Goal: Information Seeking & Learning: Learn about a topic

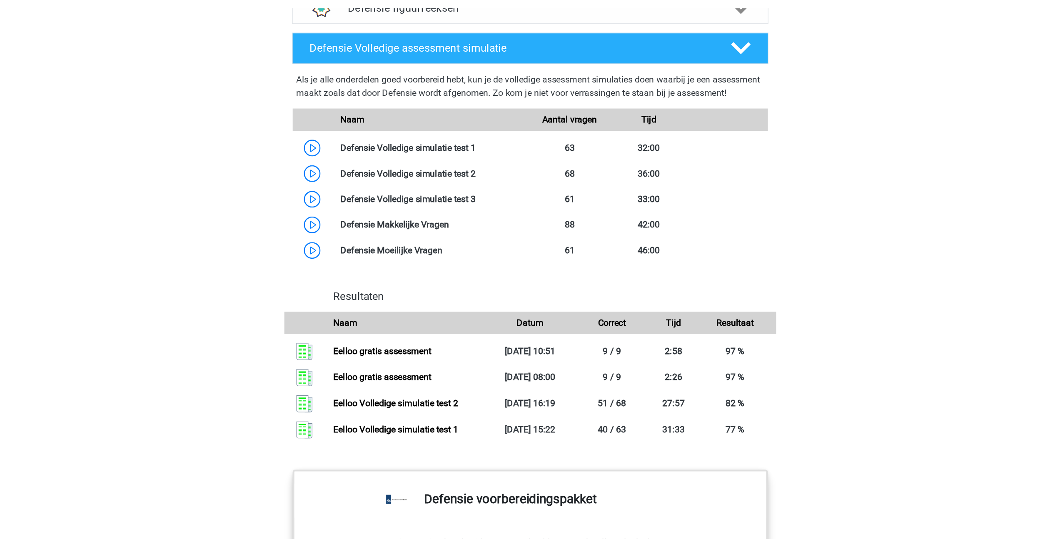
scroll to position [749, 0]
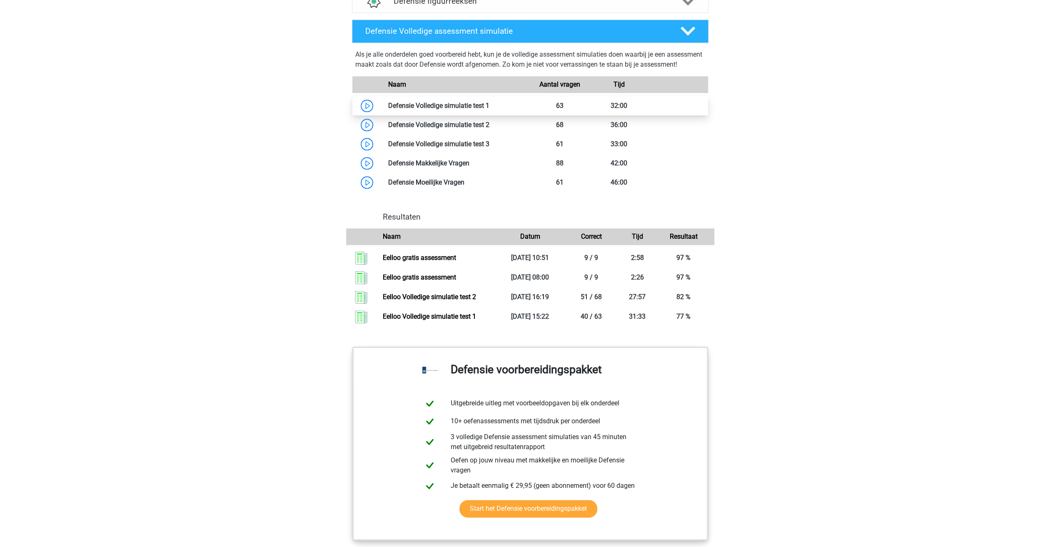
click at [489, 109] on link at bounding box center [489, 106] width 0 height 8
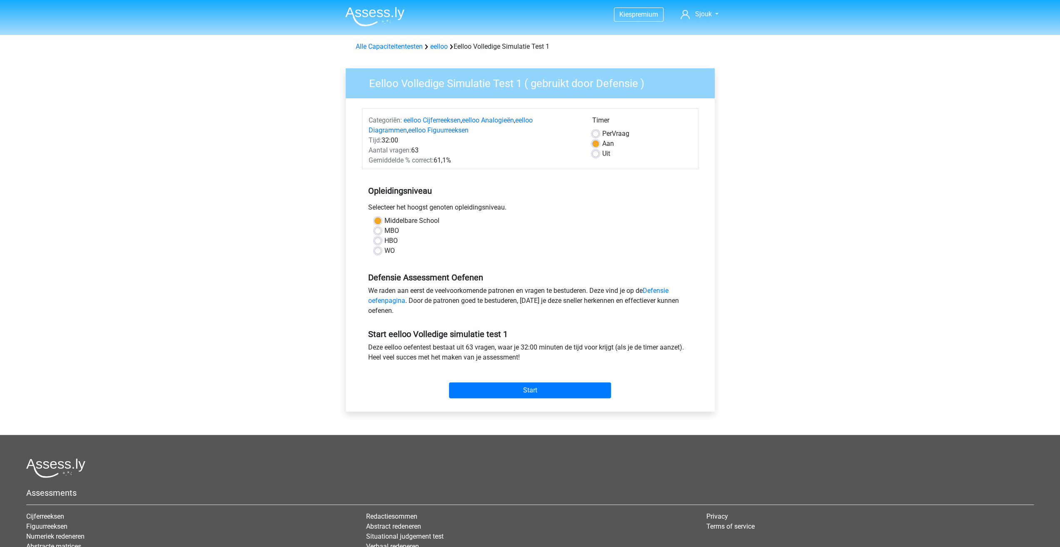
click at [384, 232] on label "MBO" at bounding box center [391, 231] width 15 height 10
click at [376, 232] on input "MBO" at bounding box center [377, 230] width 7 height 8
radio input "true"
click at [560, 388] on input "Start" at bounding box center [530, 390] width 162 height 16
click at [555, 389] on input "Start" at bounding box center [530, 390] width 162 height 16
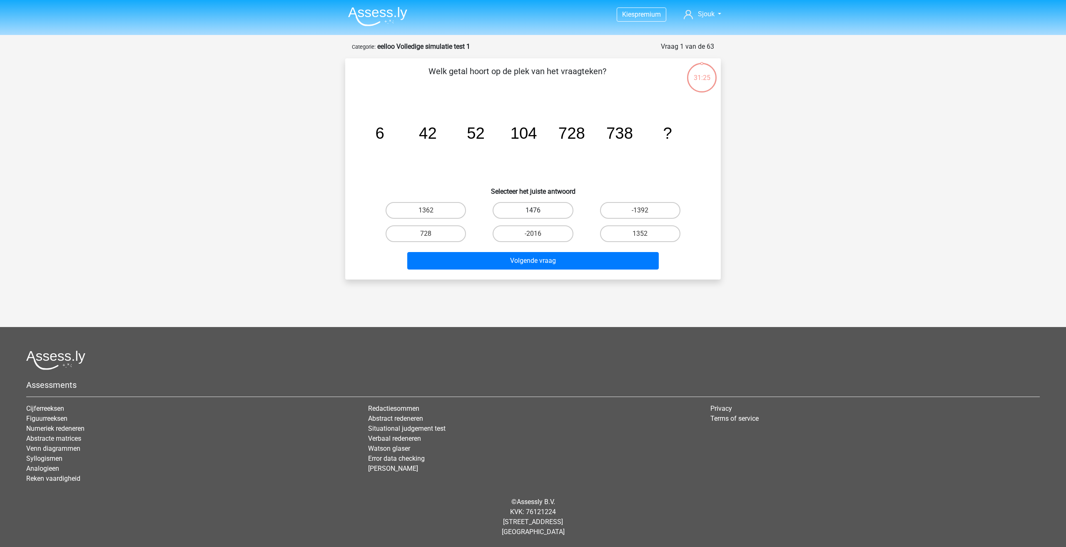
click at [565, 207] on label "1476" at bounding box center [533, 210] width 80 height 17
click at [538, 210] on input "1476" at bounding box center [535, 212] width 5 height 5
radio input "true"
click at [571, 258] on button "Volgende vraag" at bounding box center [533, 260] width 252 height 17
click at [454, 215] on label "2" at bounding box center [426, 210] width 80 height 17
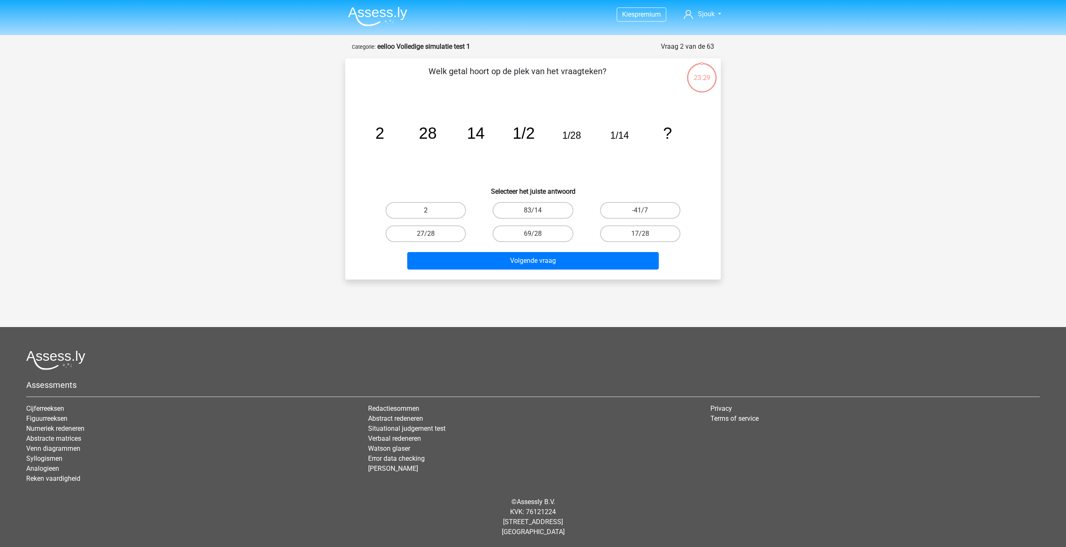
click at [431, 215] on input "2" at bounding box center [428, 212] width 5 height 5
radio input "true"
click at [563, 263] on button "Volgende vraag" at bounding box center [533, 260] width 252 height 17
click at [531, 242] on div "12" at bounding box center [532, 233] width 107 height 23
click at [542, 236] on label "12" at bounding box center [533, 233] width 80 height 17
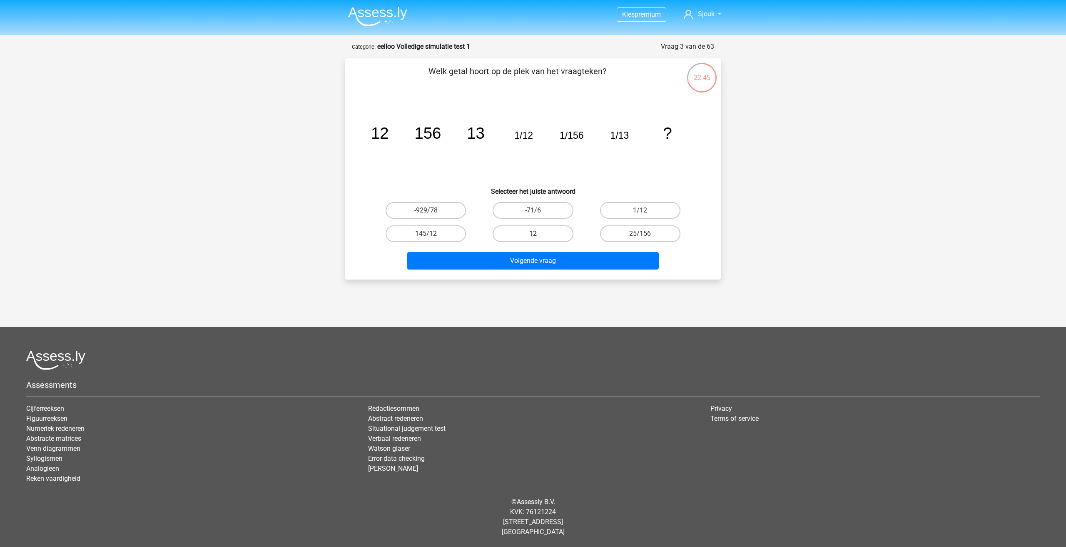
click at [538, 236] on input "12" at bounding box center [535, 236] width 5 height 5
radio input "true"
click at [550, 258] on button "Volgende vraag" at bounding box center [533, 260] width 252 height 17
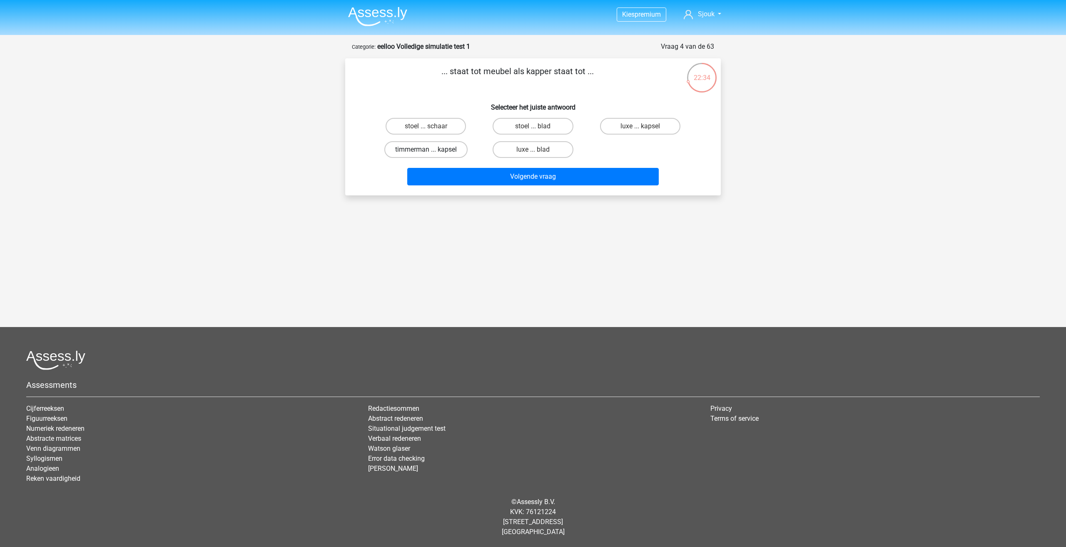
click at [457, 153] on label "timmerman ... kapsel" at bounding box center [425, 149] width 83 height 17
click at [431, 153] on input "timmerman ... kapsel" at bounding box center [428, 151] width 5 height 5
radio input "true"
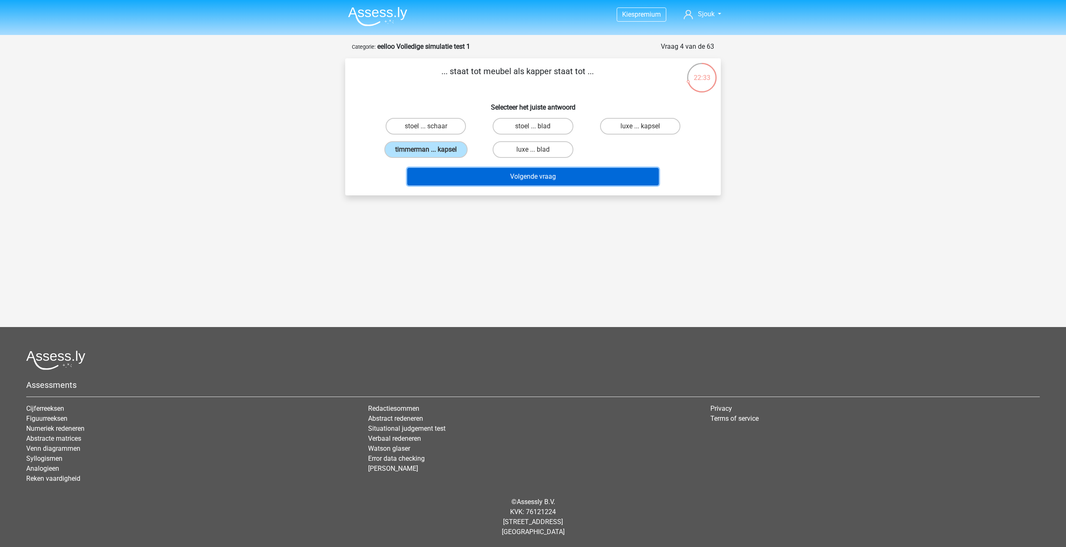
click at [504, 181] on button "Volgende vraag" at bounding box center [533, 176] width 252 height 17
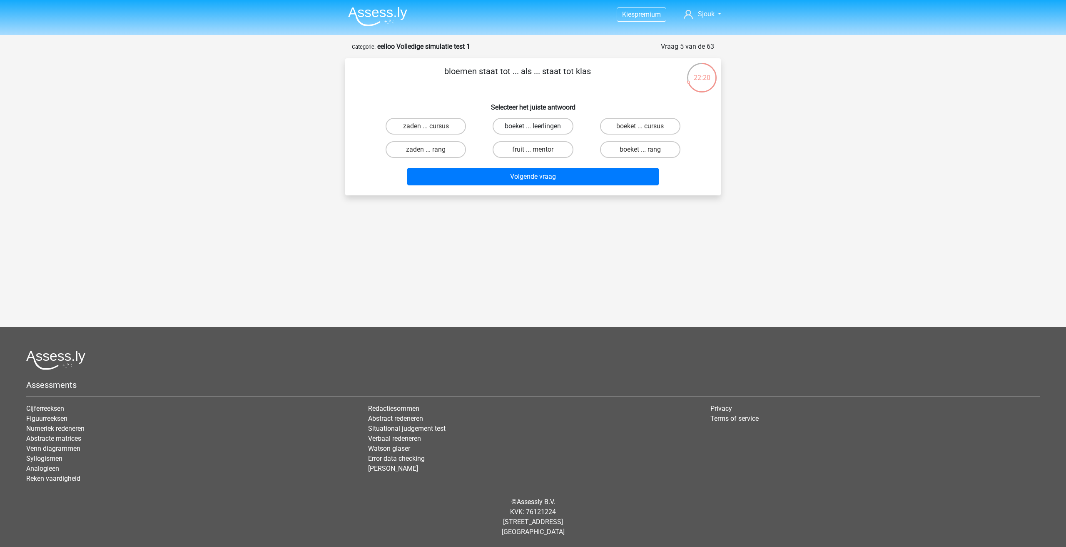
click at [560, 128] on label "boeket ... leerlingen" at bounding box center [533, 126] width 80 height 17
click at [538, 128] on input "boeket ... leerlingen" at bounding box center [535, 128] width 5 height 5
radio input "true"
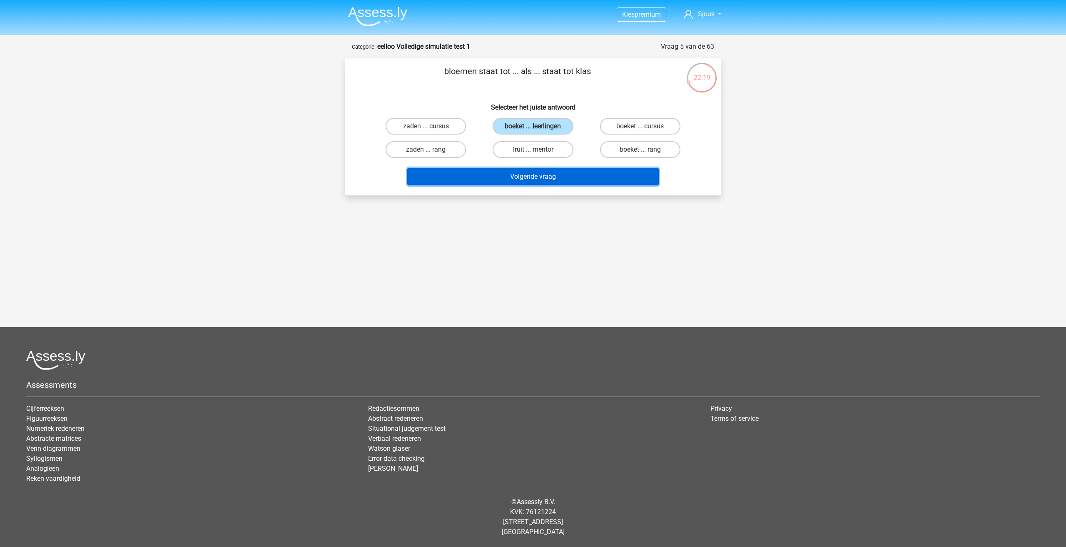
click at [591, 175] on button "Volgende vraag" at bounding box center [533, 176] width 252 height 17
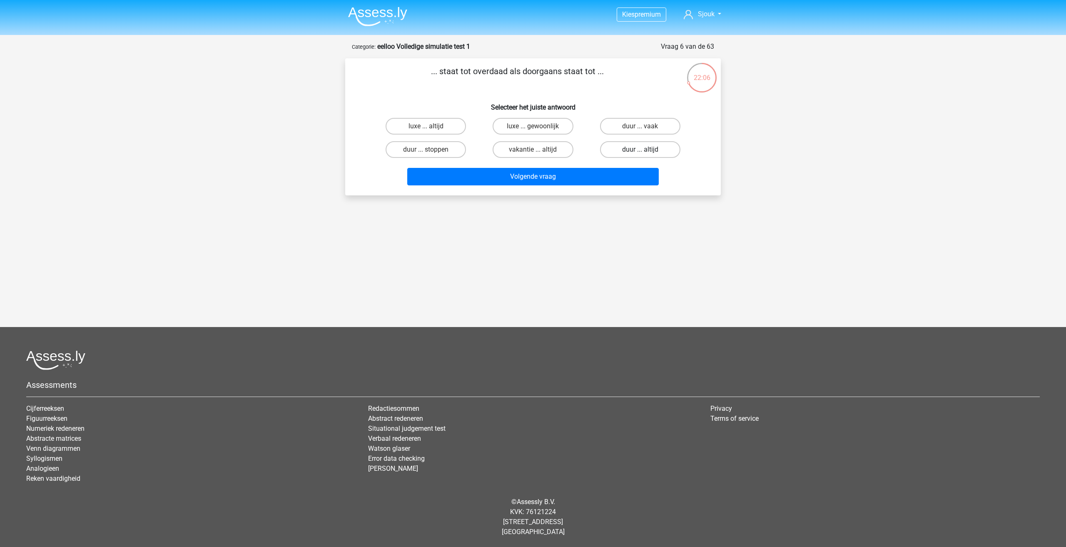
click at [656, 149] on label "duur ... altijd" at bounding box center [640, 149] width 80 height 17
click at [645, 149] on input "duur ... altijd" at bounding box center [642, 151] width 5 height 5
radio input "true"
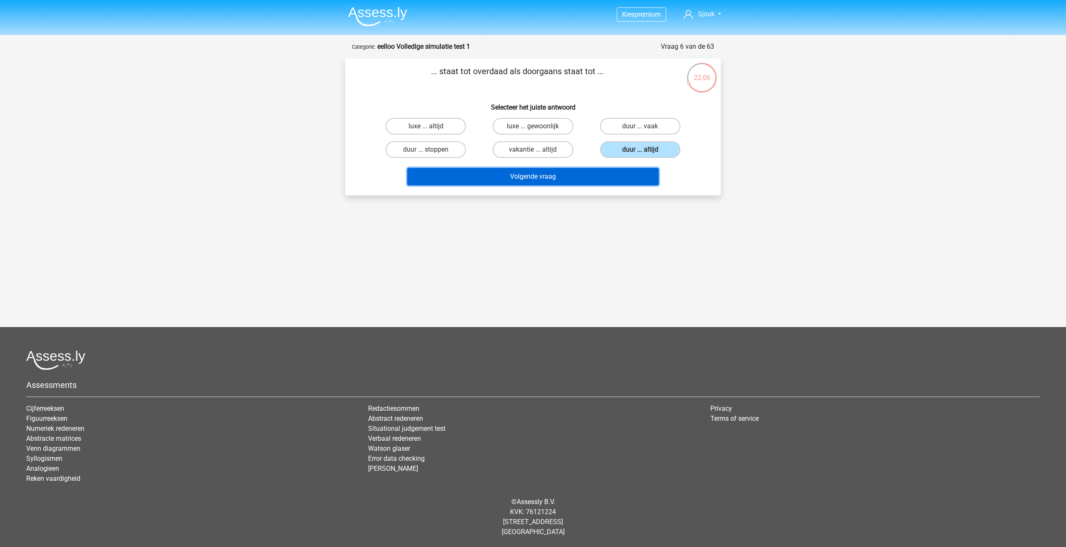
click at [632, 179] on button "Volgende vraag" at bounding box center [533, 176] width 252 height 17
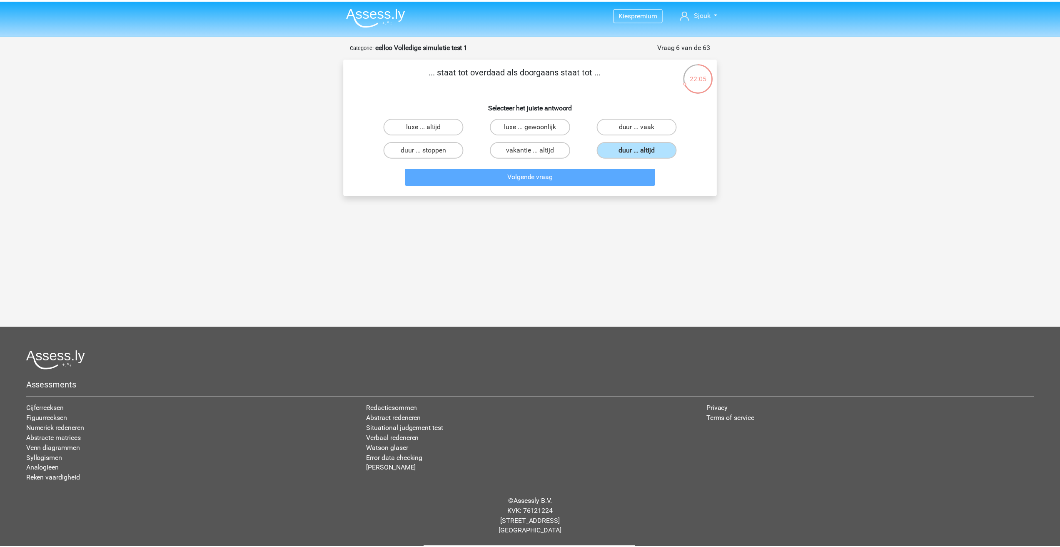
scroll to position [5, 0]
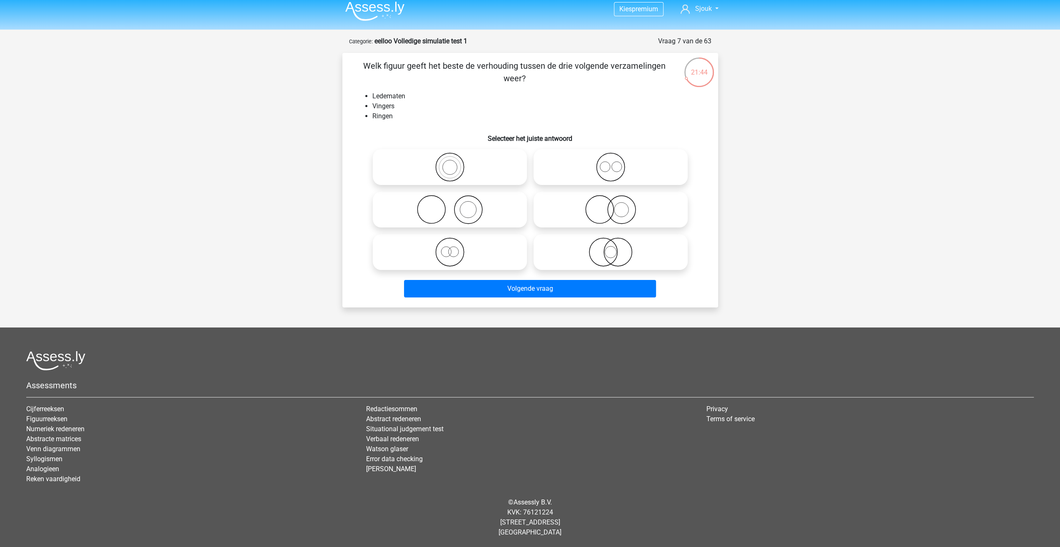
click at [500, 213] on icon at bounding box center [449, 209] width 147 height 29
click at [455, 205] on input "radio" at bounding box center [452, 202] width 5 height 5
radio input "true"
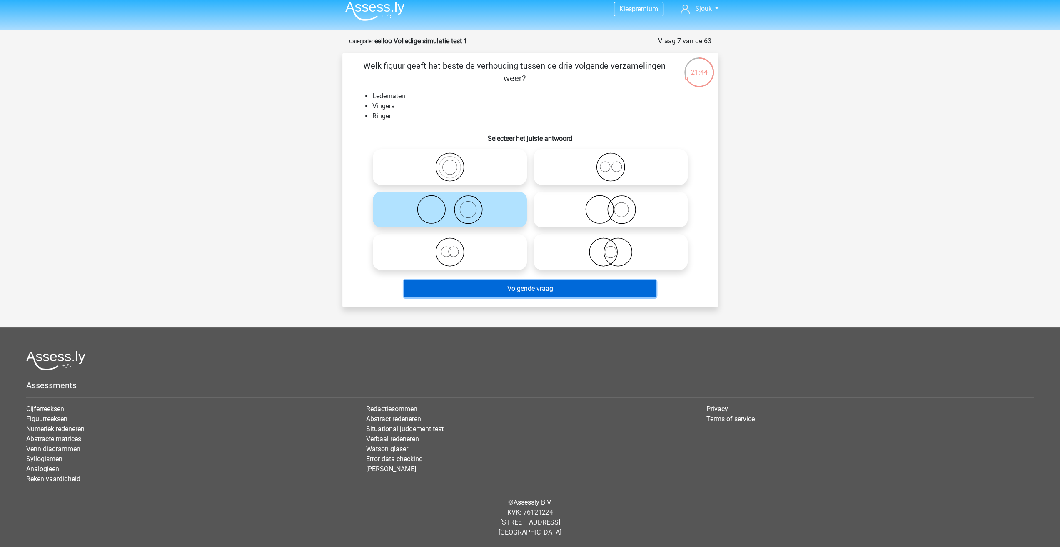
click at [549, 286] on button "Volgende vraag" at bounding box center [530, 288] width 252 height 17
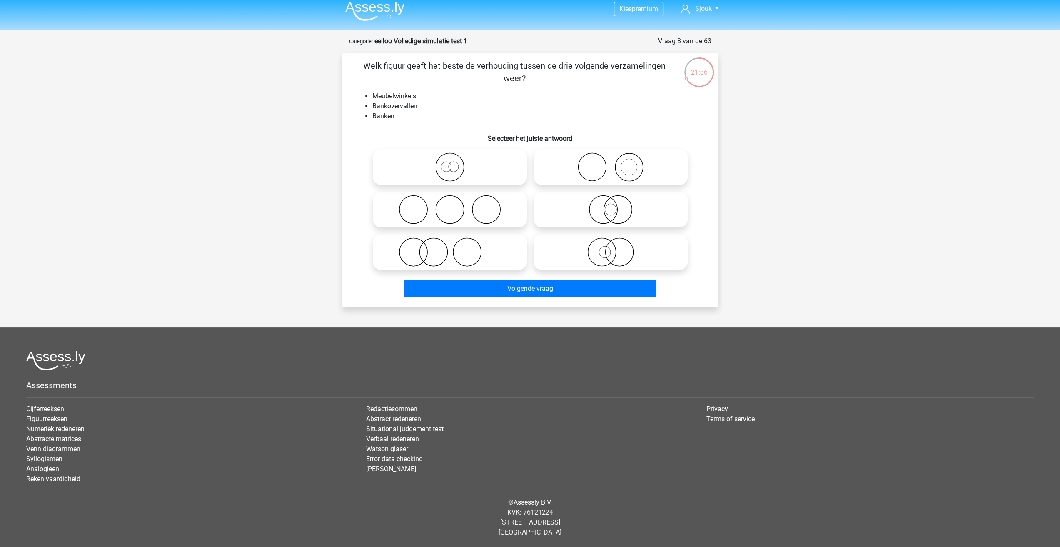
click at [461, 259] on icon at bounding box center [449, 251] width 147 height 29
click at [455, 248] on input "radio" at bounding box center [452, 244] width 5 height 5
radio input "true"
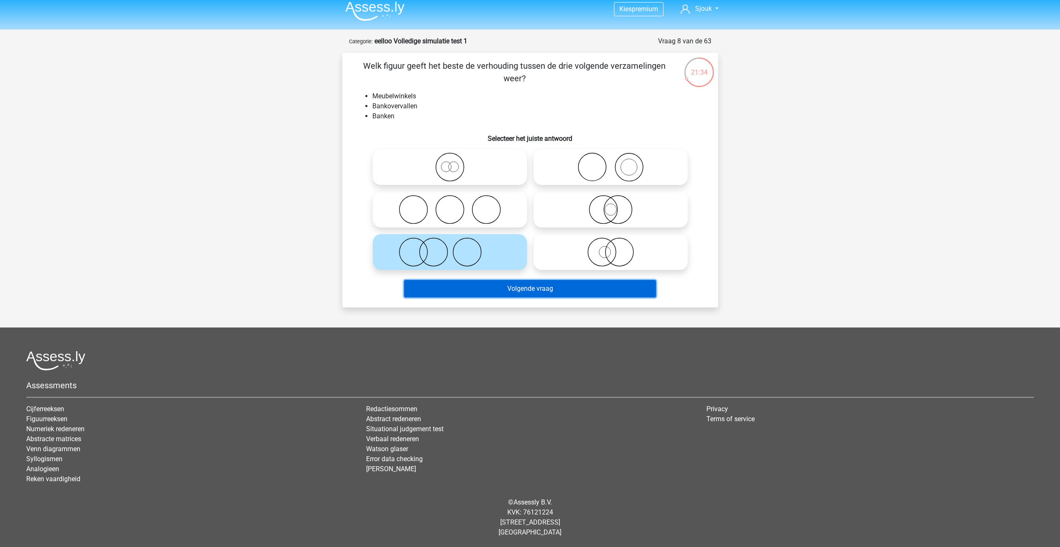
click at [514, 291] on button "Volgende vraag" at bounding box center [530, 288] width 252 height 17
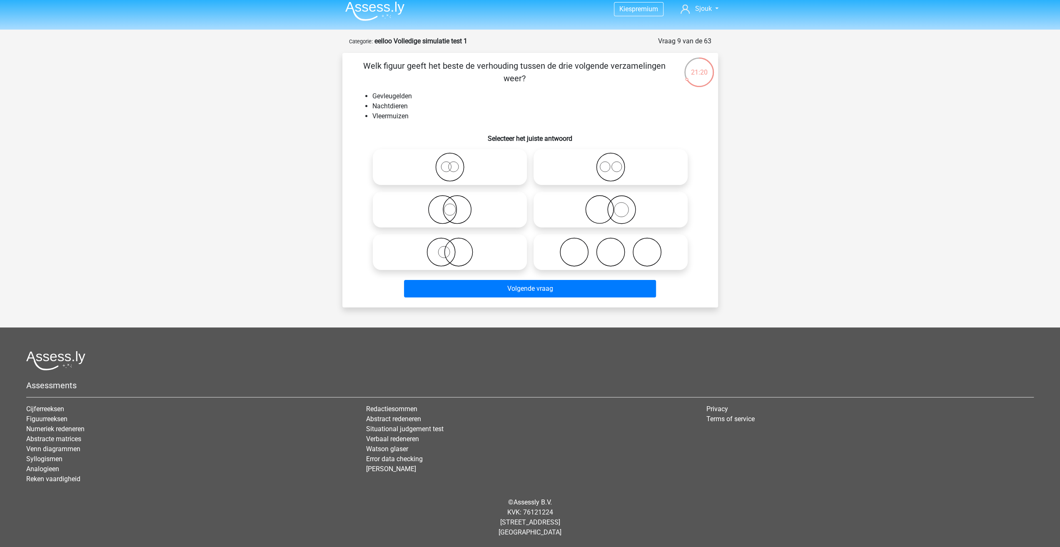
click at [453, 207] on icon at bounding box center [449, 209] width 147 height 29
click at [453, 205] on input "radio" at bounding box center [452, 202] width 5 height 5
radio input "true"
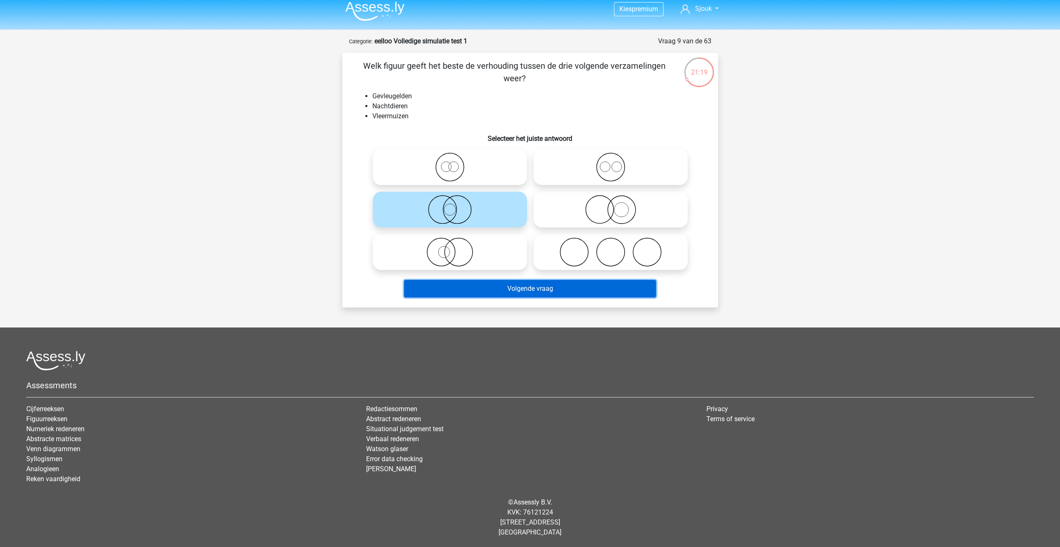
click at [522, 287] on button "Volgende vraag" at bounding box center [530, 288] width 252 height 17
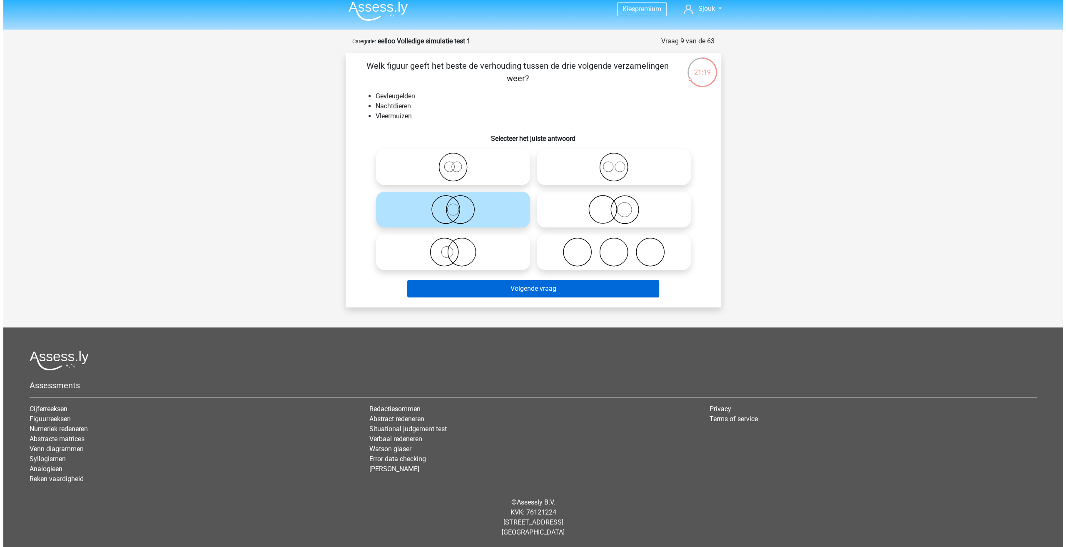
scroll to position [0, 0]
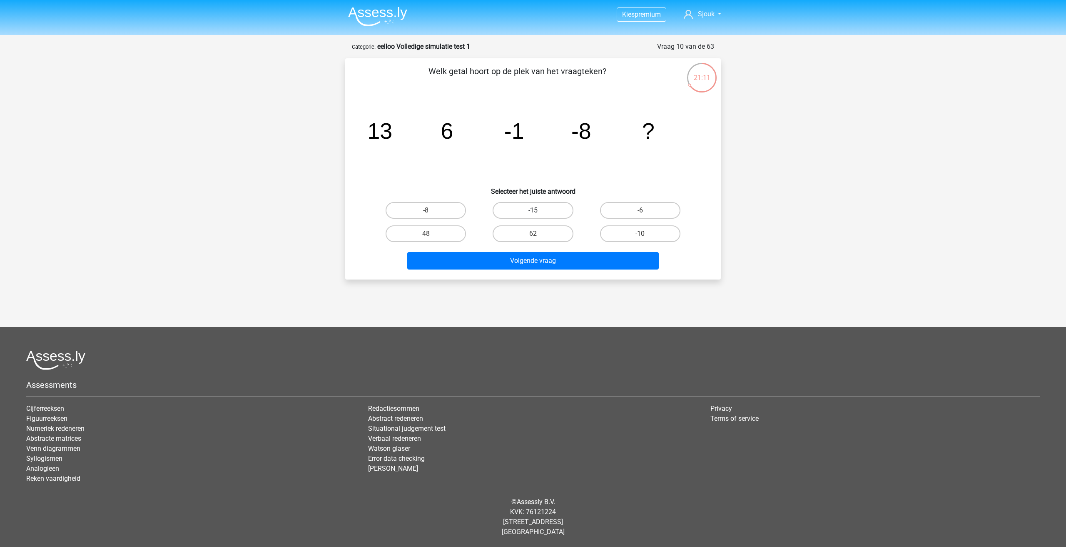
click at [549, 209] on label "-15" at bounding box center [533, 210] width 80 height 17
click at [538, 210] on input "-15" at bounding box center [535, 212] width 5 height 5
radio input "true"
click at [565, 256] on button "Volgende vraag" at bounding box center [533, 260] width 252 height 17
drag, startPoint x: 579, startPoint y: 134, endPoint x: 608, endPoint y: 138, distance: 29.4
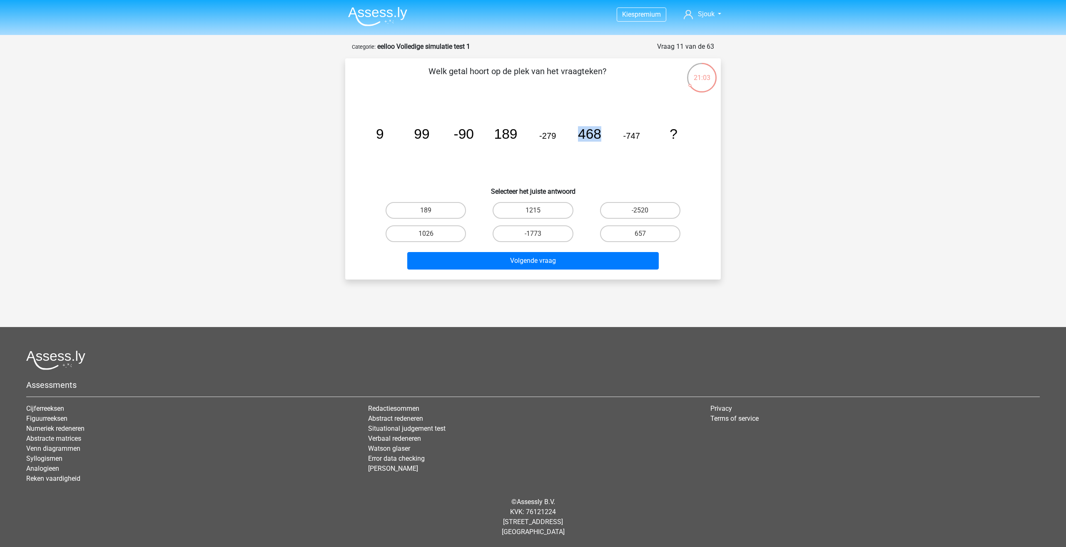
click at [608, 138] on icon "image/svg+xml 9 99 -90 189 -279 468 -747 ?" at bounding box center [533, 139] width 336 height 84
drag, startPoint x: 510, startPoint y: 137, endPoint x: 517, endPoint y: 137, distance: 7.1
click at [517, 137] on icon "image/svg+xml 9 99 -90 189 -279 468 -747 ?" at bounding box center [533, 139] width 336 height 84
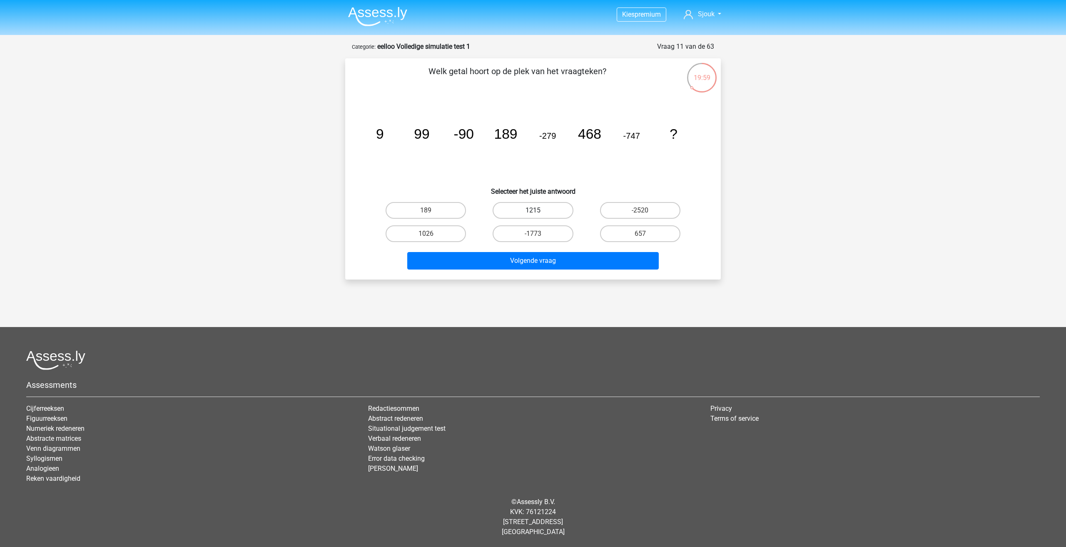
click at [557, 212] on label "1215" at bounding box center [533, 210] width 80 height 17
click at [538, 212] on input "1215" at bounding box center [535, 212] width 5 height 5
radio input "true"
click at [578, 257] on button "Volgende vraag" at bounding box center [533, 260] width 252 height 17
click at [534, 207] on label "35/9" at bounding box center [533, 210] width 80 height 17
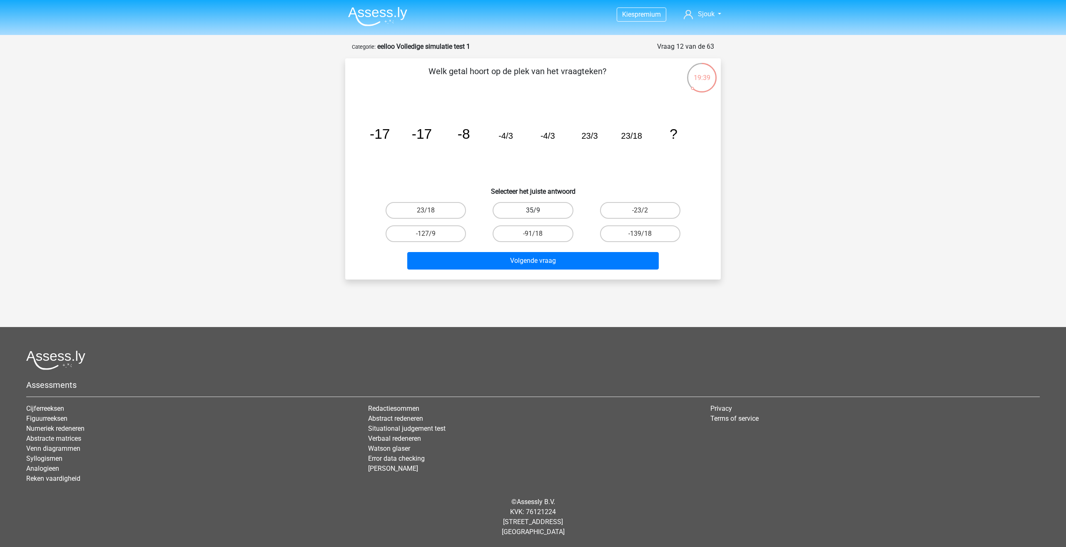
click at [534, 210] on input "35/9" at bounding box center [535, 212] width 5 height 5
radio input "true"
click at [572, 260] on button "Volgende vraag" at bounding box center [533, 260] width 252 height 17
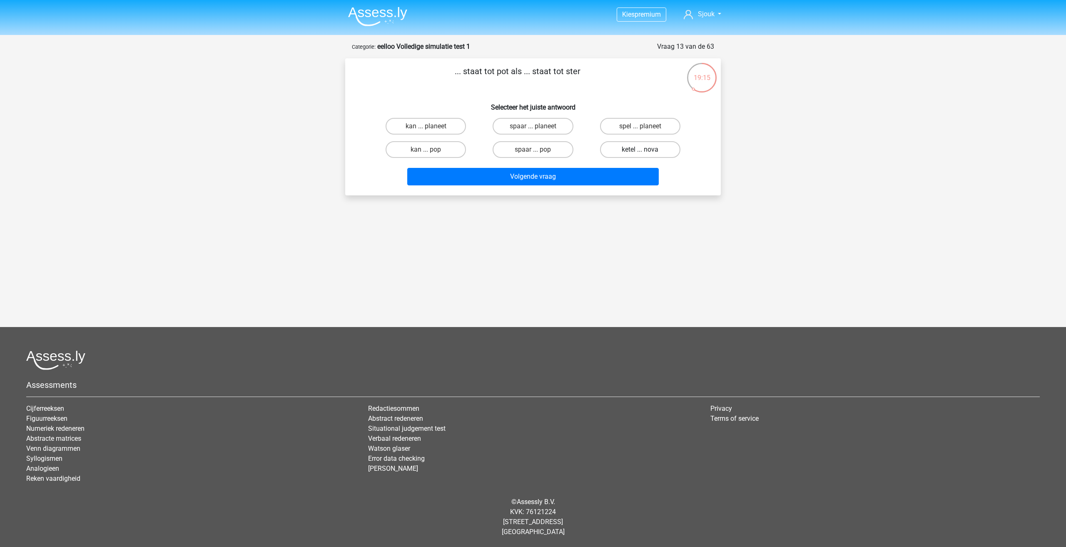
click at [617, 148] on label "ketel ... nova" at bounding box center [640, 149] width 80 height 17
click at [640, 149] on input "ketel ... nova" at bounding box center [642, 151] width 5 height 5
radio input "true"
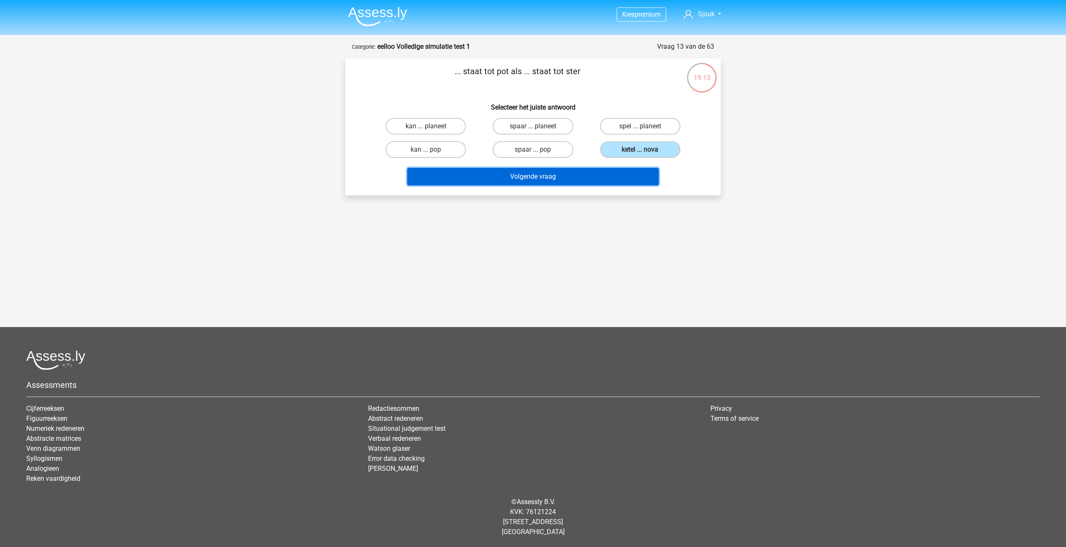
click at [590, 173] on button "Volgende vraag" at bounding box center [533, 176] width 252 height 17
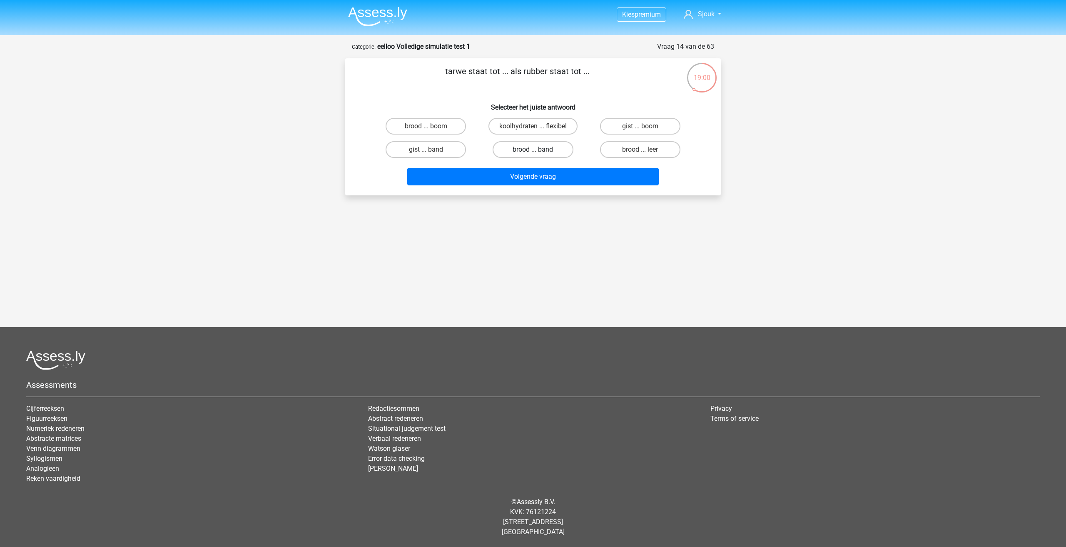
click at [541, 147] on label "brood ... band" at bounding box center [533, 149] width 80 height 17
click at [538, 149] on input "brood ... band" at bounding box center [535, 151] width 5 height 5
radio input "true"
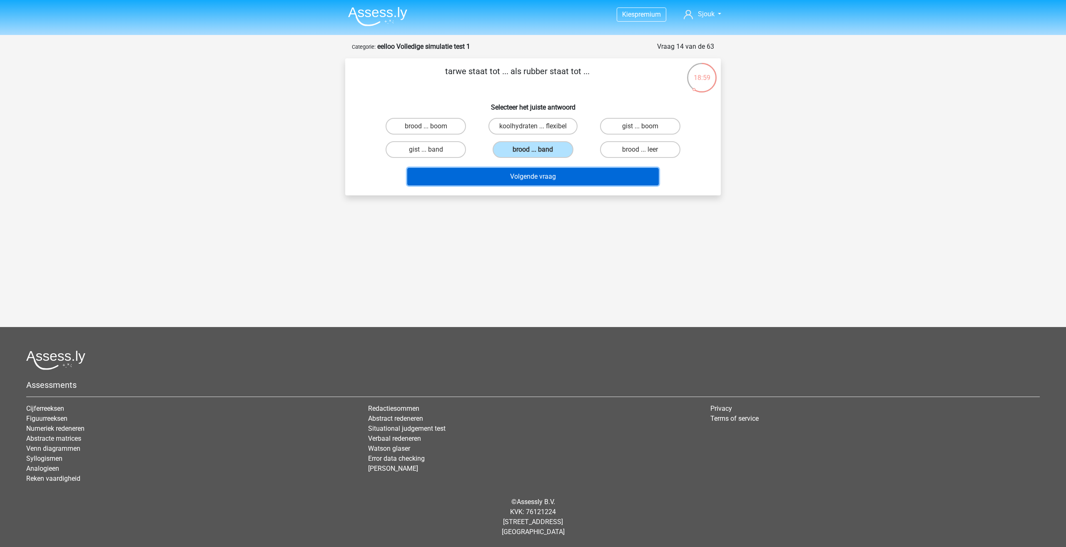
click at [573, 174] on button "Volgende vraag" at bounding box center [533, 176] width 252 height 17
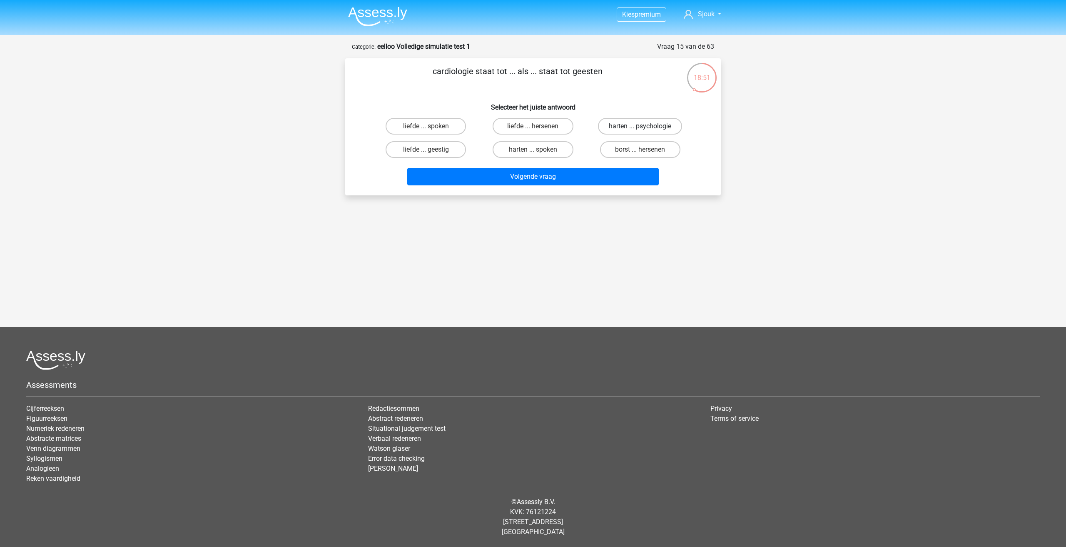
click at [634, 124] on label "harten ... psychologie" at bounding box center [640, 126] width 84 height 17
click at [640, 126] on input "harten ... psychologie" at bounding box center [642, 128] width 5 height 5
radio input "true"
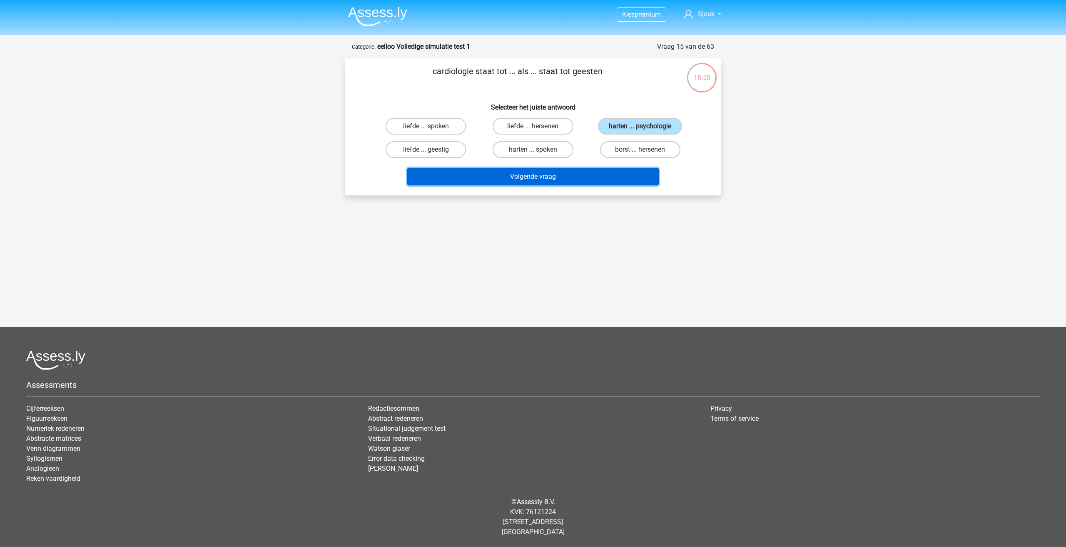
click at [597, 172] on button "Volgende vraag" at bounding box center [533, 176] width 252 height 17
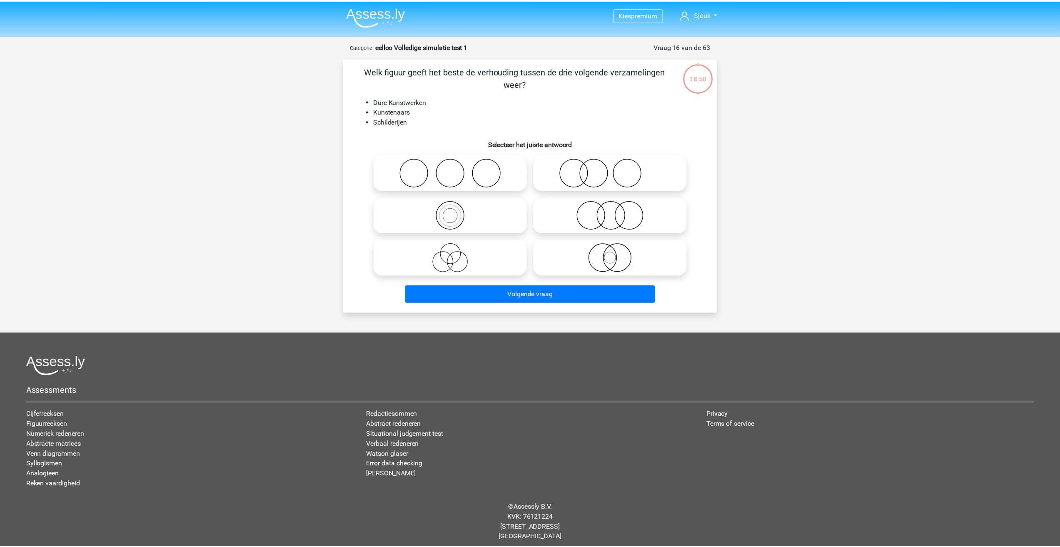
scroll to position [5, 0]
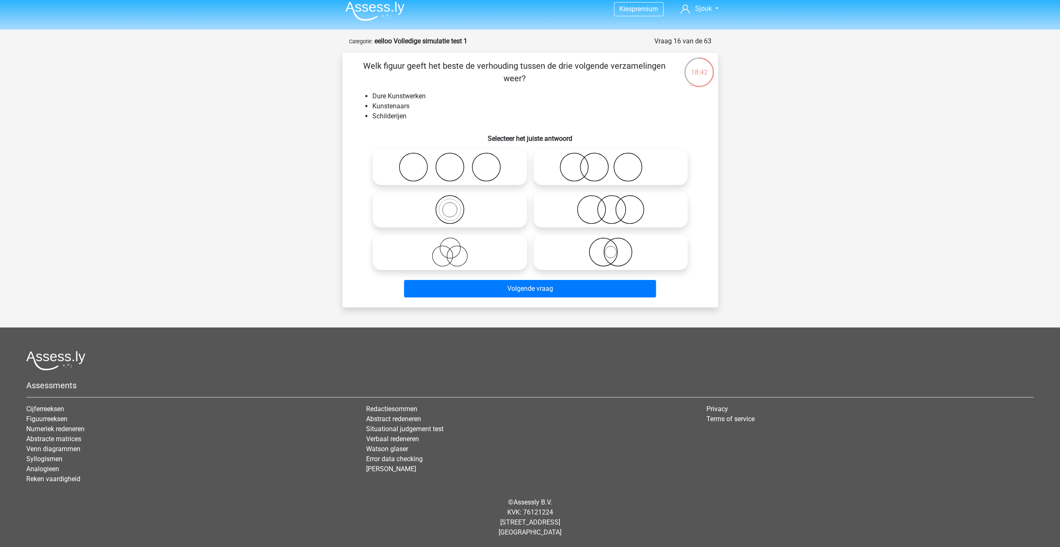
click at [473, 244] on icon at bounding box center [449, 251] width 147 height 29
click at [455, 244] on input "radio" at bounding box center [452, 244] width 5 height 5
radio input "true"
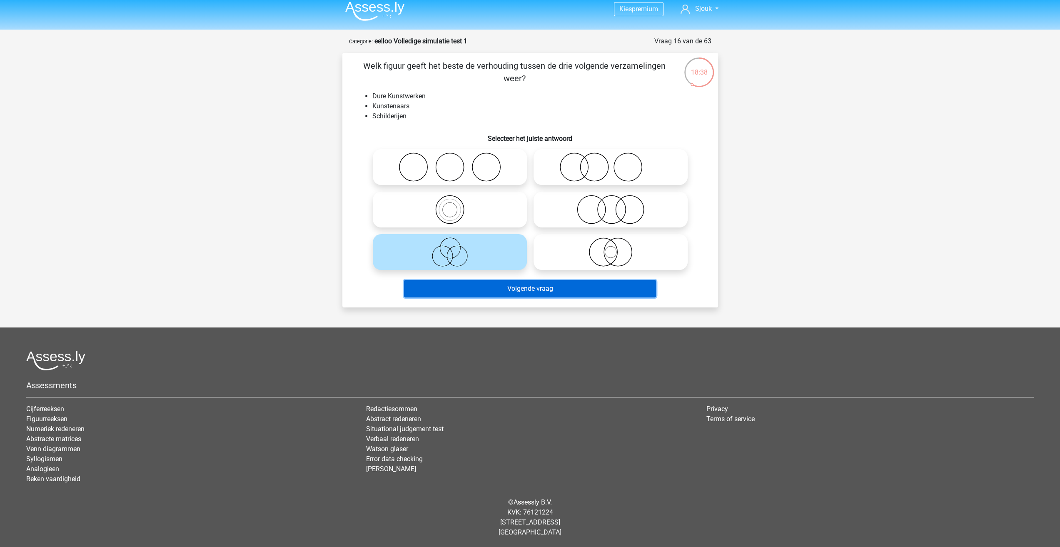
click at [539, 293] on button "Volgende vraag" at bounding box center [530, 288] width 252 height 17
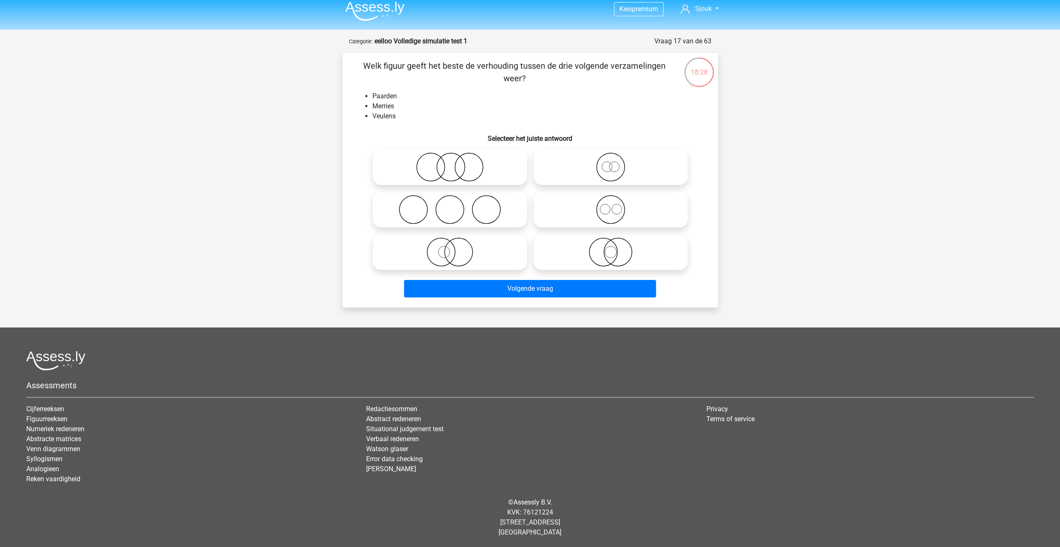
click at [617, 168] on icon at bounding box center [610, 166] width 147 height 29
click at [616, 163] on input "radio" at bounding box center [612, 159] width 5 height 5
radio input "true"
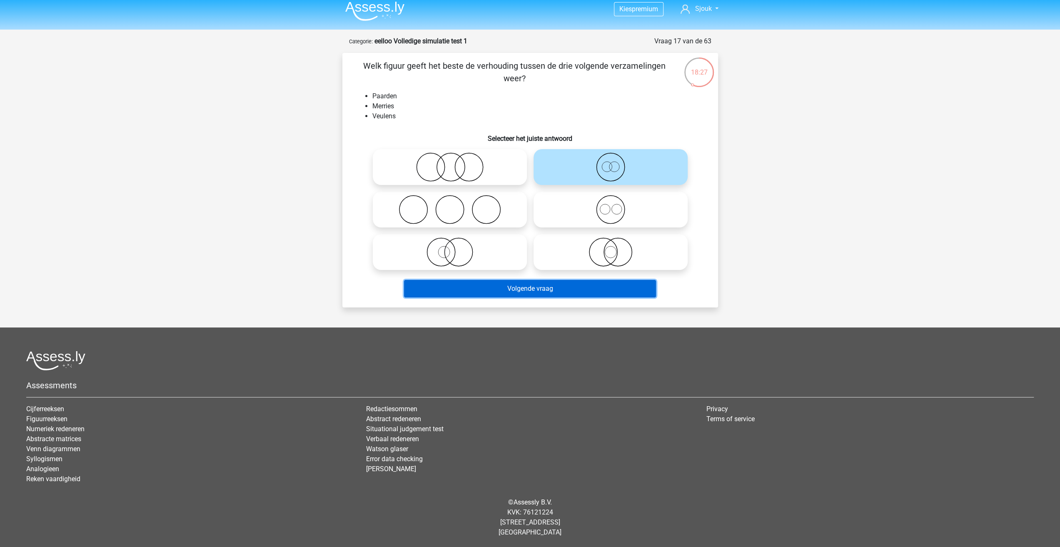
click at [560, 289] on button "Volgende vraag" at bounding box center [530, 288] width 252 height 17
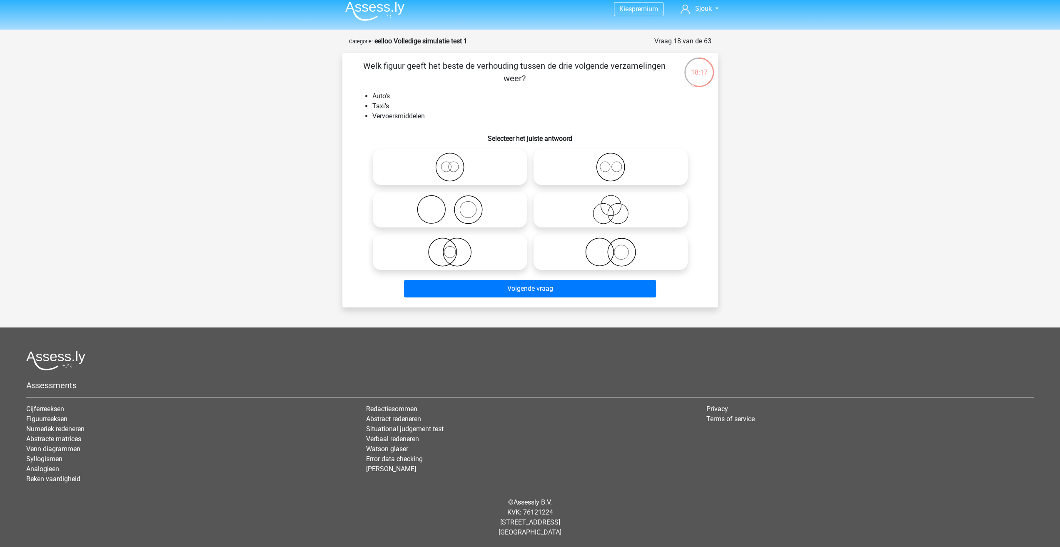
click at [623, 262] on icon at bounding box center [610, 251] width 147 height 29
click at [616, 248] on input "radio" at bounding box center [612, 244] width 5 height 5
radio input "true"
click at [449, 157] on icon at bounding box center [449, 166] width 147 height 29
click at [450, 157] on input "radio" at bounding box center [452, 159] width 5 height 5
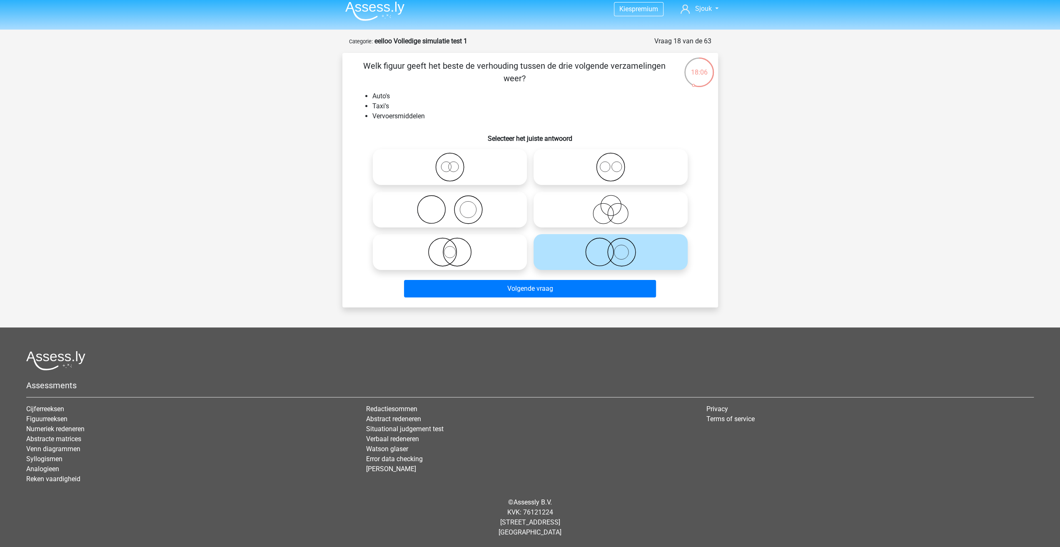
radio input "true"
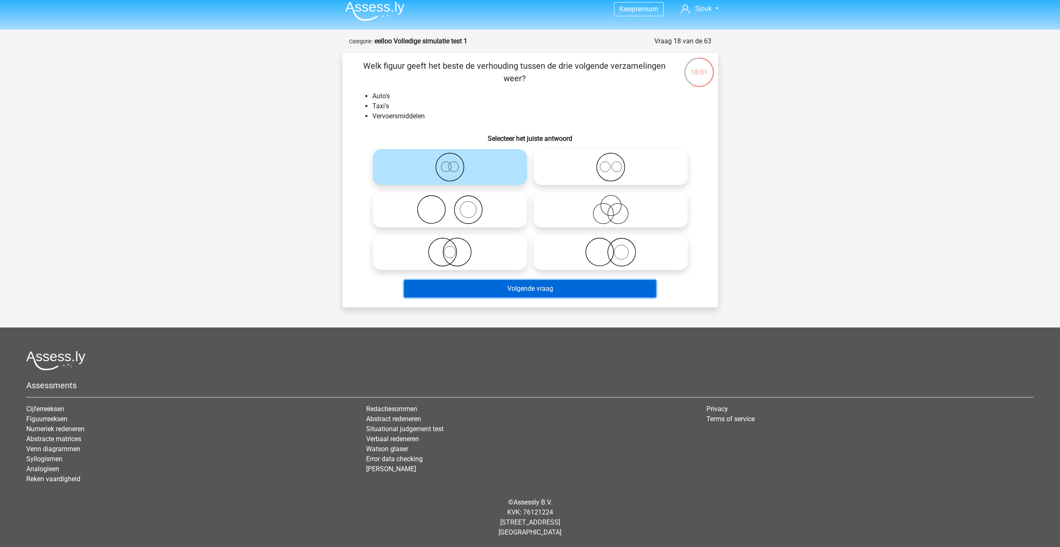
click at [552, 290] on button "Volgende vraag" at bounding box center [530, 288] width 252 height 17
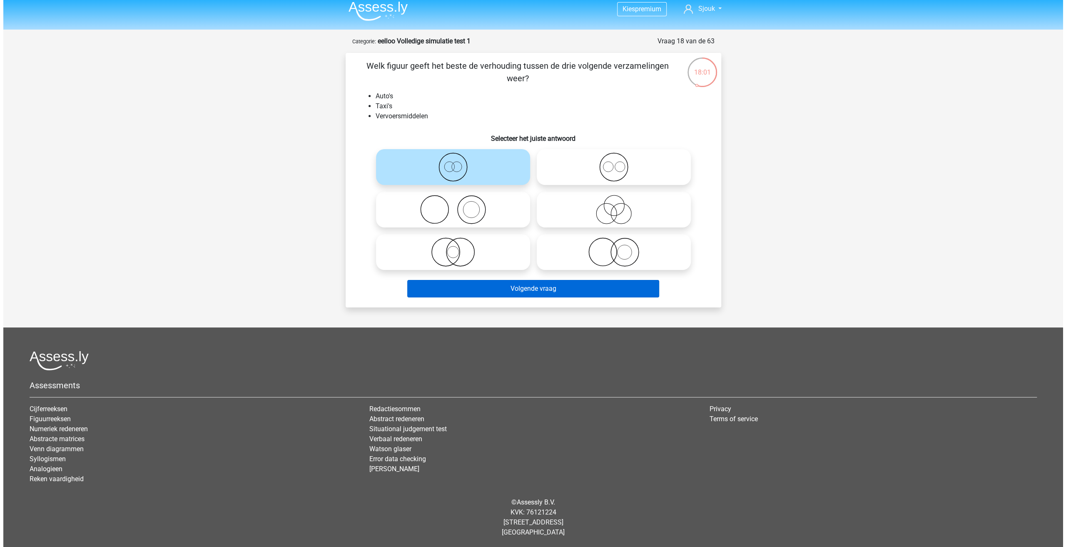
scroll to position [0, 0]
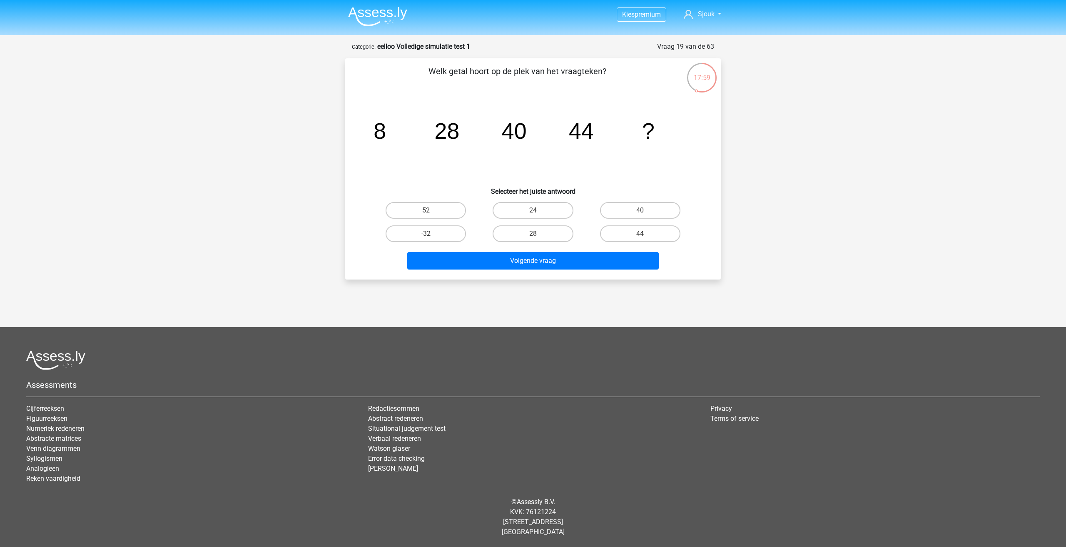
drag, startPoint x: 497, startPoint y: 73, endPoint x: 605, endPoint y: 72, distance: 108.2
click at [605, 72] on p "Welk getal hoort op de plek van het vraagteken?" at bounding box center [517, 77] width 318 height 25
click at [629, 208] on label "40" at bounding box center [640, 210] width 80 height 17
click at [640, 210] on input "40" at bounding box center [642, 212] width 5 height 5
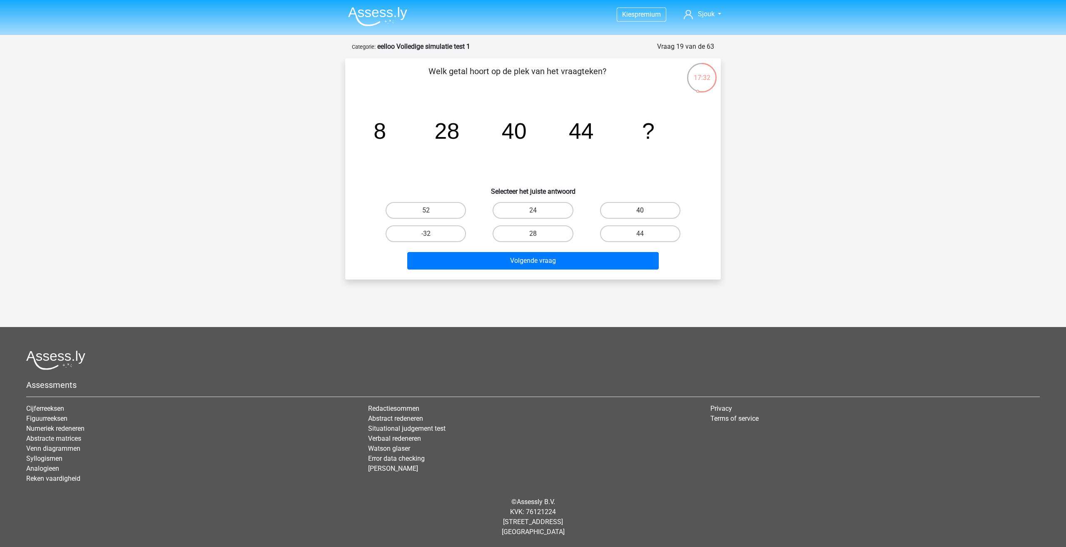
radio input "true"
click at [571, 253] on button "Volgende vraag" at bounding box center [533, 260] width 252 height 17
click at [543, 212] on label "-18" at bounding box center [533, 210] width 80 height 17
click at [538, 212] on input "-18" at bounding box center [535, 212] width 5 height 5
radio input "true"
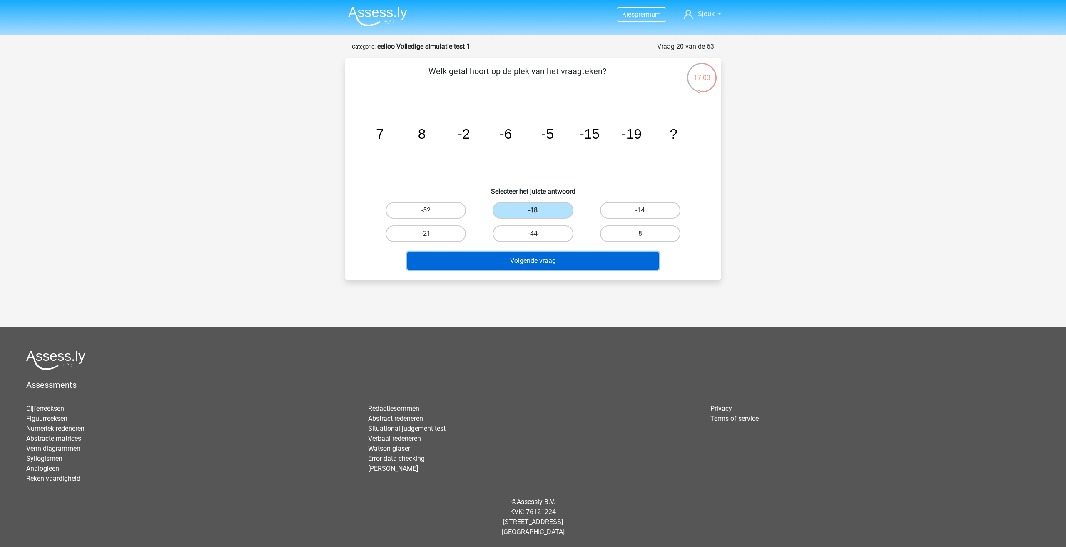
click at [575, 259] on button "Volgende vraag" at bounding box center [533, 260] width 252 height 17
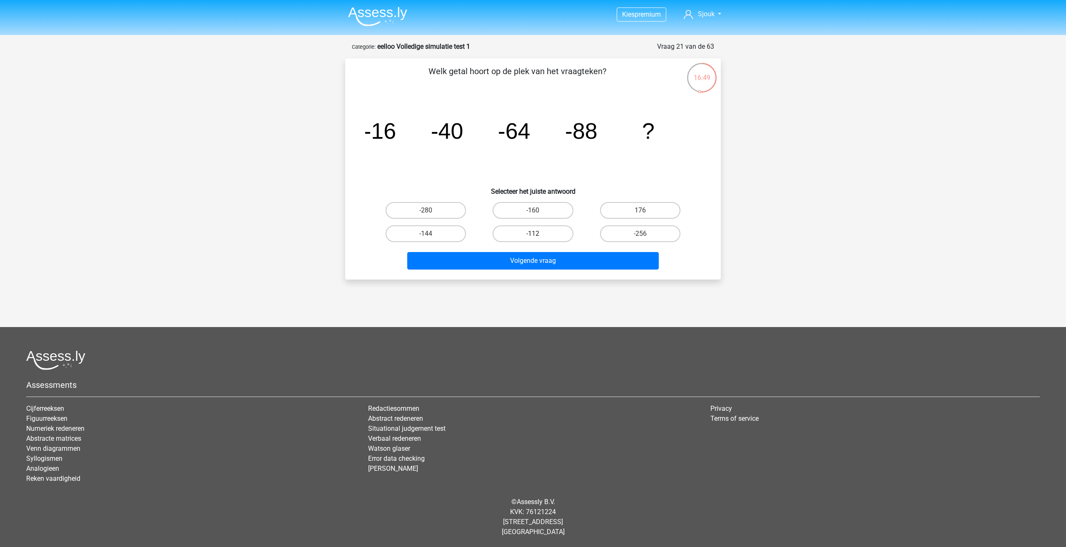
click at [552, 234] on label "-112" at bounding box center [533, 233] width 80 height 17
click at [538, 234] on input "-112" at bounding box center [535, 236] width 5 height 5
radio input "true"
click at [560, 265] on button "Volgende vraag" at bounding box center [533, 260] width 252 height 17
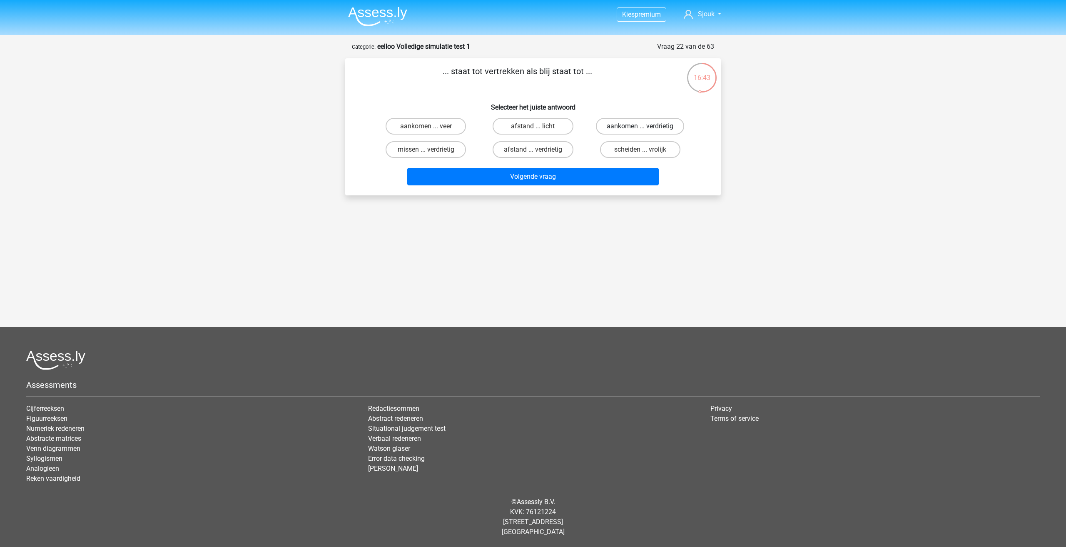
click at [640, 124] on label "aankomen ... verdrietig" at bounding box center [640, 126] width 88 height 17
click at [640, 126] on input "aankomen ... verdrietig" at bounding box center [642, 128] width 5 height 5
radio input "true"
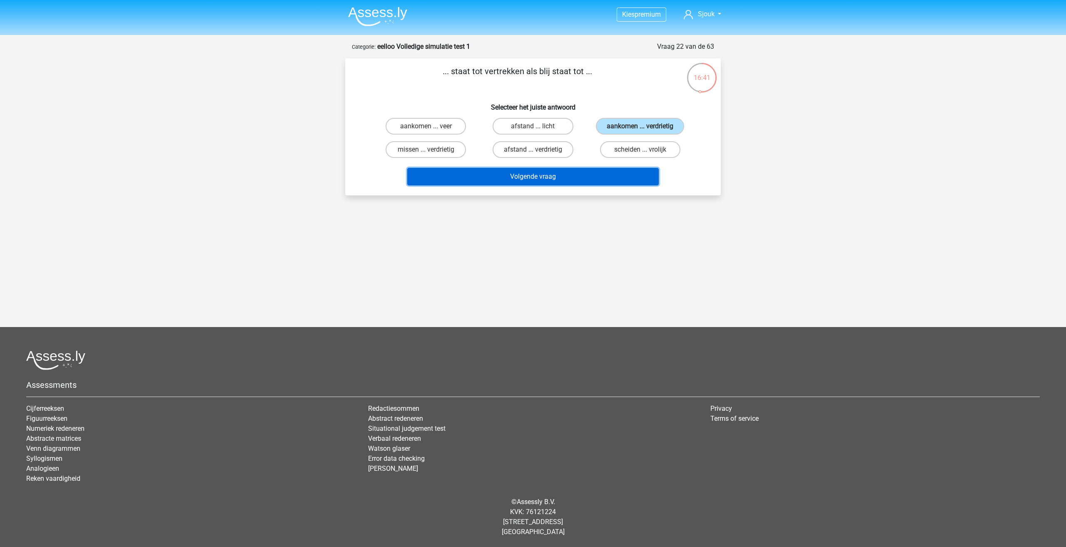
click at [510, 177] on button "Volgende vraag" at bounding box center [533, 176] width 252 height 17
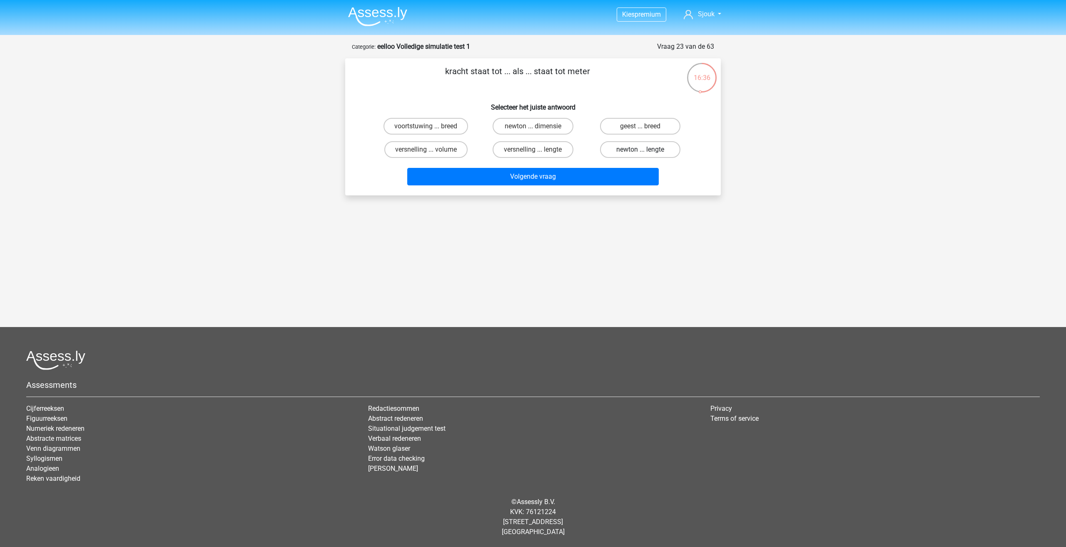
click at [620, 151] on label "newton ... lengte" at bounding box center [640, 149] width 80 height 17
click at [640, 151] on input "newton ... lengte" at bounding box center [642, 151] width 5 height 5
radio input "true"
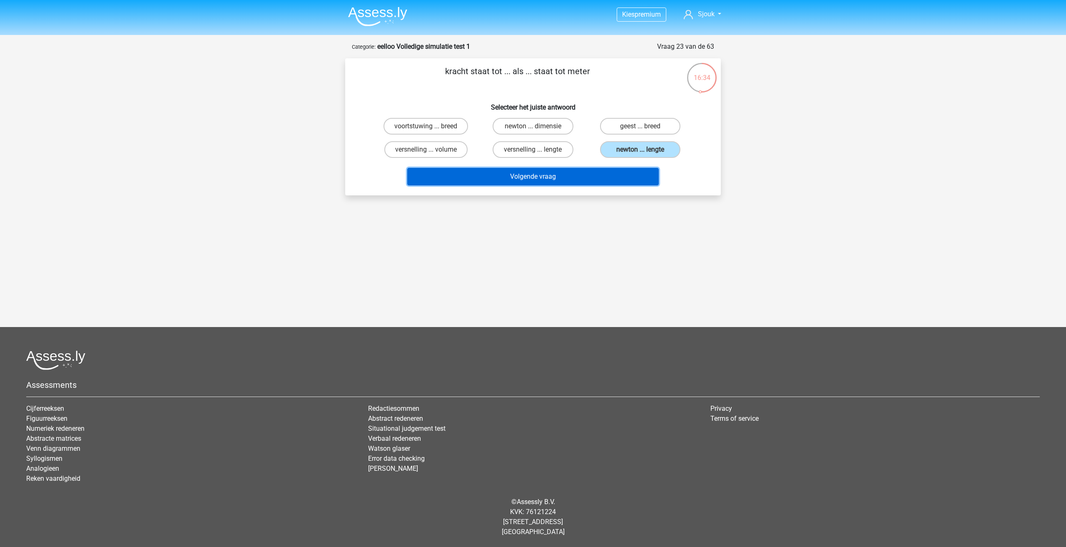
click at [611, 177] on button "Volgende vraag" at bounding box center [533, 176] width 252 height 17
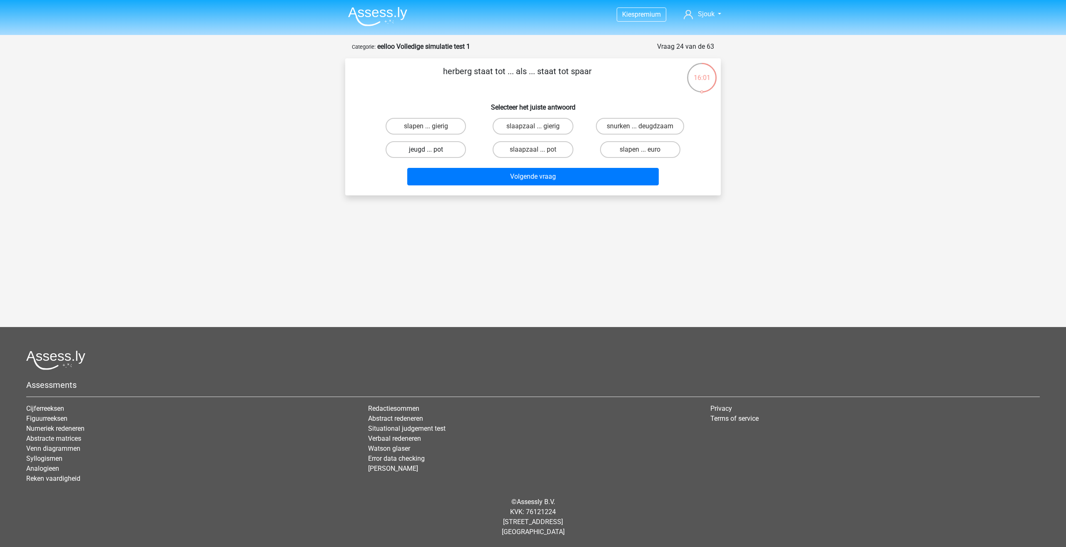
click at [455, 146] on label "jeugd ... pot" at bounding box center [426, 149] width 80 height 17
click at [431, 149] on input "jeugd ... pot" at bounding box center [428, 151] width 5 height 5
radio input "true"
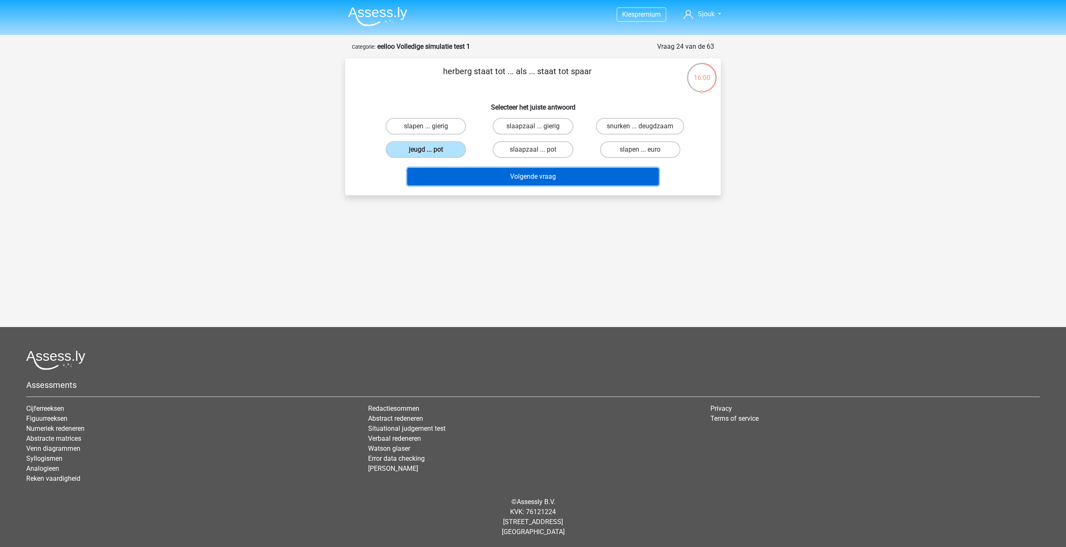
click at [500, 176] on button "Volgende vraag" at bounding box center [533, 176] width 252 height 17
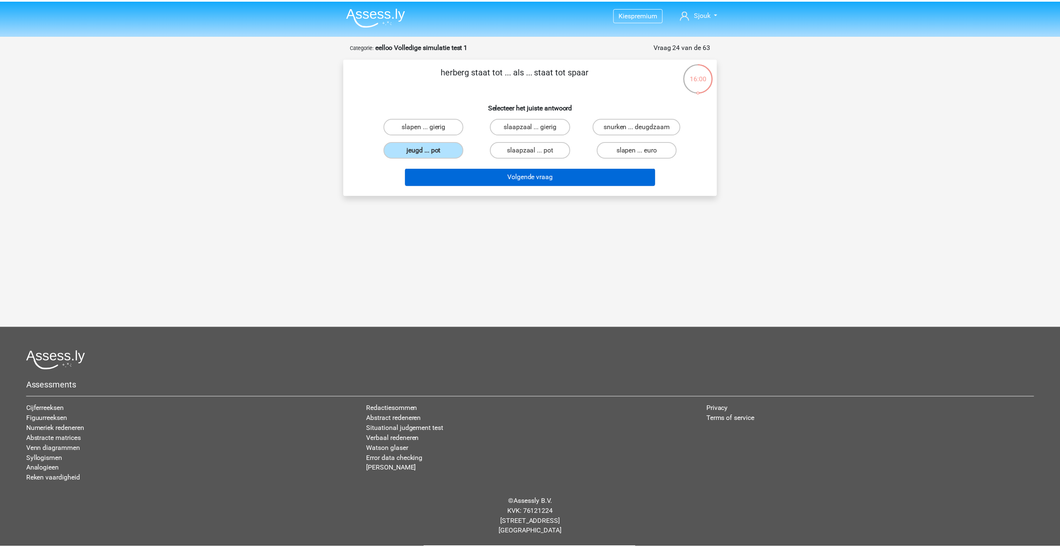
scroll to position [5, 0]
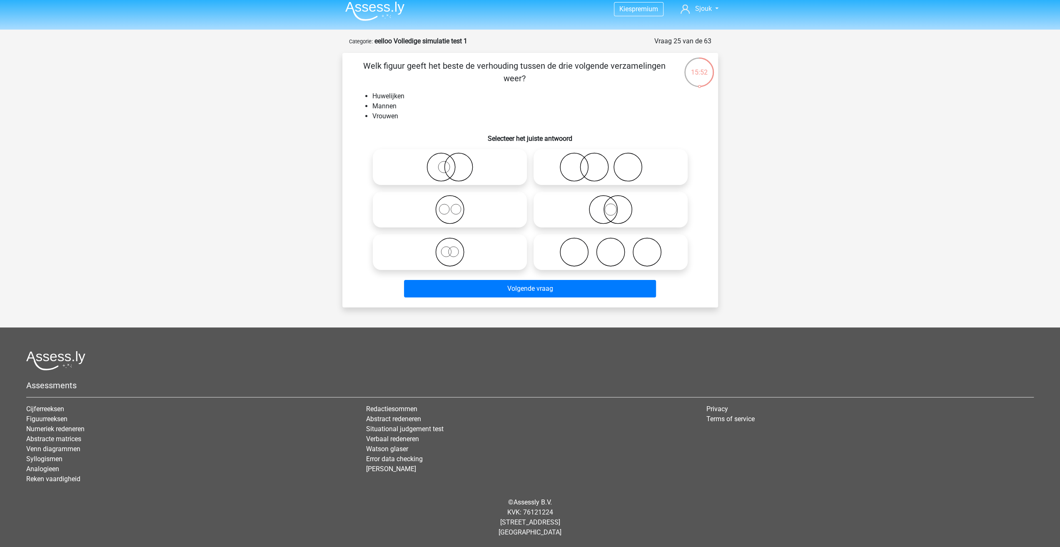
click at [612, 267] on label at bounding box center [610, 252] width 154 height 36
click at [612, 248] on input "radio" at bounding box center [612, 244] width 5 height 5
radio input "true"
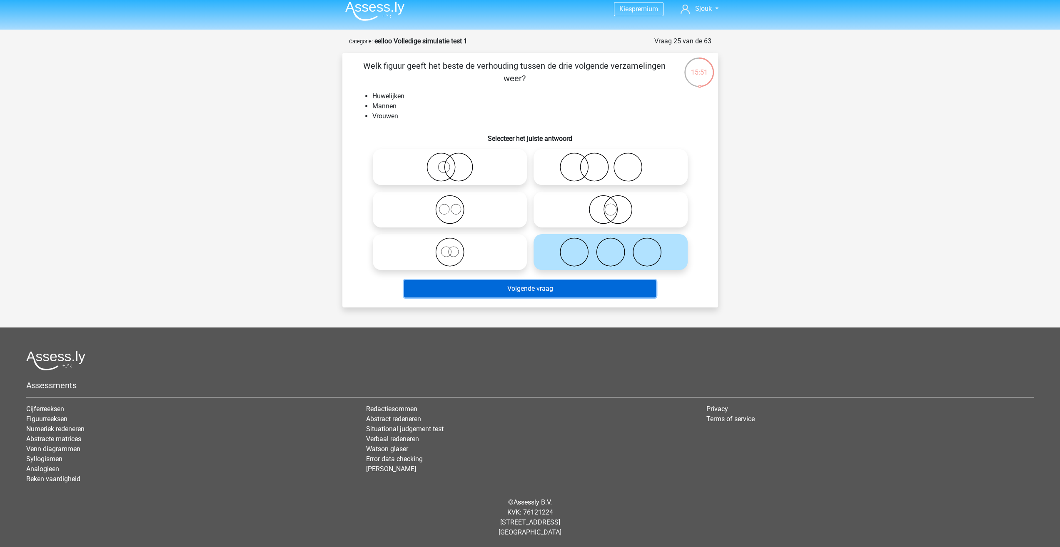
click at [586, 289] on button "Volgende vraag" at bounding box center [530, 288] width 252 height 17
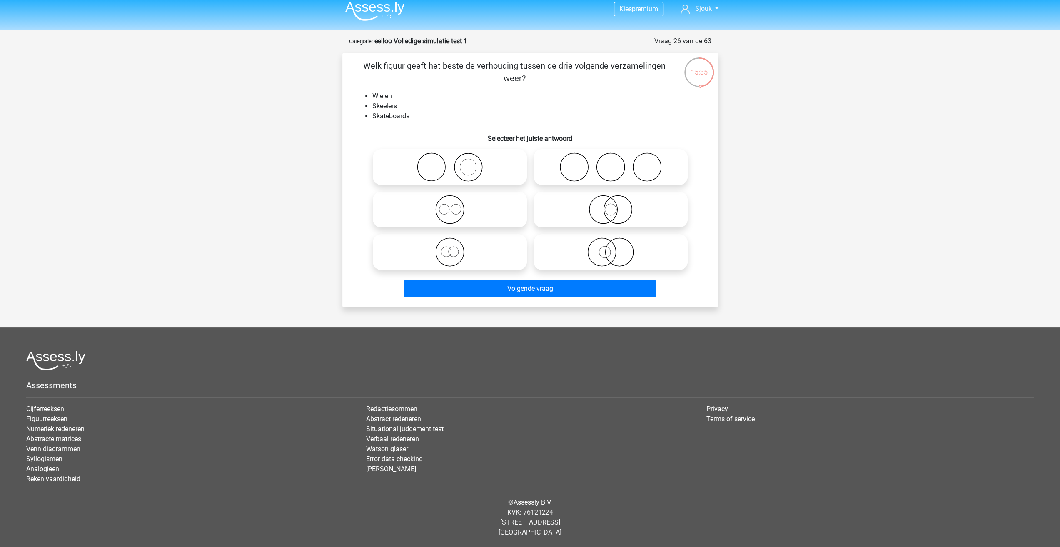
click at [619, 212] on icon at bounding box center [610, 209] width 147 height 29
click at [616, 205] on input "radio" at bounding box center [612, 202] width 5 height 5
radio input "true"
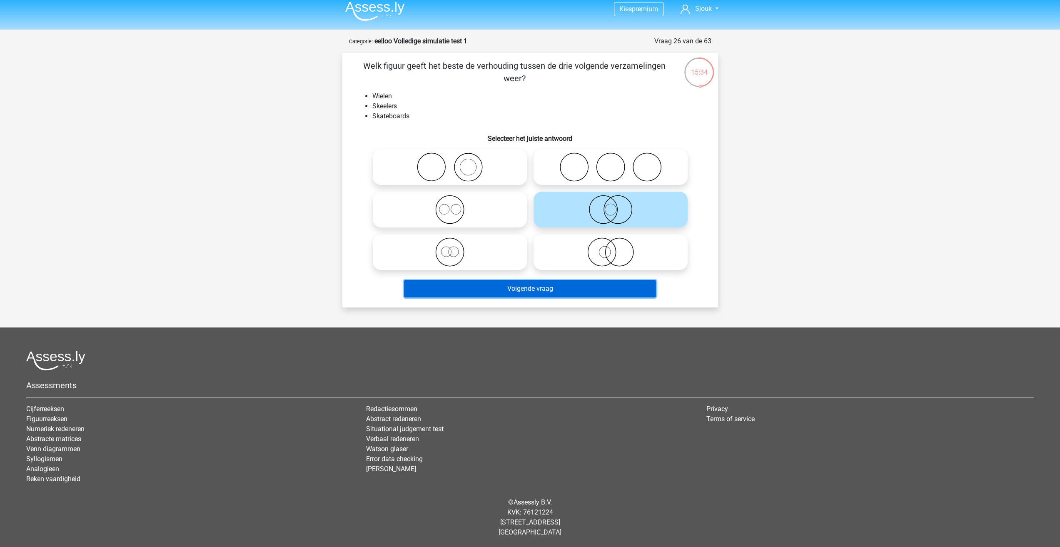
click at [601, 286] on button "Volgende vraag" at bounding box center [530, 288] width 252 height 17
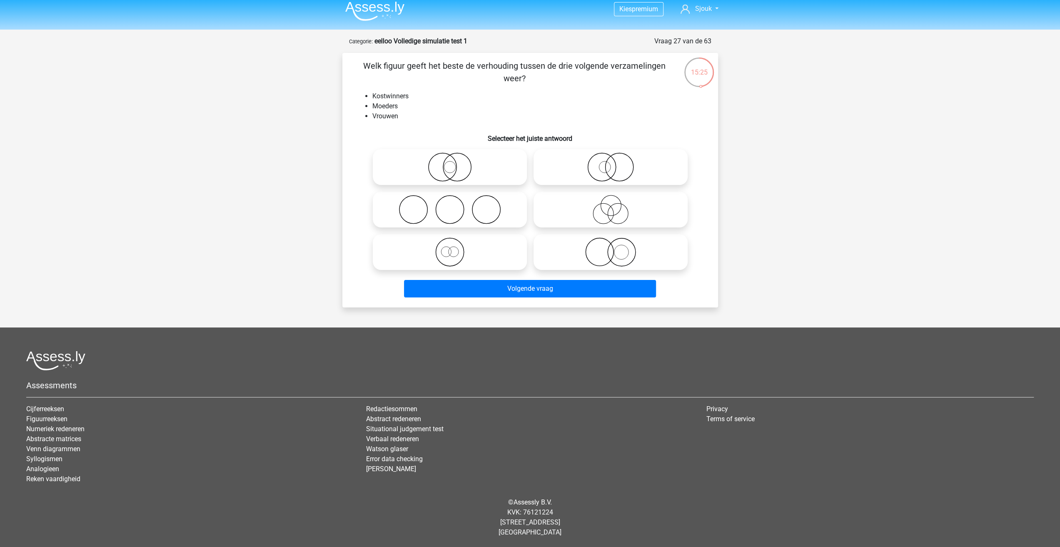
click at [642, 219] on icon at bounding box center [610, 209] width 147 height 29
click at [616, 205] on input "radio" at bounding box center [612, 202] width 5 height 5
radio input "true"
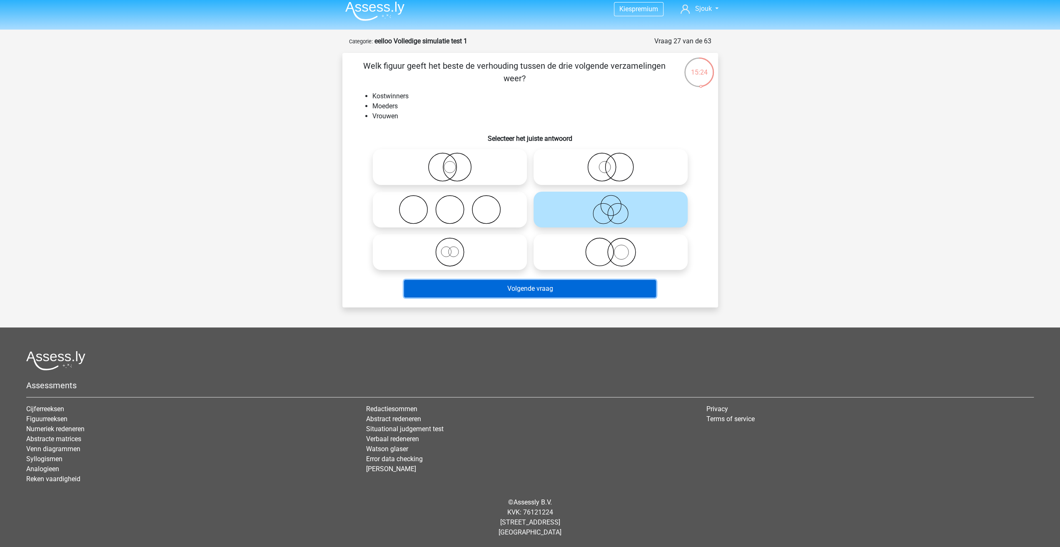
click at [620, 286] on button "Volgende vraag" at bounding box center [530, 288] width 252 height 17
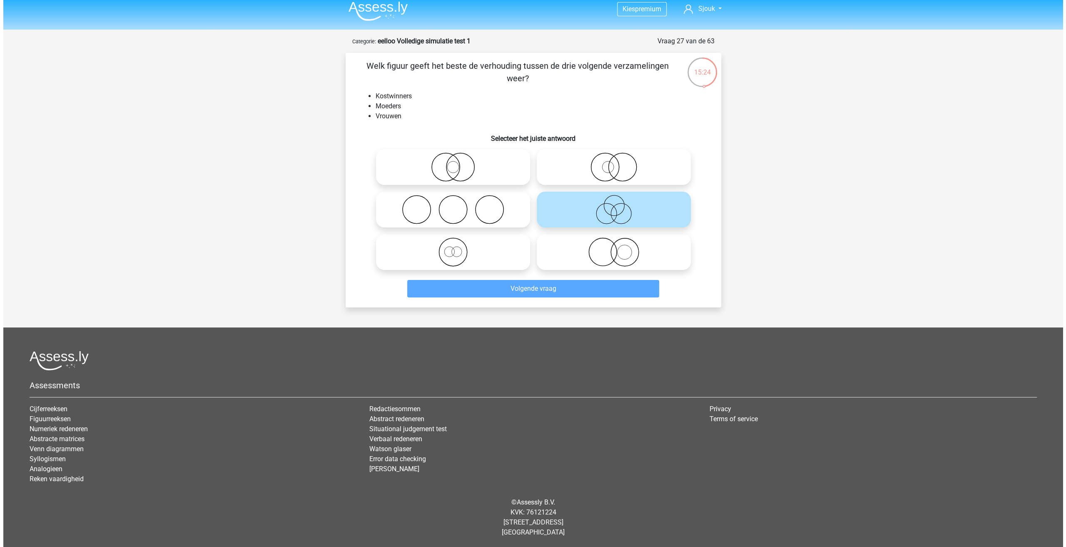
scroll to position [0, 0]
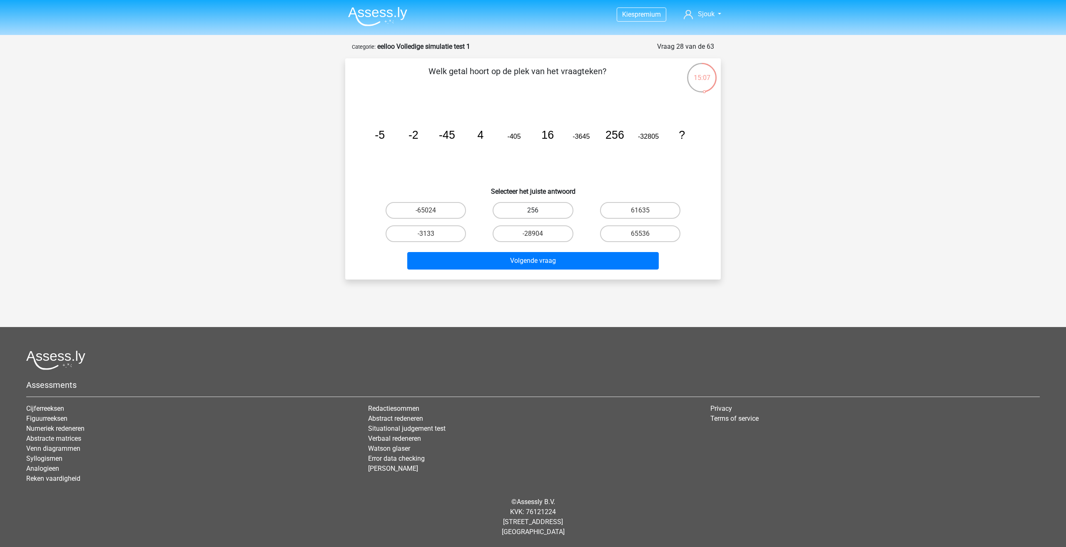
click at [568, 210] on label "256" at bounding box center [533, 210] width 80 height 17
click at [538, 210] on input "256" at bounding box center [535, 212] width 5 height 5
radio input "true"
click at [637, 232] on label "65536" at bounding box center [640, 233] width 80 height 17
click at [640, 234] on input "65536" at bounding box center [642, 236] width 5 height 5
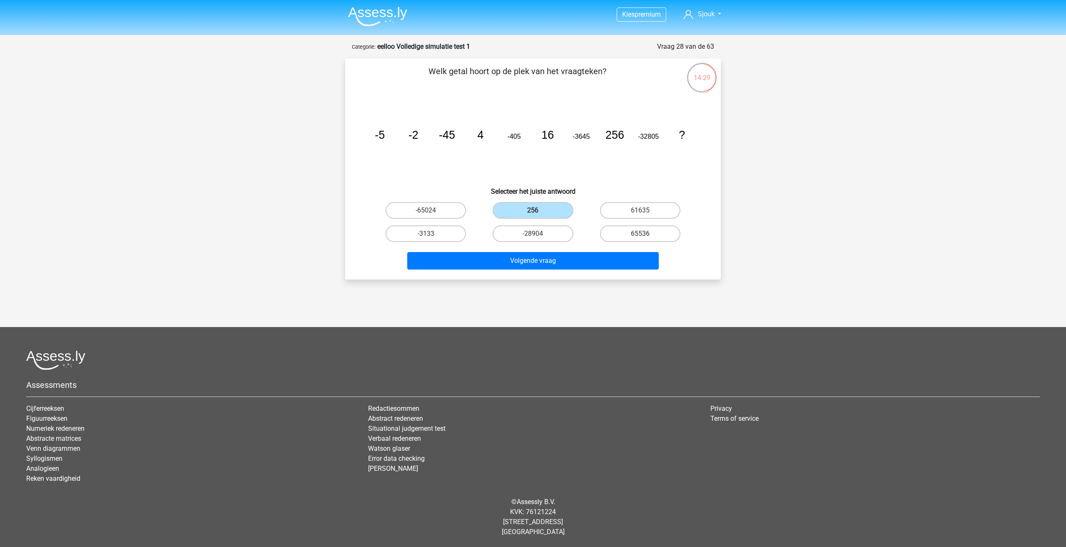
radio input "true"
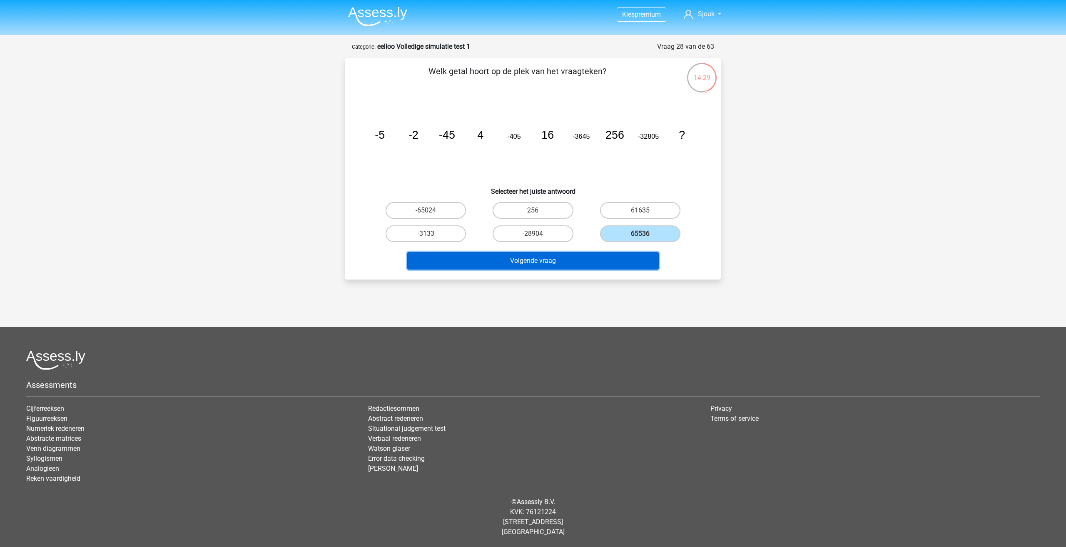
click at [626, 257] on button "Volgende vraag" at bounding box center [533, 260] width 252 height 17
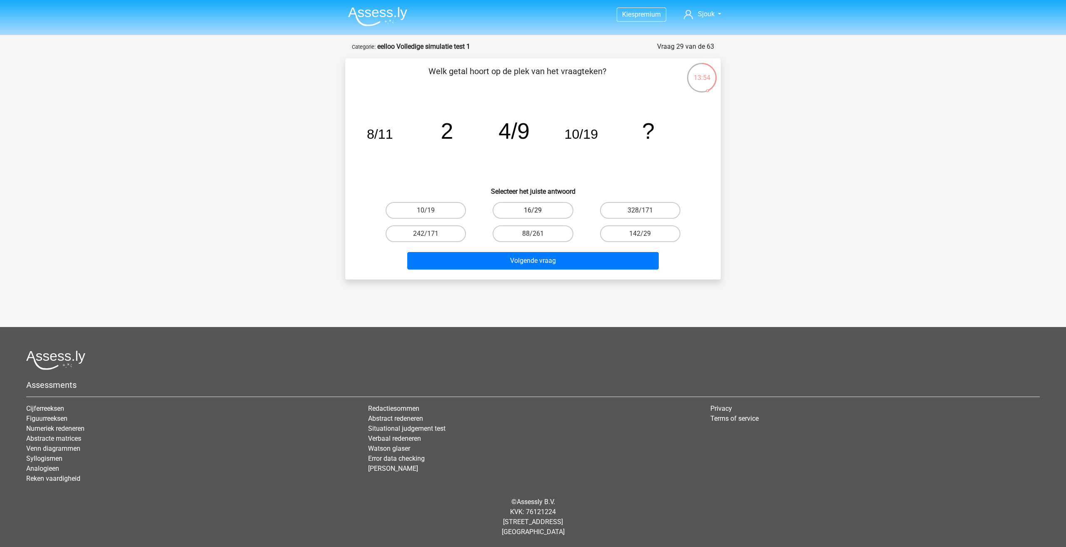
click at [556, 211] on label "16/29" at bounding box center [533, 210] width 80 height 17
click at [538, 211] on input "16/29" at bounding box center [535, 212] width 5 height 5
radio input "true"
click at [585, 261] on button "Volgende vraag" at bounding box center [533, 260] width 252 height 17
click at [660, 230] on label "3" at bounding box center [640, 233] width 80 height 17
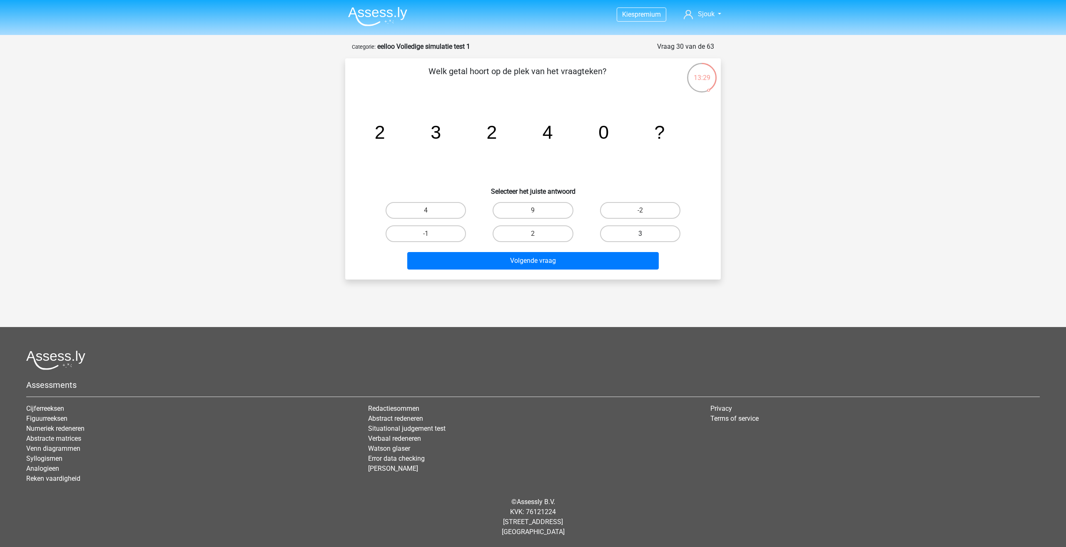
click at [645, 234] on input "3" at bounding box center [642, 236] width 5 height 5
radio input "true"
click at [601, 254] on button "Volgende vraag" at bounding box center [533, 260] width 252 height 17
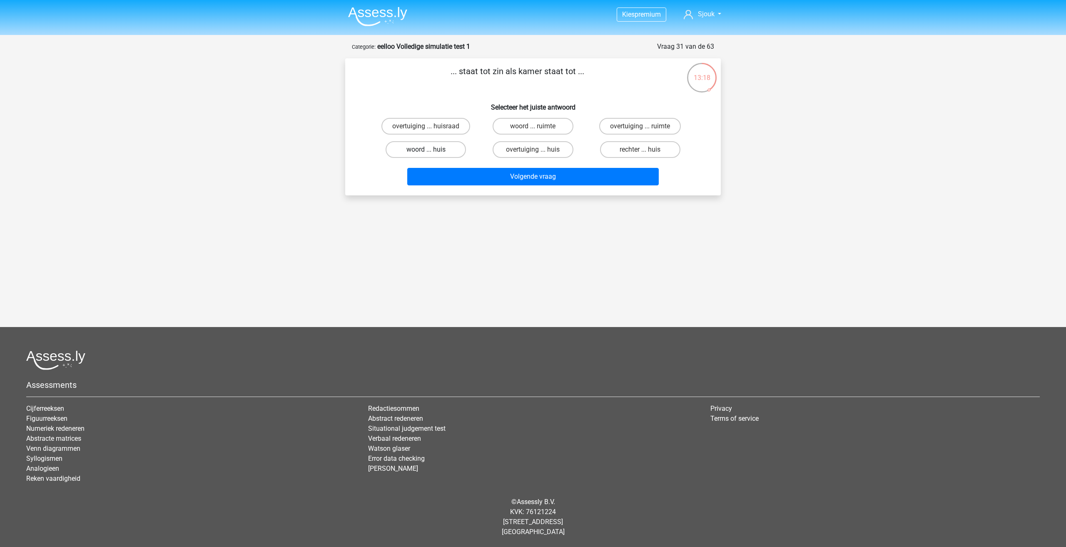
click at [435, 147] on label "woord ... huis" at bounding box center [426, 149] width 80 height 17
click at [431, 149] on input "woord ... huis" at bounding box center [428, 151] width 5 height 5
radio input "true"
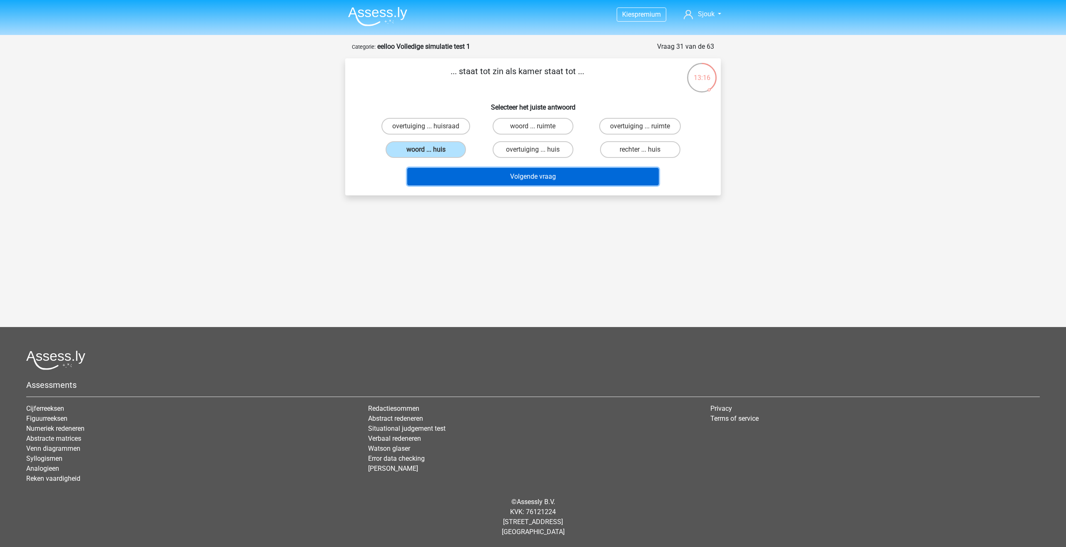
click at [502, 182] on button "Volgende vraag" at bounding box center [533, 176] width 252 height 17
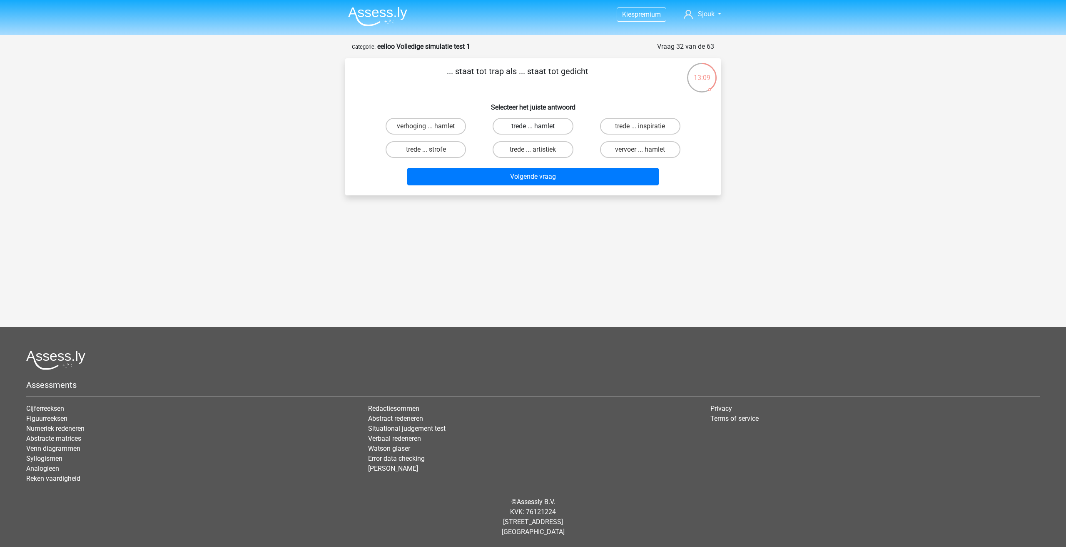
click at [555, 128] on label "trede ... hamlet" at bounding box center [533, 126] width 80 height 17
click at [538, 128] on input "trede ... hamlet" at bounding box center [535, 128] width 5 height 5
radio input "true"
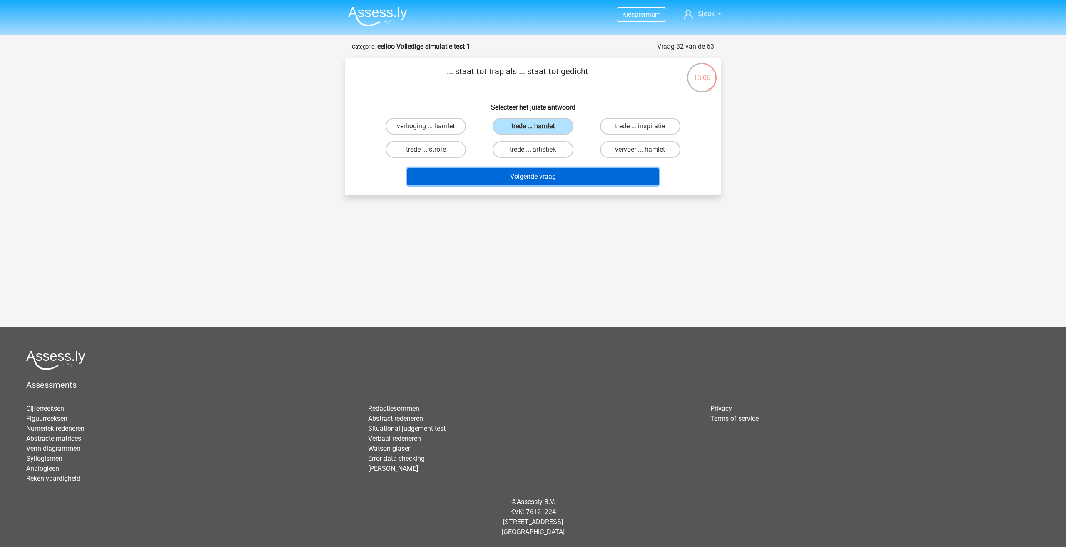
click at [549, 176] on button "Volgende vraag" at bounding box center [533, 176] width 252 height 17
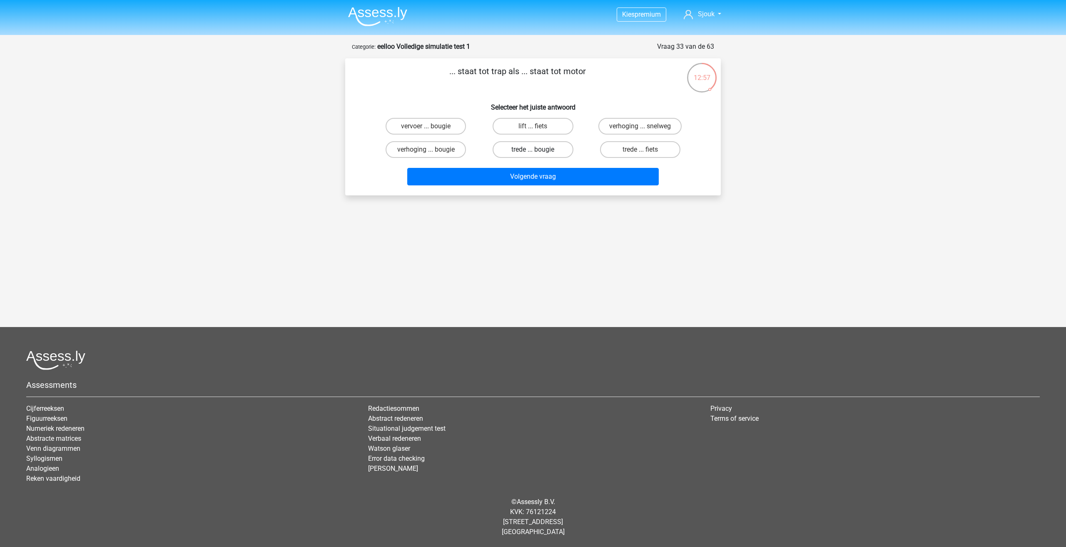
click at [534, 148] on label "trede ... bougie" at bounding box center [533, 149] width 80 height 17
click at [534, 149] on input "trede ... bougie" at bounding box center [535, 151] width 5 height 5
radio input "true"
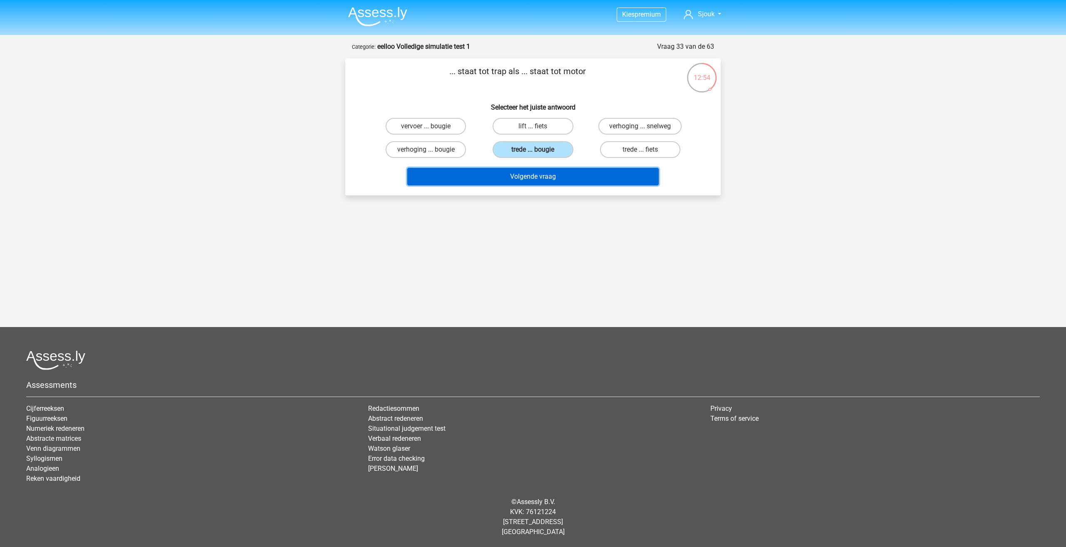
click at [539, 172] on button "Volgende vraag" at bounding box center [533, 176] width 252 height 17
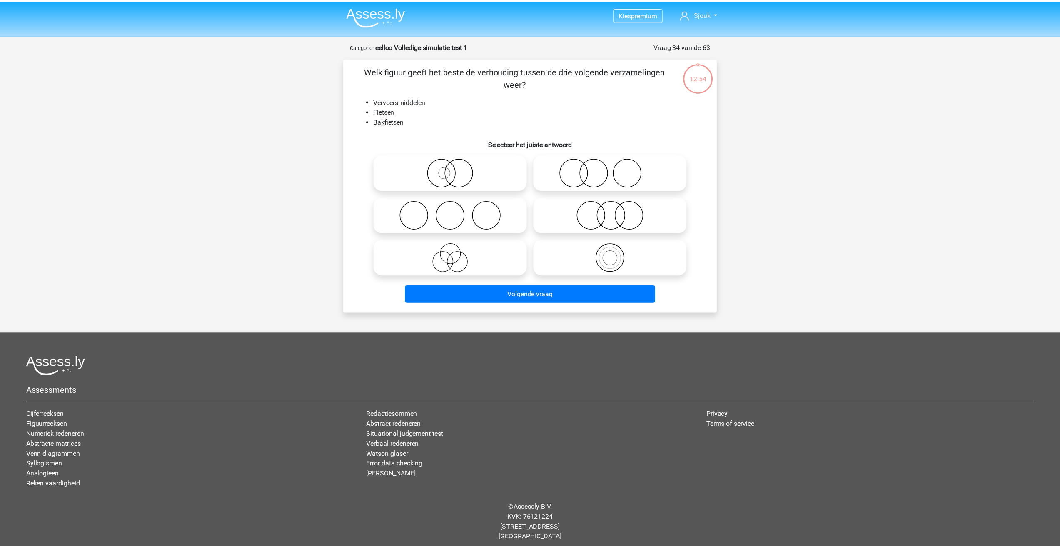
scroll to position [5, 0]
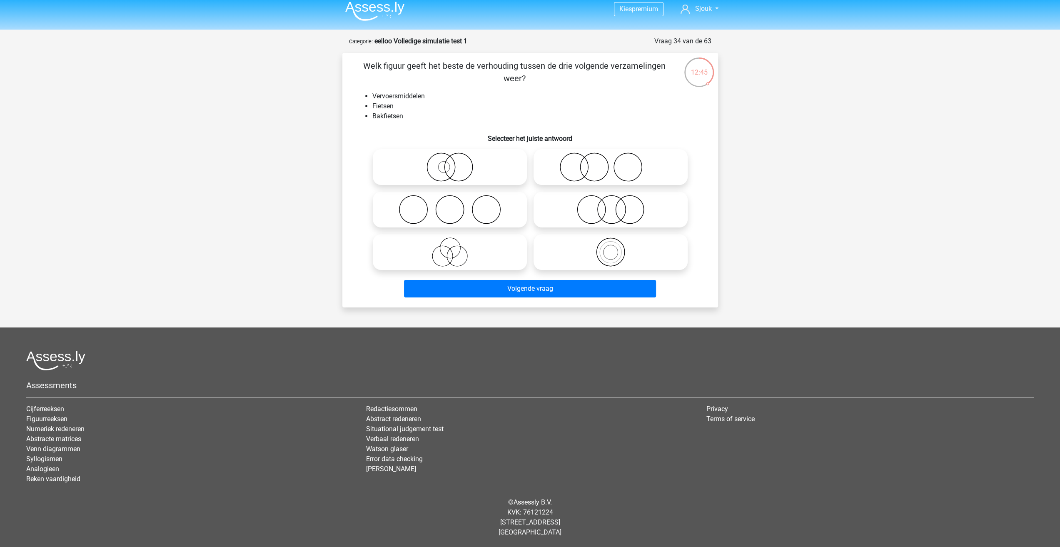
click at [481, 164] on icon at bounding box center [449, 166] width 147 height 29
click at [455, 163] on input "radio" at bounding box center [452, 159] width 5 height 5
radio input "true"
click at [638, 256] on icon at bounding box center [610, 251] width 147 height 29
click at [616, 248] on input "radio" at bounding box center [612, 244] width 5 height 5
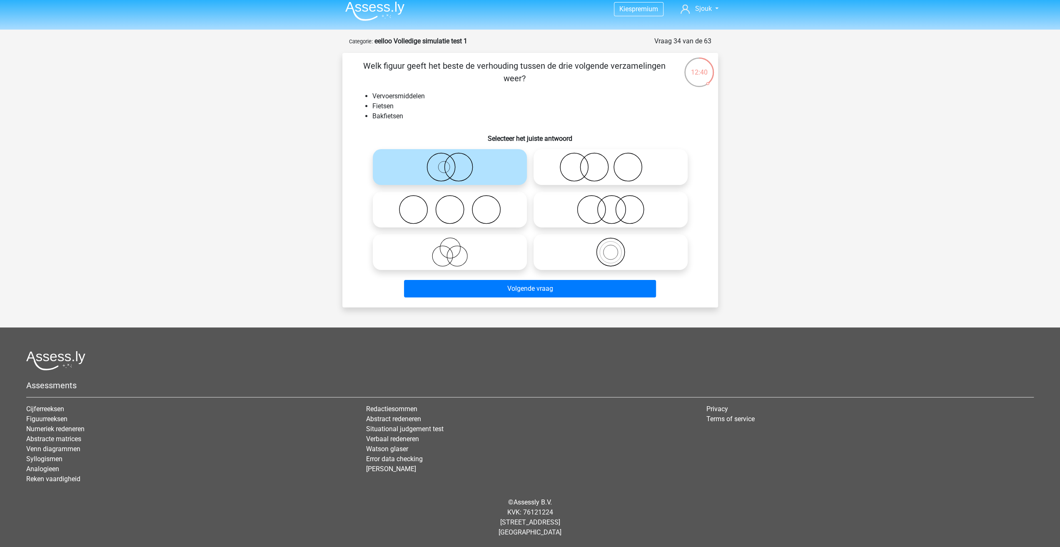
radio input "true"
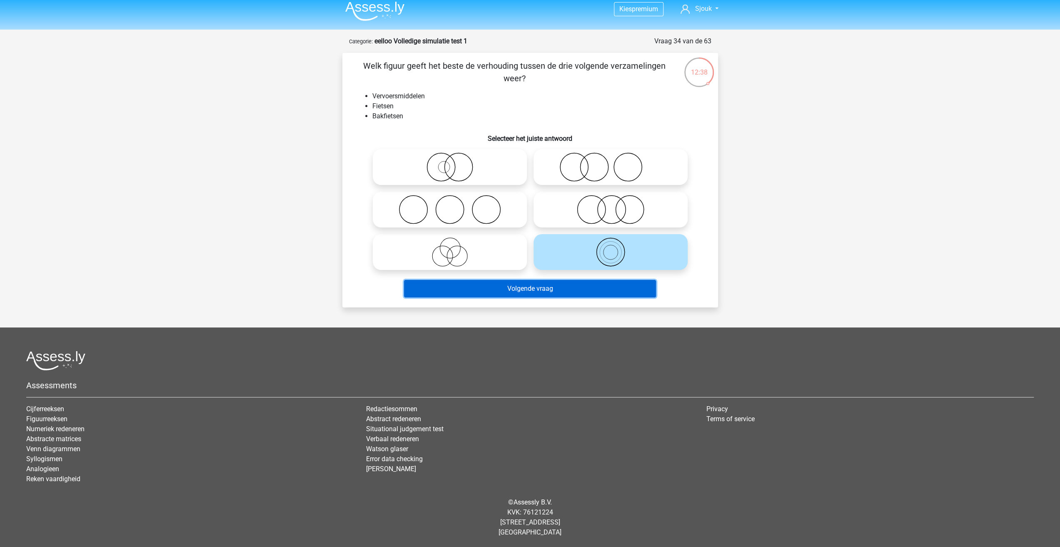
click at [627, 290] on button "Volgende vraag" at bounding box center [530, 288] width 252 height 17
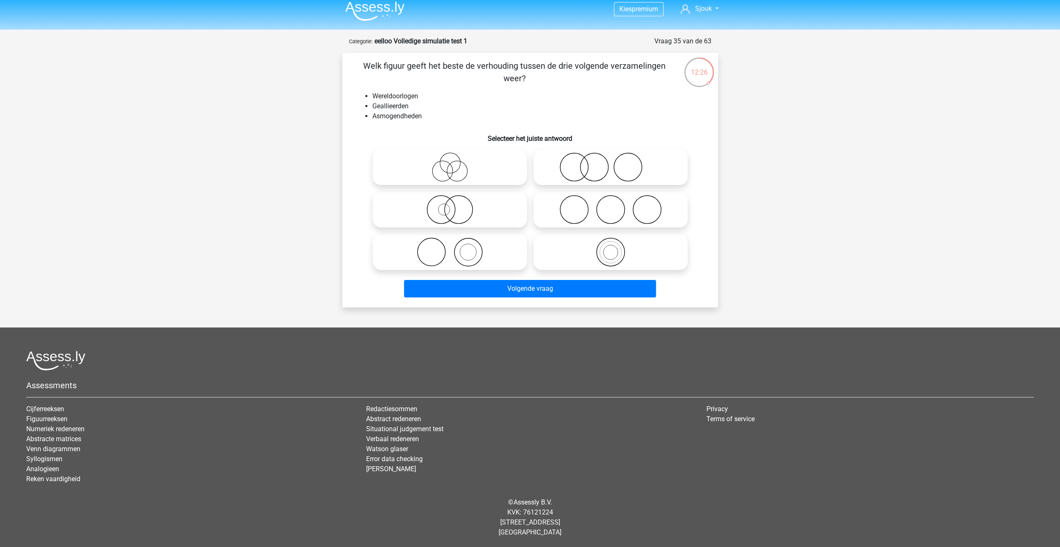
click at [515, 174] on icon at bounding box center [449, 166] width 147 height 29
click at [455, 163] on input "radio" at bounding box center [452, 159] width 5 height 5
radio input "true"
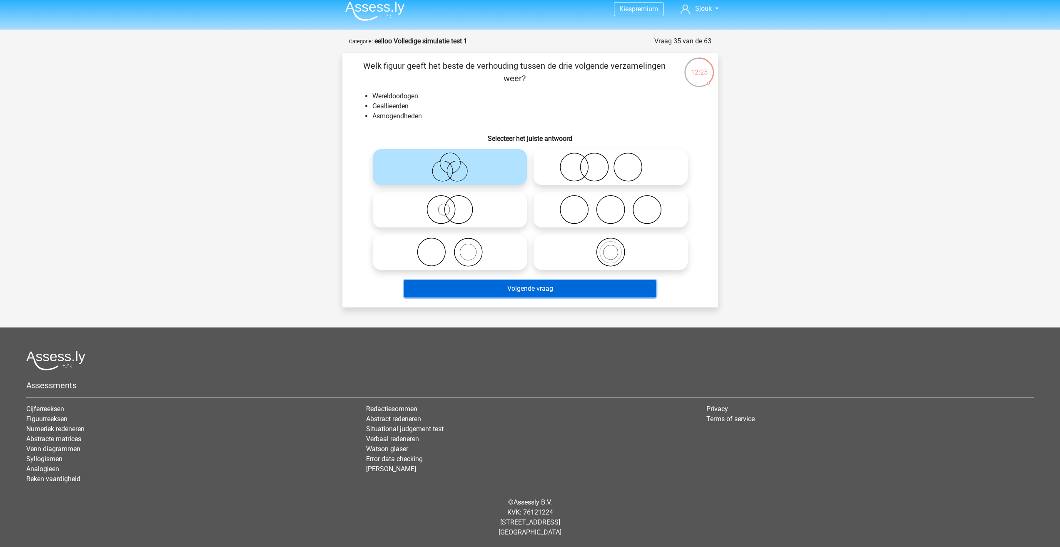
click at [550, 286] on button "Volgende vraag" at bounding box center [530, 288] width 252 height 17
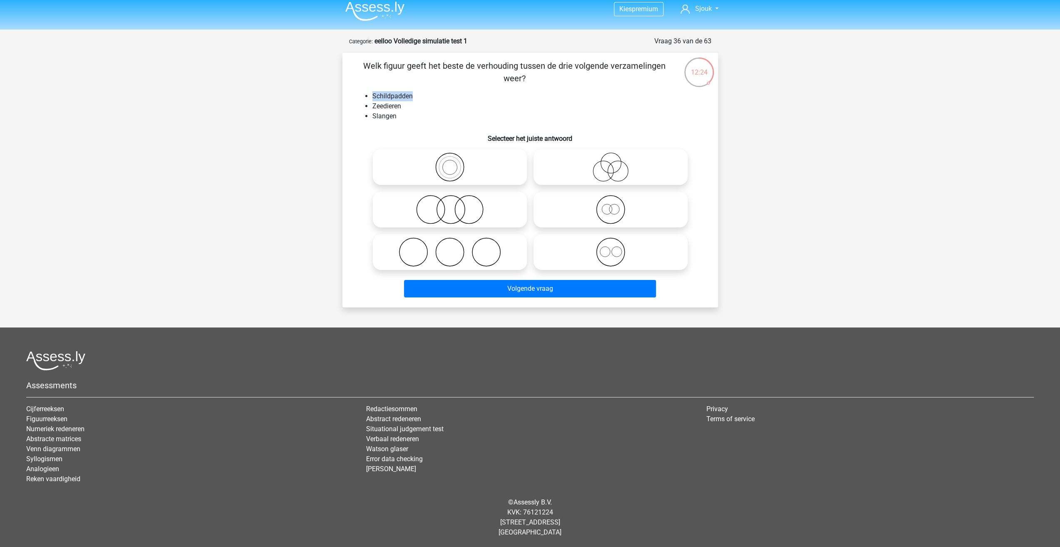
drag, startPoint x: 372, startPoint y: 96, endPoint x: 428, endPoint y: 100, distance: 56.4
click at [428, 100] on li "Schildpadden" at bounding box center [538, 96] width 332 height 10
drag, startPoint x: 372, startPoint y: 108, endPoint x: 421, endPoint y: 107, distance: 49.6
click at [421, 107] on li "Zeedieren" at bounding box center [538, 106] width 332 height 10
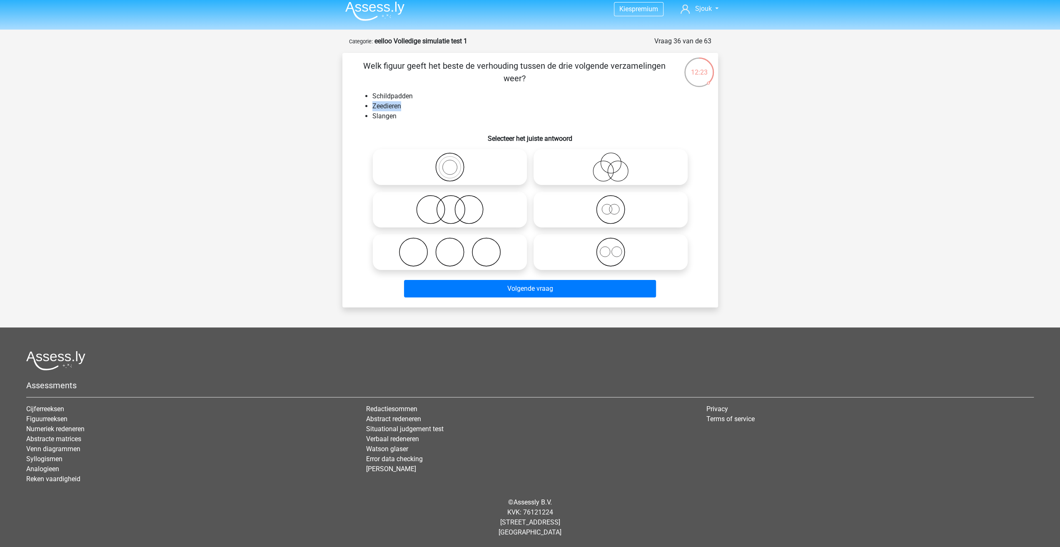
click at [421, 107] on li "Zeedieren" at bounding box center [538, 106] width 332 height 10
drag, startPoint x: 370, startPoint y: 117, endPoint x: 421, endPoint y: 117, distance: 51.2
click at [421, 117] on ul "Schildpadden Zeedieren Slangen" at bounding box center [530, 106] width 349 height 30
click at [421, 117] on li "Slangen" at bounding box center [538, 116] width 332 height 10
click at [484, 219] on icon at bounding box center [449, 209] width 147 height 29
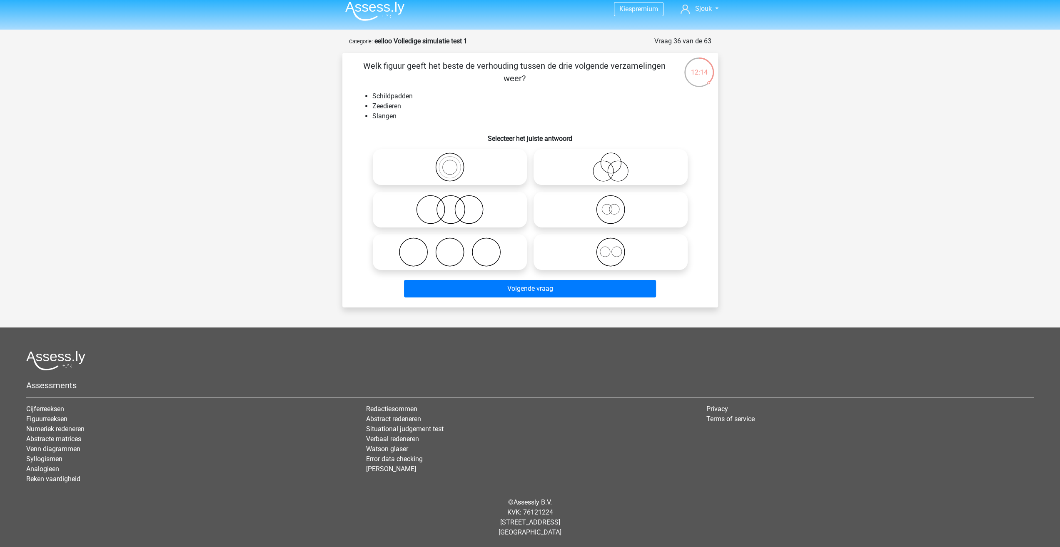
click at [455, 205] on input "radio" at bounding box center [452, 202] width 5 height 5
radio input "true"
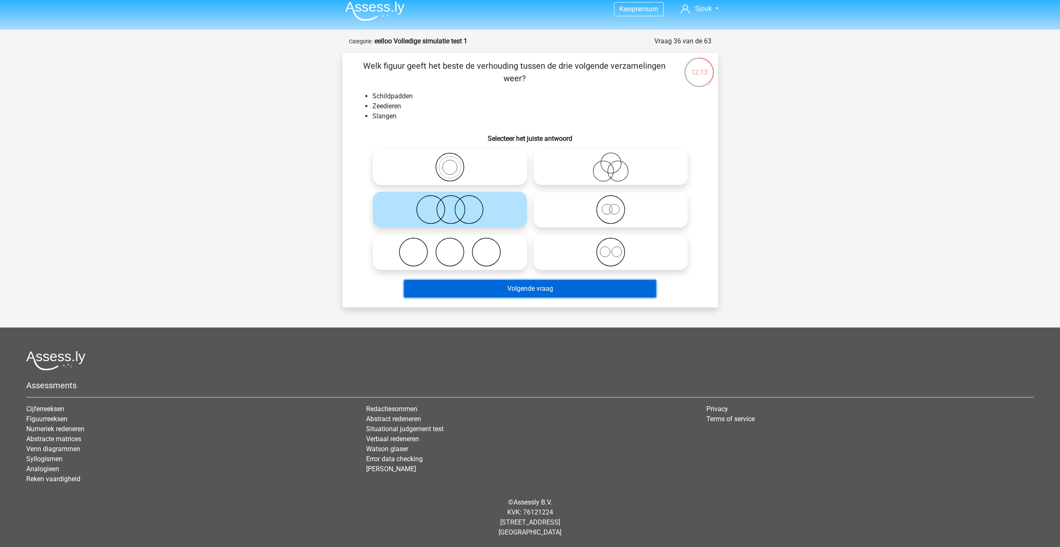
click at [564, 289] on button "Volgende vraag" at bounding box center [530, 288] width 252 height 17
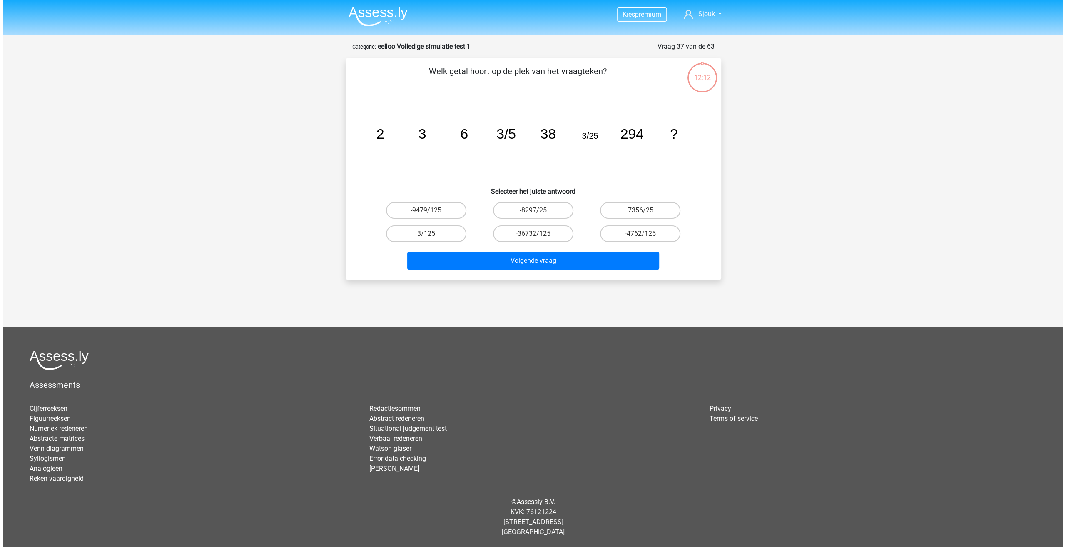
scroll to position [0, 0]
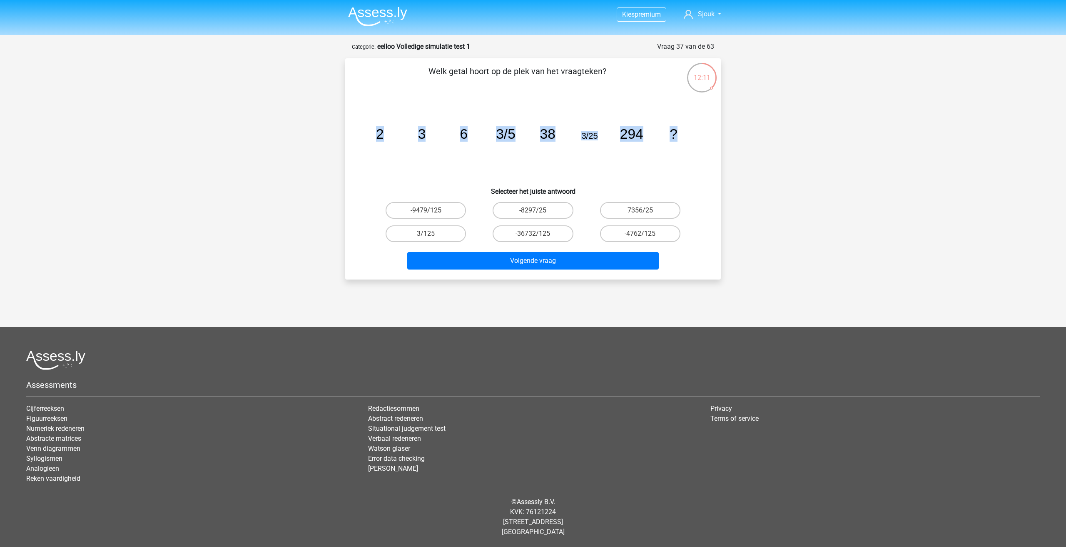
drag, startPoint x: 425, startPoint y: 134, endPoint x: 694, endPoint y: 136, distance: 268.1
click at [694, 136] on icon "image/svg+xml 2 3 6 3/5 38 3/25 294 ?" at bounding box center [533, 139] width 336 height 84
click at [438, 236] on label "3/125" at bounding box center [426, 233] width 80 height 17
click at [431, 236] on input "3/125" at bounding box center [428, 236] width 5 height 5
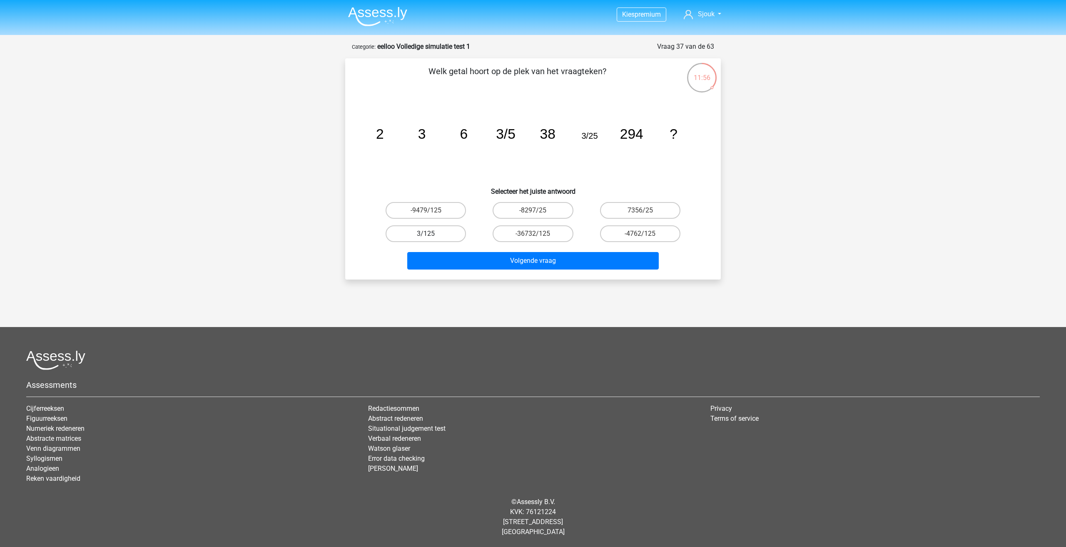
radio input "true"
click at [482, 265] on button "Volgende vraag" at bounding box center [533, 260] width 252 height 17
click at [543, 228] on label "189" at bounding box center [533, 233] width 80 height 17
click at [538, 234] on input "189" at bounding box center [535, 236] width 5 height 5
radio input "true"
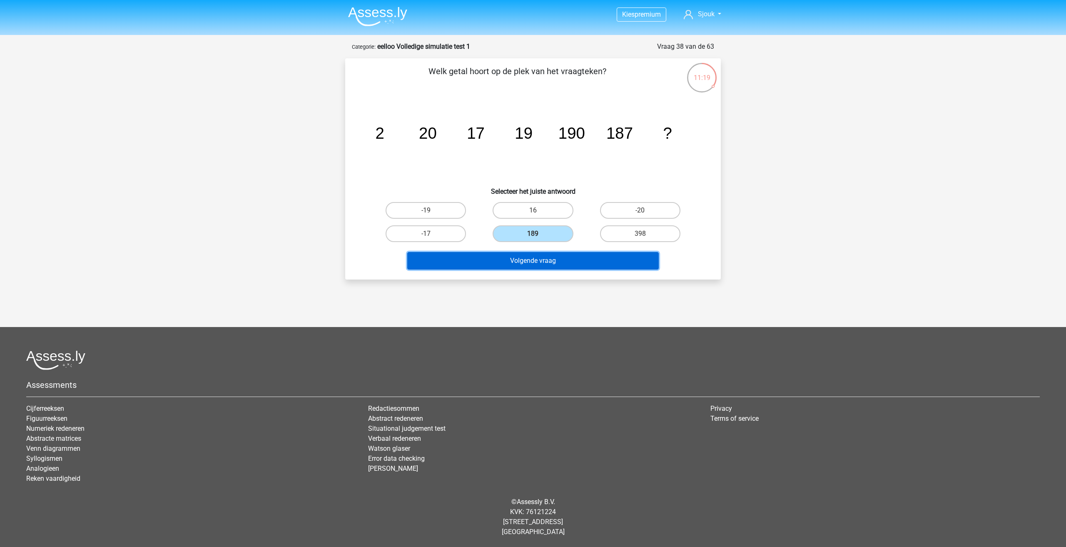
click at [550, 260] on button "Volgende vraag" at bounding box center [533, 260] width 252 height 17
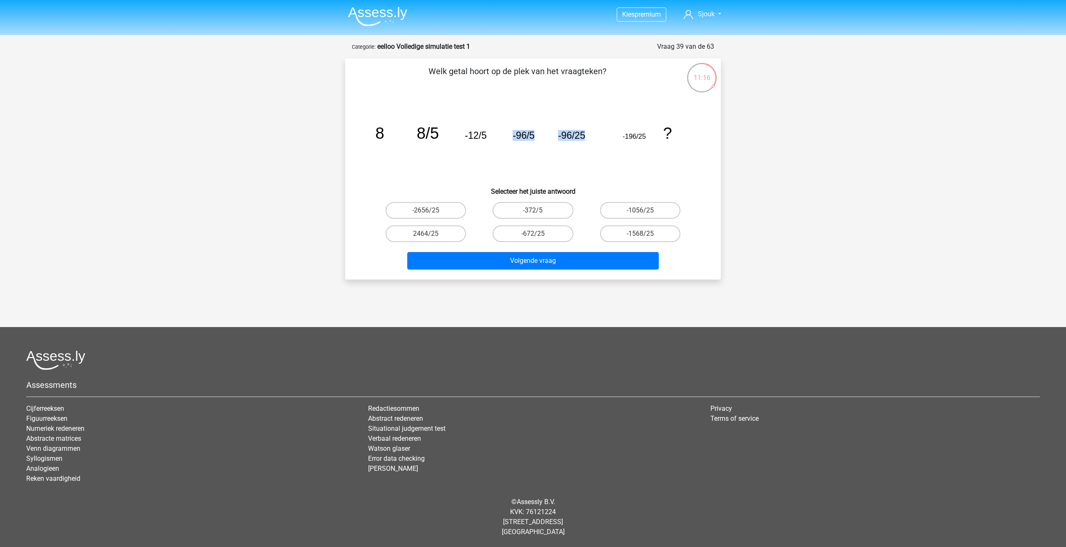
drag, startPoint x: 545, startPoint y: 137, endPoint x: 607, endPoint y: 137, distance: 61.6
click at [607, 137] on icon "image/svg+xml 8 8/5 -12/5 -96/5 -96/25 -196/25 ?" at bounding box center [533, 139] width 336 height 84
click at [625, 230] on label "-1568/25" at bounding box center [640, 233] width 80 height 17
click at [640, 234] on input "-1568/25" at bounding box center [642, 236] width 5 height 5
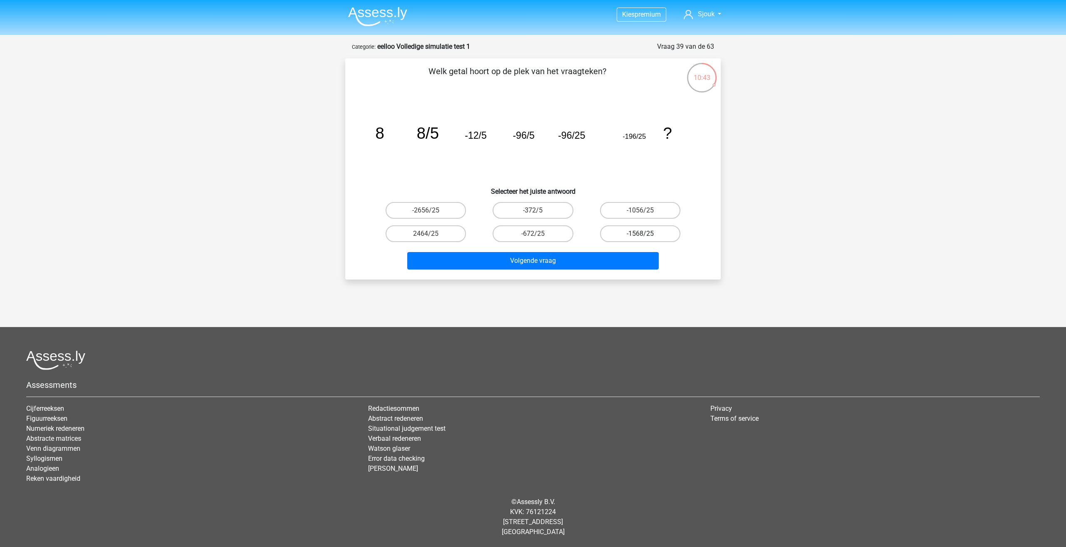
radio input "true"
click at [610, 266] on button "Volgende vraag" at bounding box center [533, 260] width 252 height 17
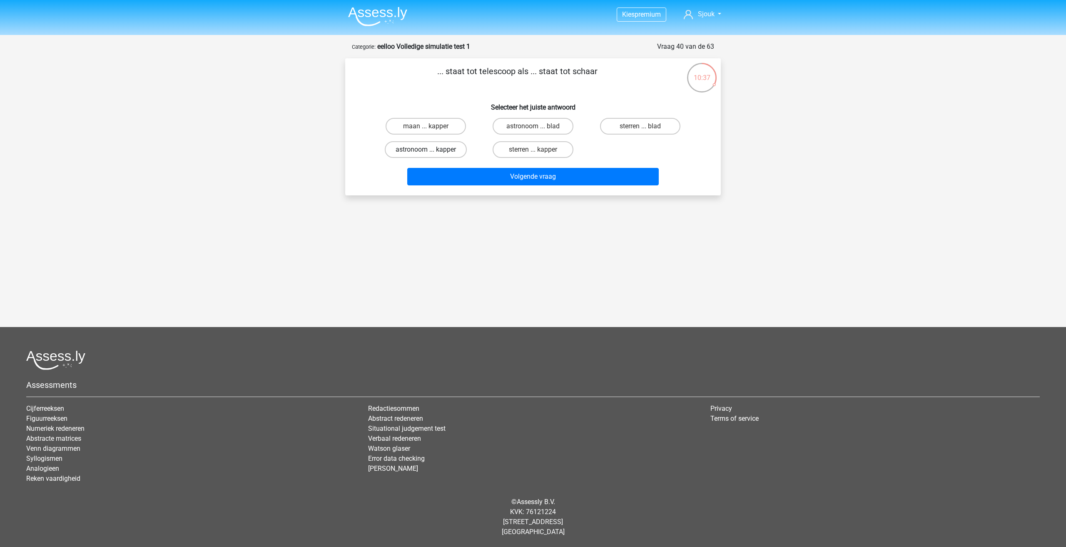
click at [446, 150] on label "astronoom ... kapper" at bounding box center [426, 149] width 82 height 17
click at [431, 150] on input "astronoom ... kapper" at bounding box center [428, 151] width 5 height 5
radio input "true"
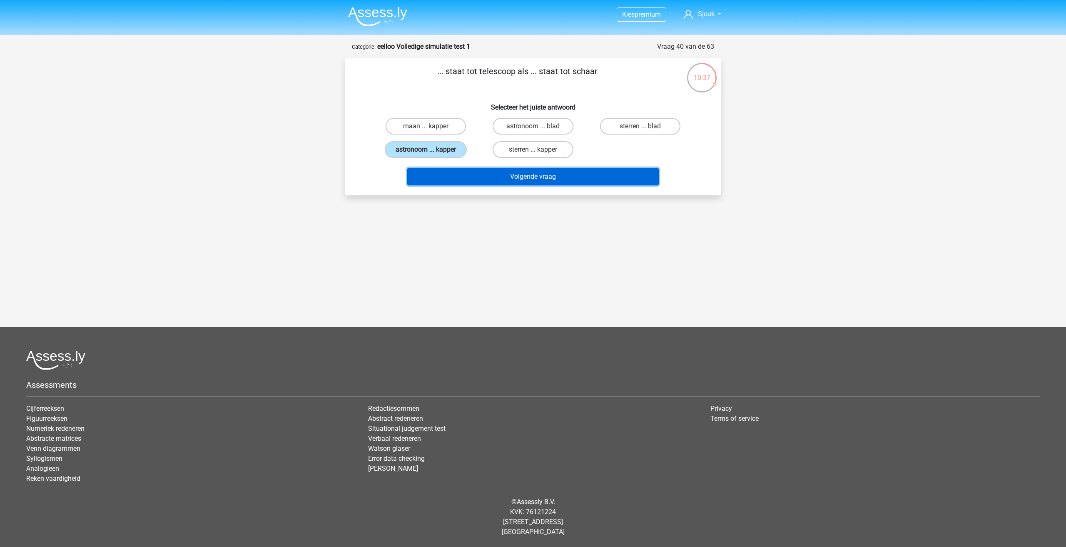
click at [484, 175] on button "Volgende vraag" at bounding box center [533, 176] width 252 height 17
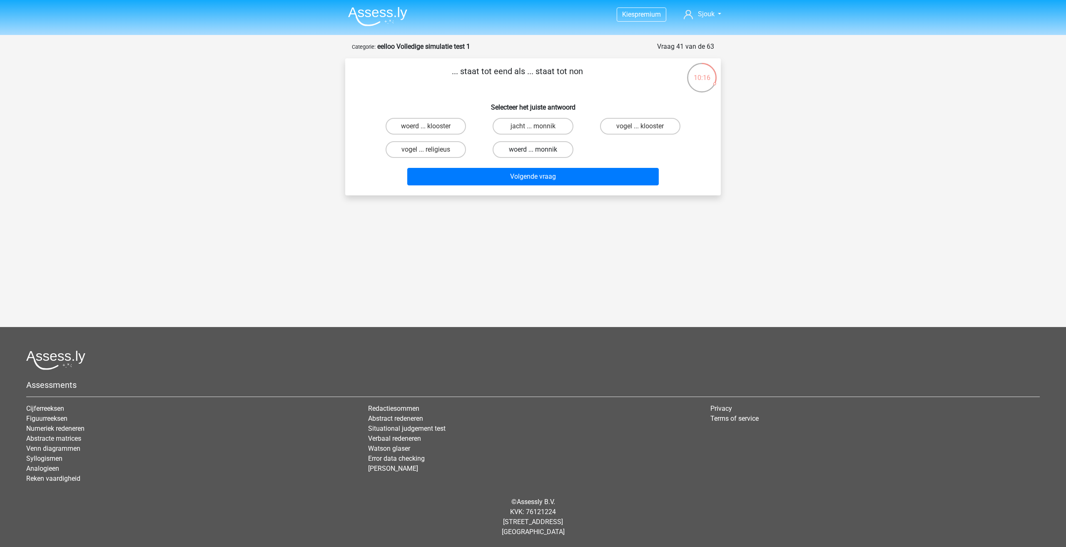
click at [542, 152] on label "woerd ... monnik" at bounding box center [533, 149] width 80 height 17
click at [538, 152] on input "woerd ... monnik" at bounding box center [535, 151] width 5 height 5
radio input "true"
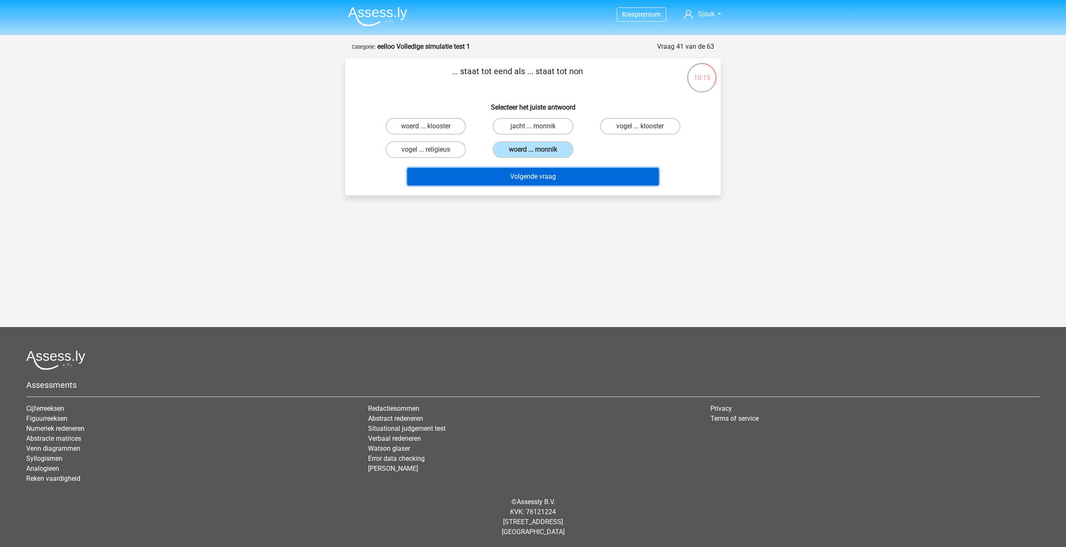
click at [550, 177] on button "Volgende vraag" at bounding box center [533, 176] width 252 height 17
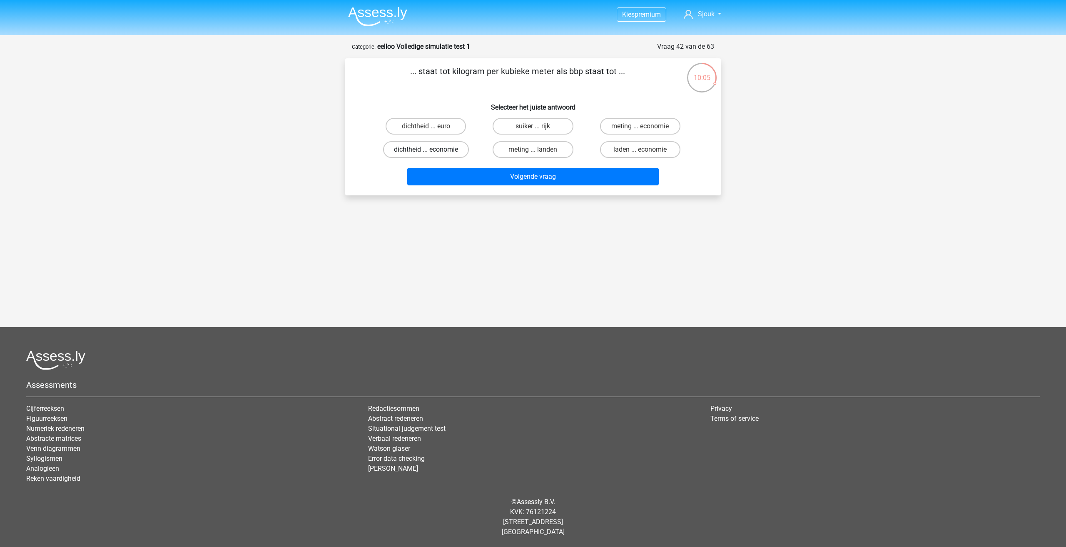
click at [460, 148] on label "dichtheid ... economie" at bounding box center [426, 149] width 86 height 17
click at [431, 149] on input "dichtheid ... economie" at bounding box center [428, 151] width 5 height 5
radio input "true"
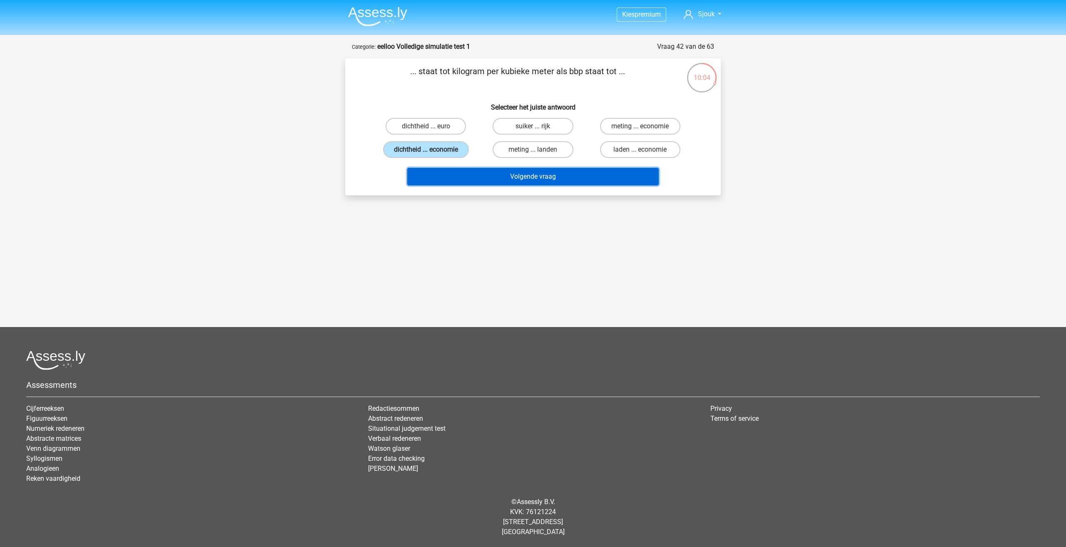
click at [500, 180] on button "Volgende vraag" at bounding box center [533, 176] width 252 height 17
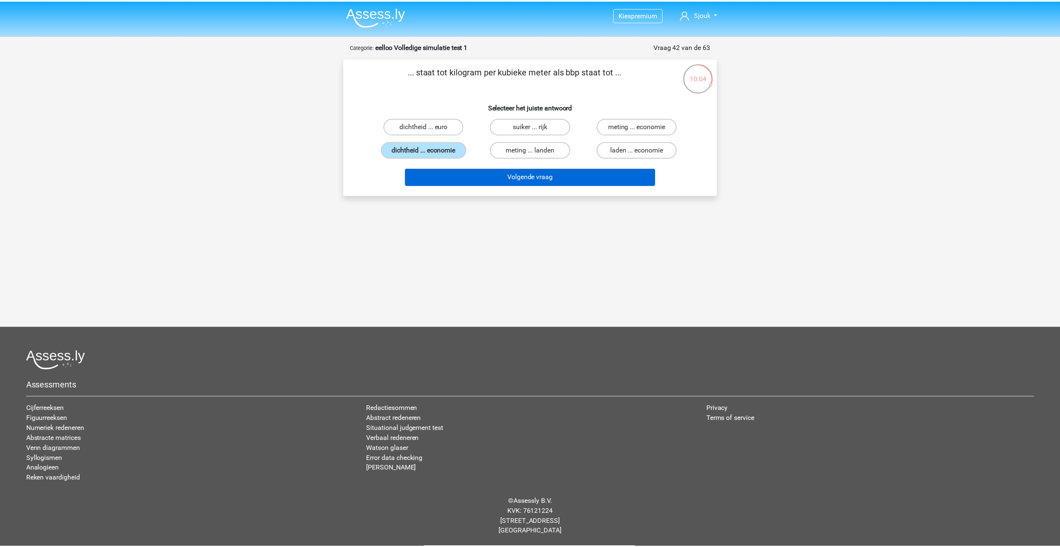
scroll to position [5, 0]
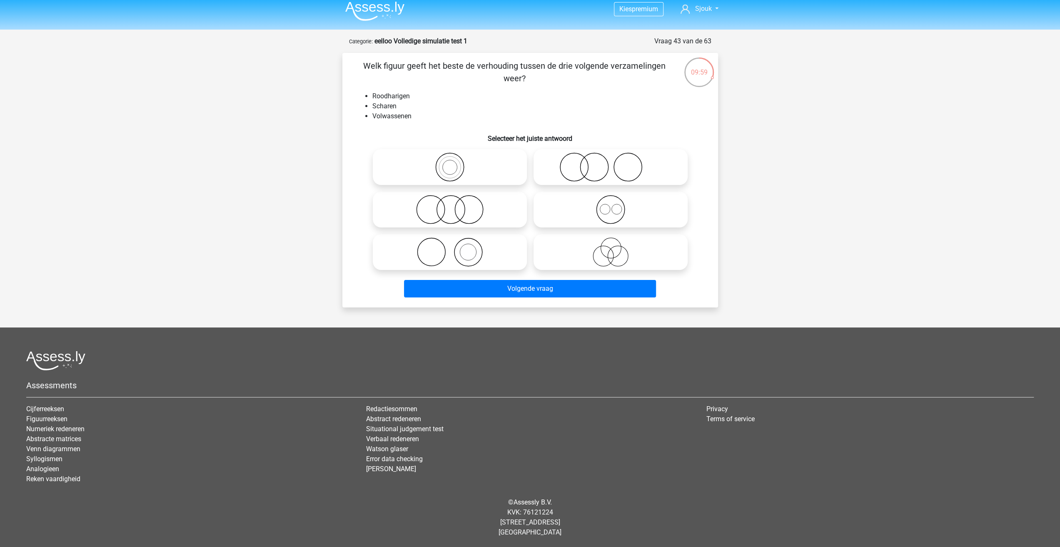
click at [599, 163] on icon at bounding box center [610, 166] width 147 height 29
click at [610, 163] on input "radio" at bounding box center [612, 159] width 5 height 5
radio input "true"
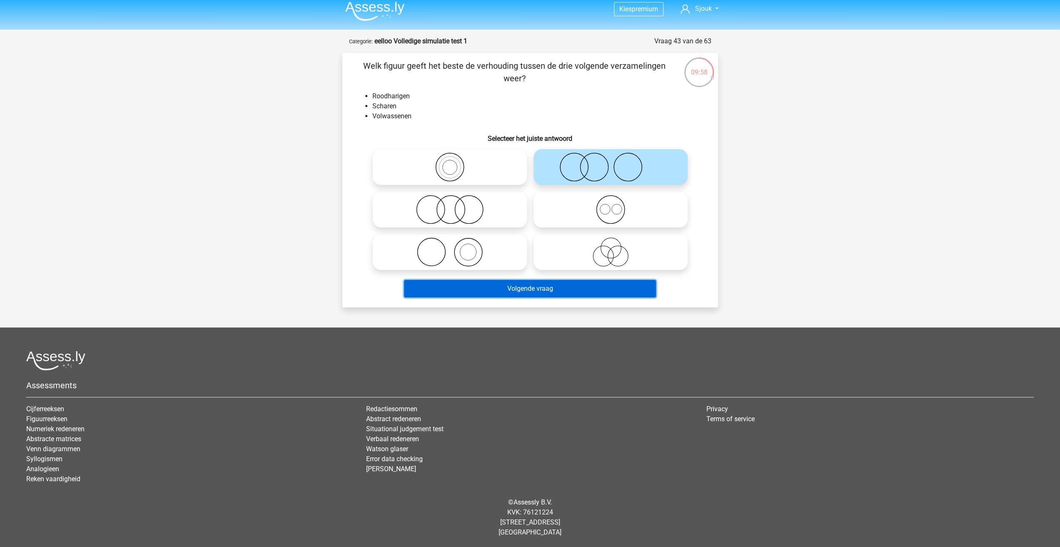
click at [564, 291] on button "Volgende vraag" at bounding box center [530, 288] width 252 height 17
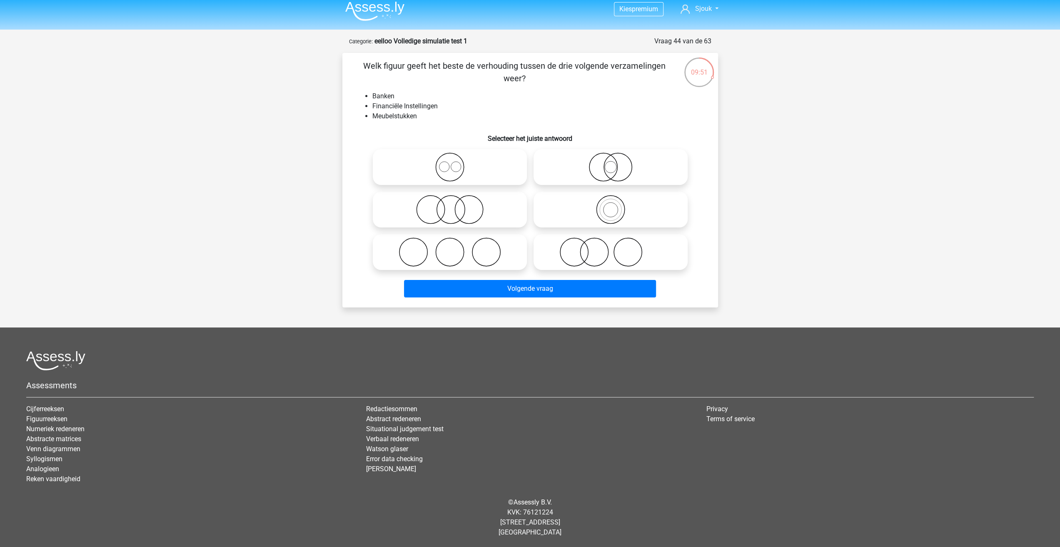
click at [490, 194] on label at bounding box center [450, 210] width 154 height 36
click at [455, 200] on input "radio" at bounding box center [452, 202] width 5 height 5
radio input "true"
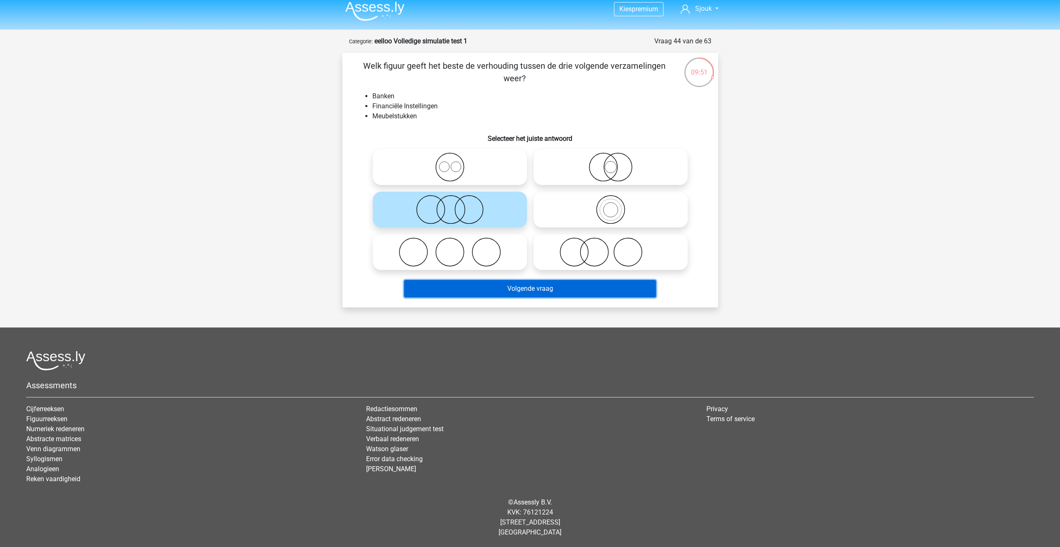
click at [525, 285] on button "Volgende vraag" at bounding box center [530, 288] width 252 height 17
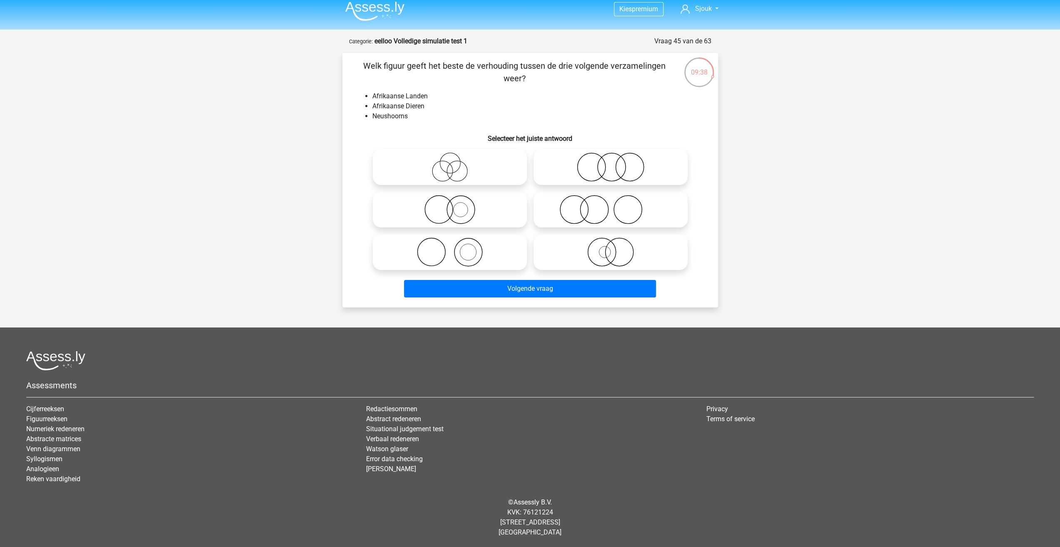
click at [632, 251] on icon at bounding box center [610, 251] width 147 height 29
click at [616, 248] on input "radio" at bounding box center [612, 244] width 5 height 5
radio input "true"
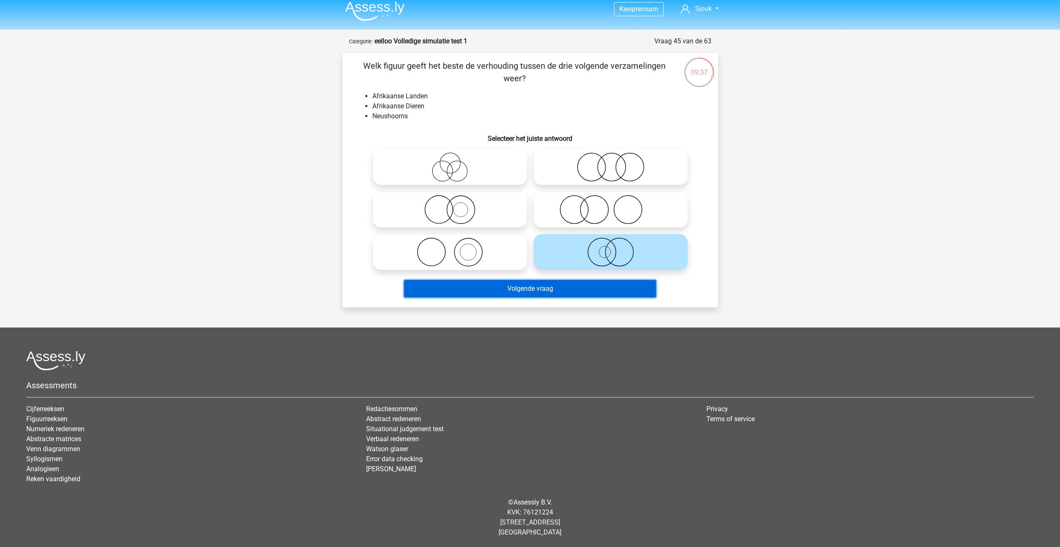
click at [628, 288] on button "Volgende vraag" at bounding box center [530, 288] width 252 height 17
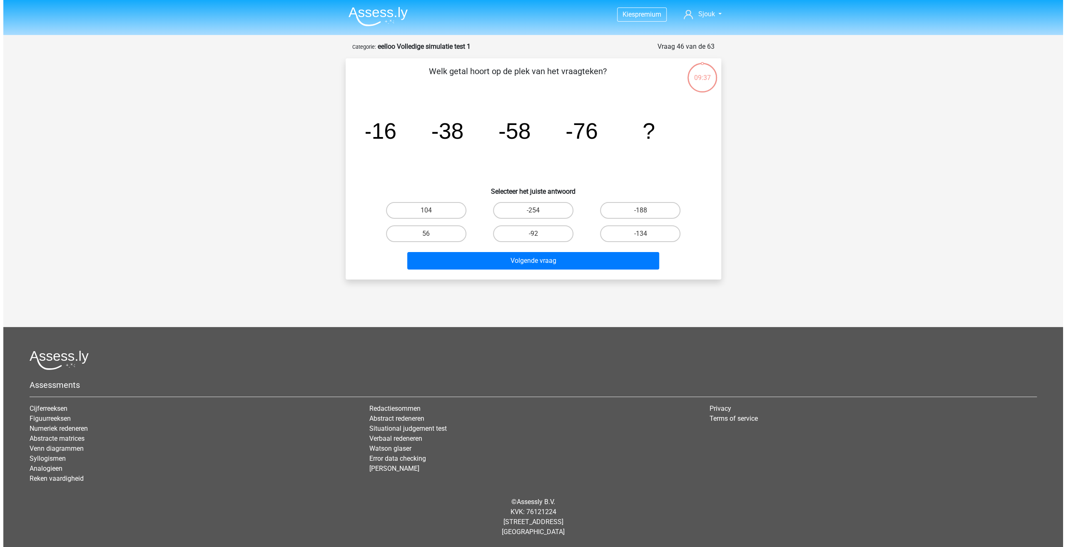
scroll to position [0, 0]
click at [549, 235] on label "-92" at bounding box center [533, 233] width 80 height 17
click at [538, 235] on input "-92" at bounding box center [535, 236] width 5 height 5
radio input "true"
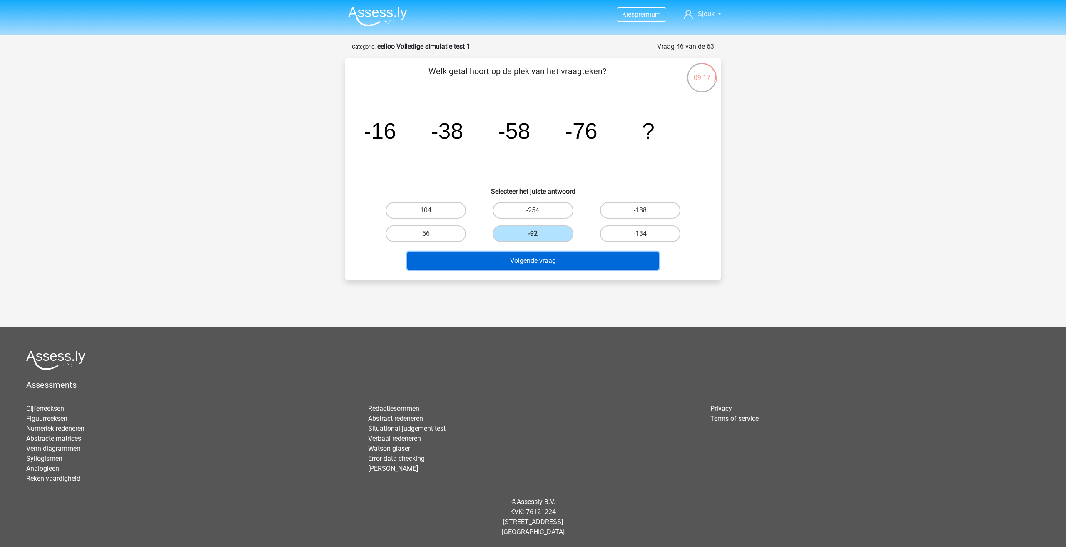
click at [558, 258] on button "Volgende vraag" at bounding box center [533, 260] width 252 height 17
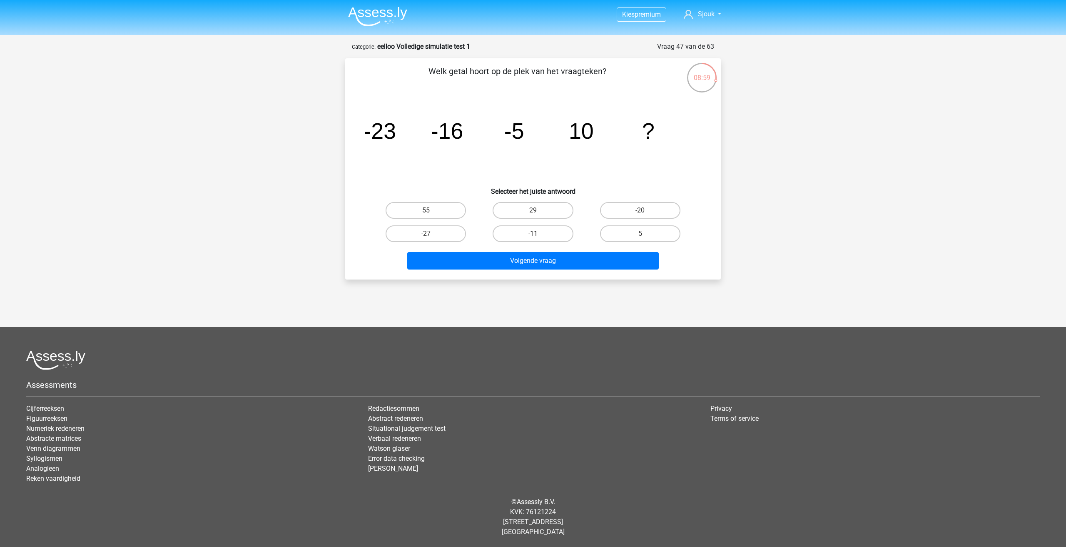
click at [534, 211] on input "29" at bounding box center [535, 212] width 5 height 5
radio input "true"
click at [546, 264] on button "Volgende vraag" at bounding box center [533, 260] width 252 height 17
drag, startPoint x: 570, startPoint y: 138, endPoint x: 654, endPoint y: 137, distance: 84.1
click at [654, 137] on icon "image/svg+xml 3 -2 15 -18 99 -162 687 -1458 ?" at bounding box center [533, 139] width 336 height 84
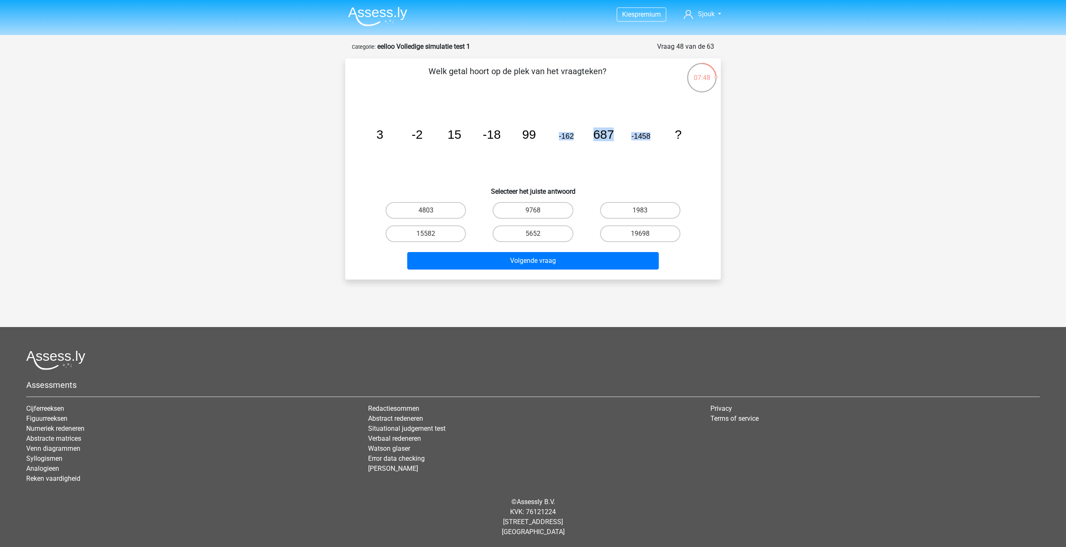
click at [654, 137] on icon "image/svg+xml 3 -2 15 -18 99 -162 687 -1458 ?" at bounding box center [533, 139] width 336 height 84
click at [552, 232] on label "5652" at bounding box center [533, 233] width 80 height 17
click at [538, 234] on input "5652" at bounding box center [535, 236] width 5 height 5
radio input "true"
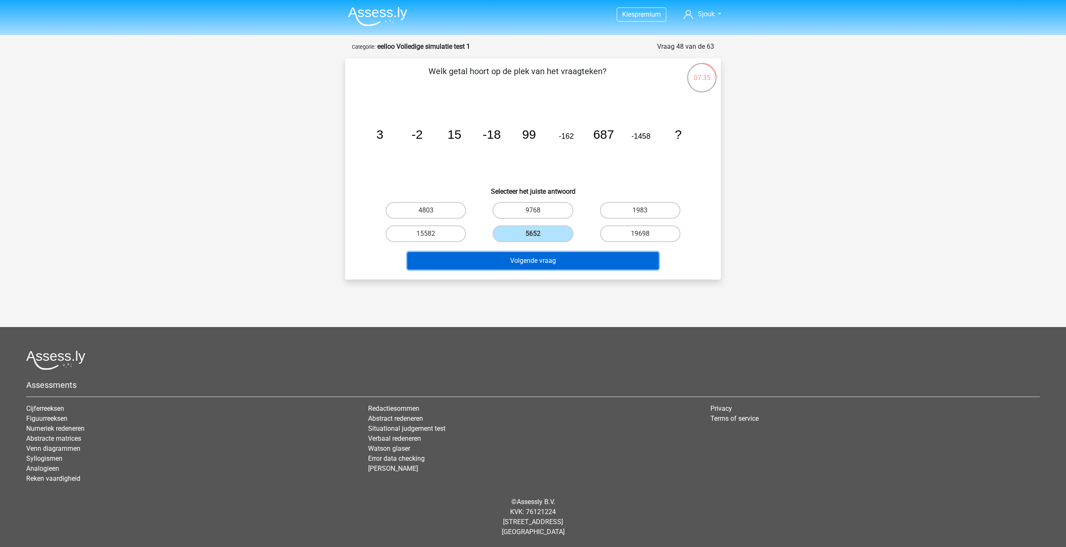
click at [592, 264] on button "Volgende vraag" at bounding box center [533, 260] width 252 height 17
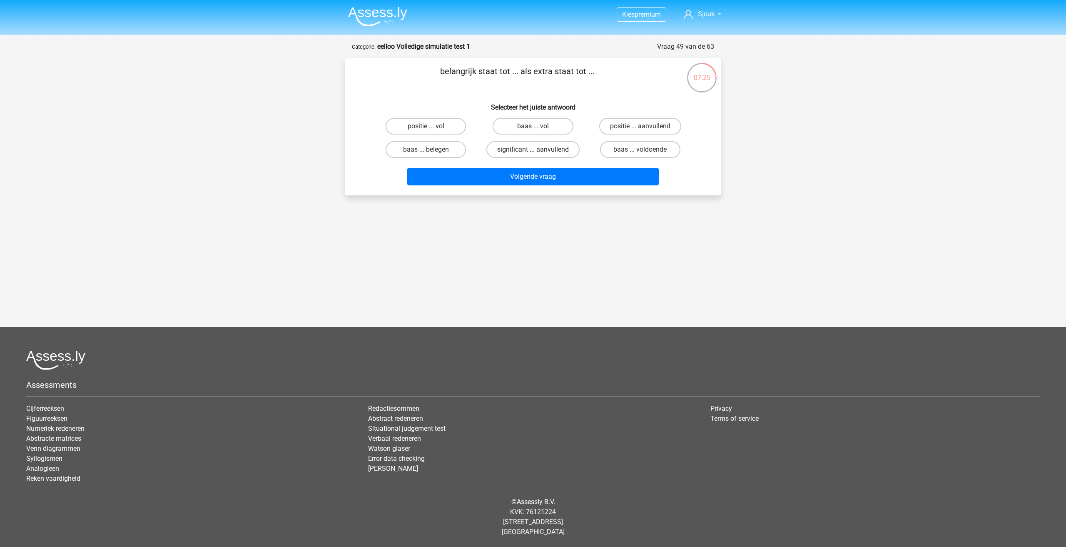
click at [560, 149] on label "significant ... aanvullend" at bounding box center [532, 149] width 93 height 17
click at [538, 149] on input "significant ... aanvullend" at bounding box center [535, 151] width 5 height 5
radio input "true"
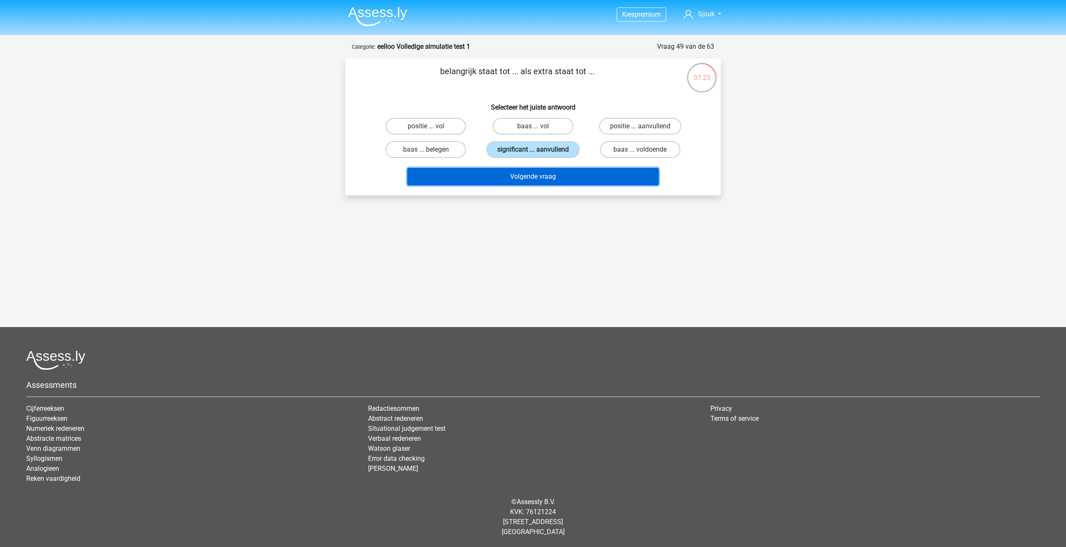
click at [565, 175] on button "Volgende vraag" at bounding box center [533, 176] width 252 height 17
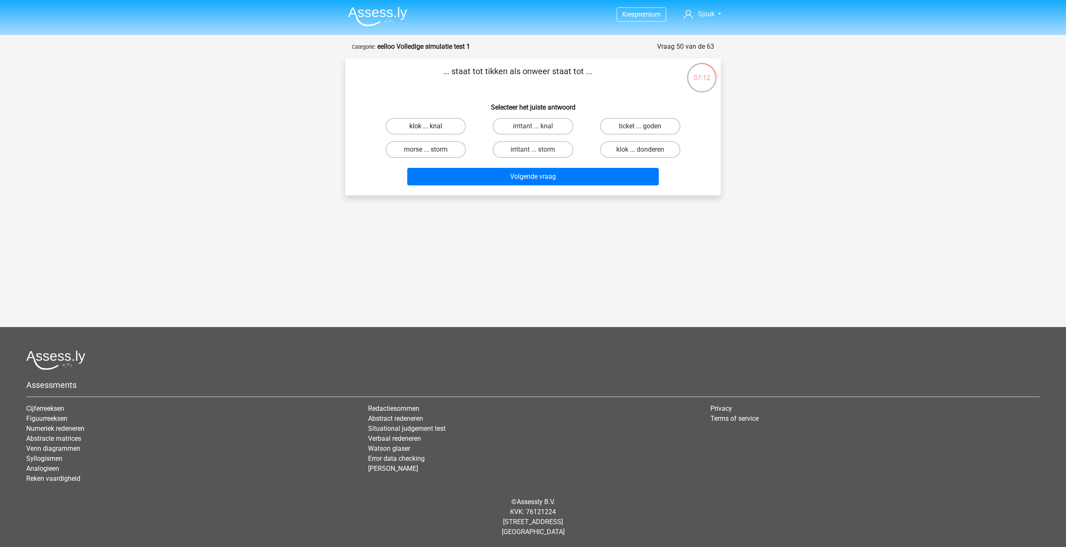
click at [457, 127] on label "klok ... knal" at bounding box center [426, 126] width 80 height 17
click at [431, 127] on input "klok ... knal" at bounding box center [428, 128] width 5 height 5
radio input "true"
click at [644, 152] on input "klok ... donderen" at bounding box center [642, 151] width 5 height 5
radio input "true"
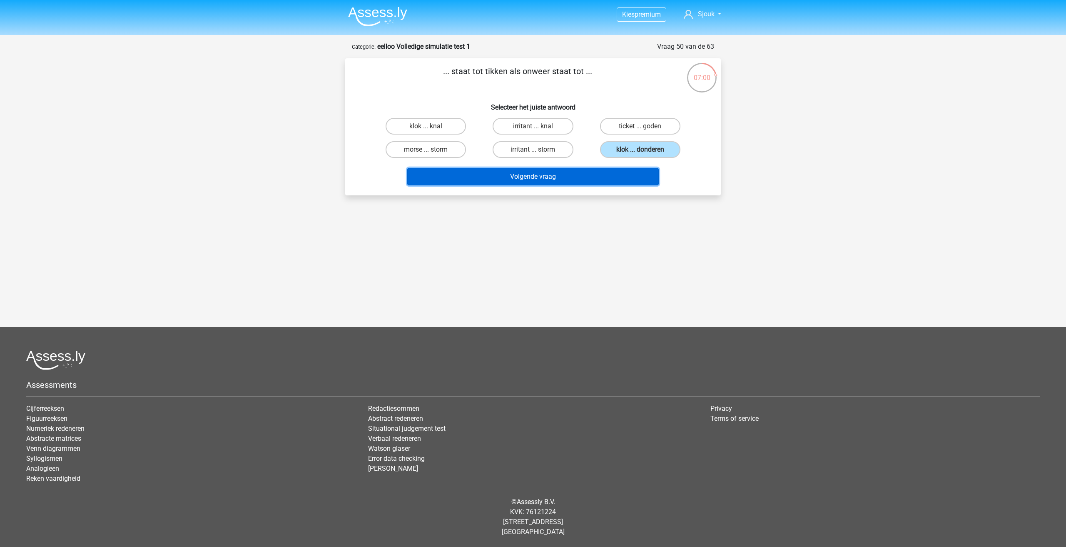
click at [620, 179] on button "Volgende vraag" at bounding box center [533, 176] width 252 height 17
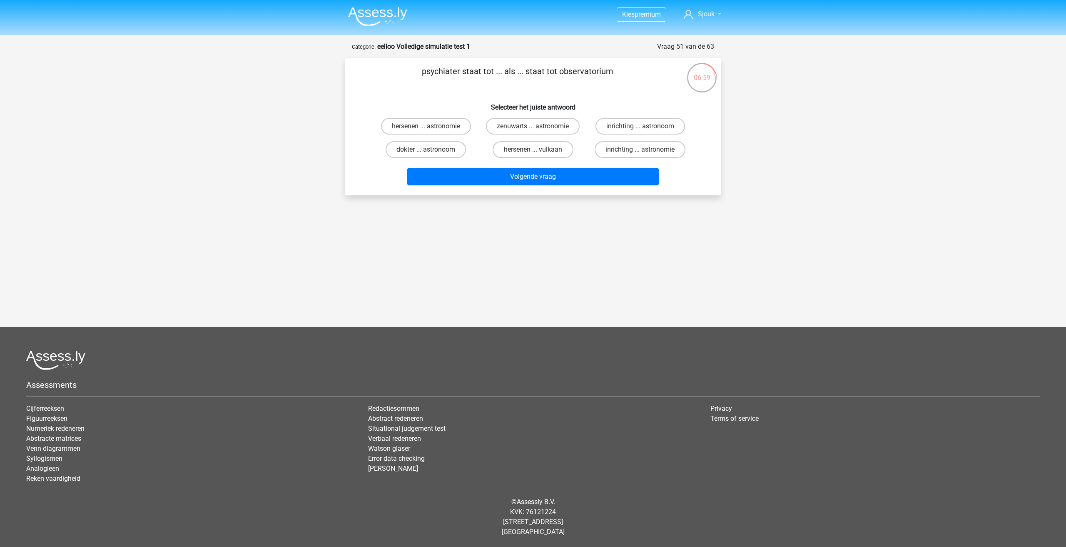
drag, startPoint x: 426, startPoint y: 74, endPoint x: 496, endPoint y: 75, distance: 69.9
click at [496, 75] on p "psychiater staat tot ... als ... staat tot observatorium" at bounding box center [517, 77] width 318 height 25
click at [633, 128] on label "inrichting ... astronoom" at bounding box center [640, 126] width 90 height 17
click at [640, 128] on input "inrichting ... astronoom" at bounding box center [642, 128] width 5 height 5
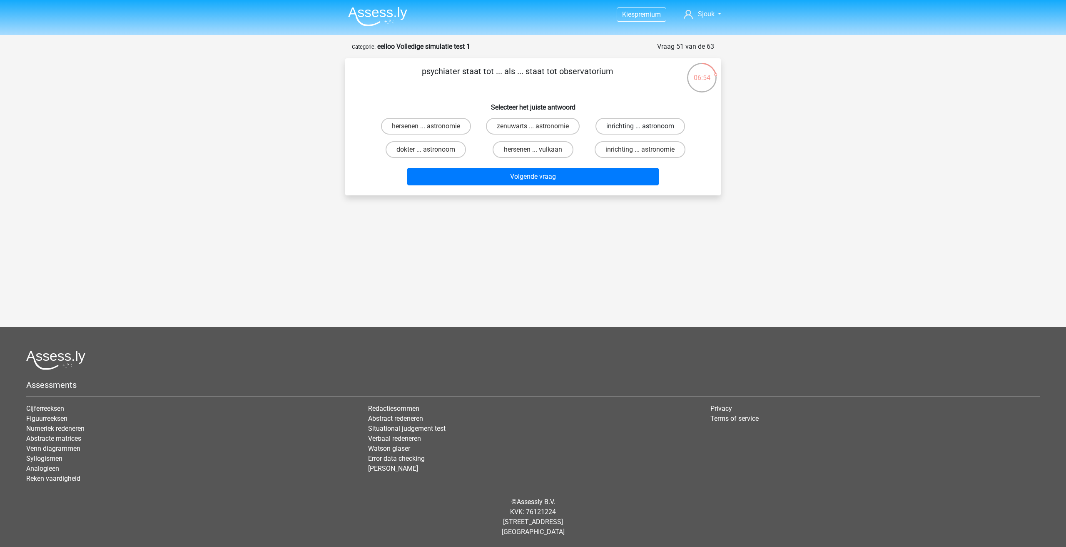
radio input "true"
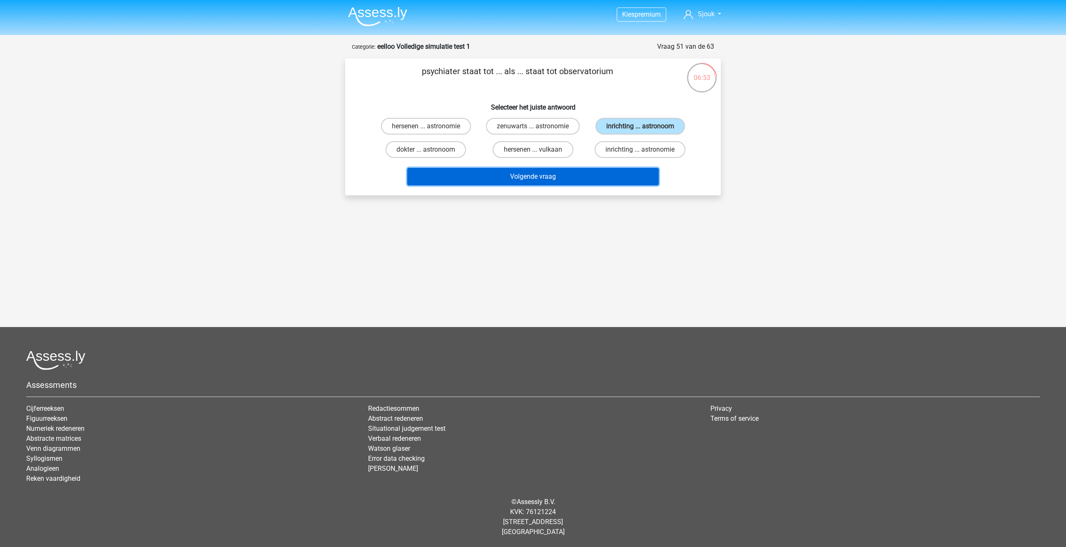
click at [612, 174] on button "Volgende vraag" at bounding box center [533, 176] width 252 height 17
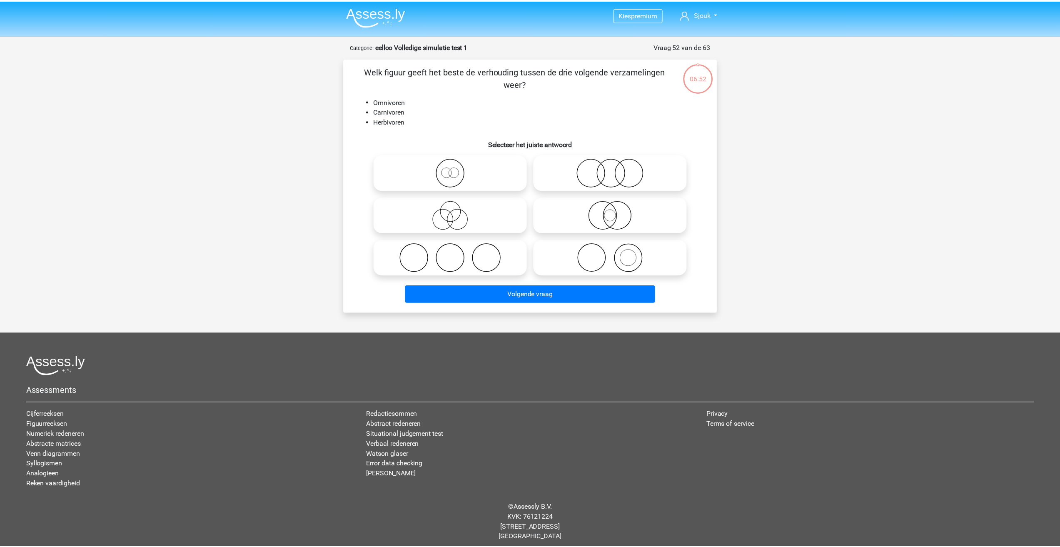
scroll to position [5, 0]
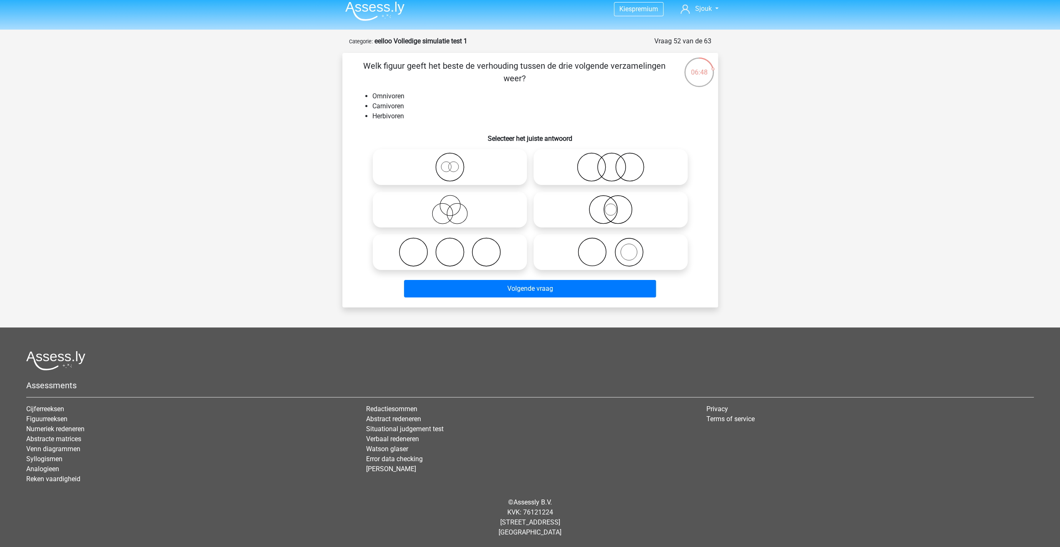
click at [482, 256] on icon at bounding box center [449, 251] width 147 height 29
click at [455, 248] on input "radio" at bounding box center [452, 244] width 5 height 5
radio input "true"
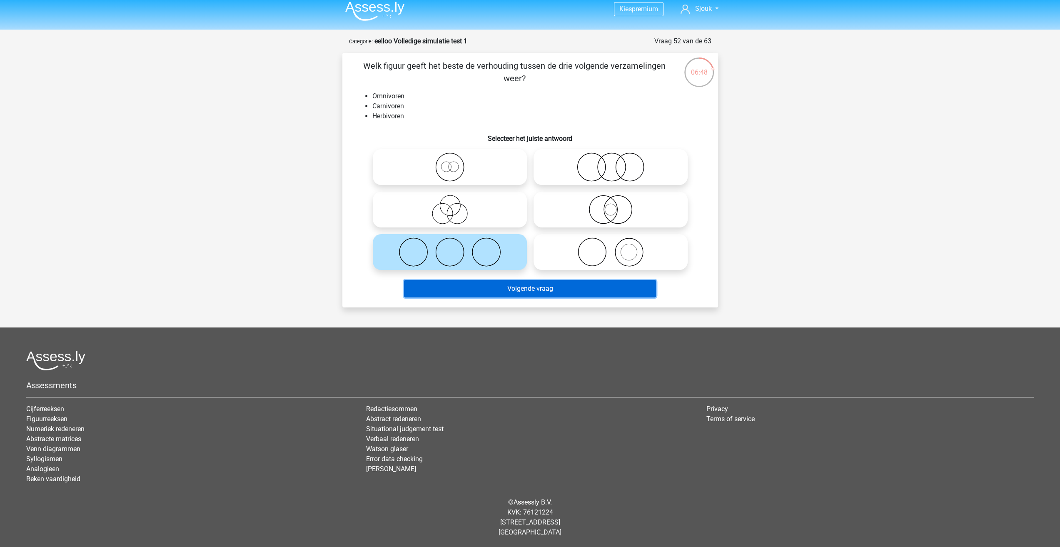
click at [516, 287] on button "Volgende vraag" at bounding box center [530, 288] width 252 height 17
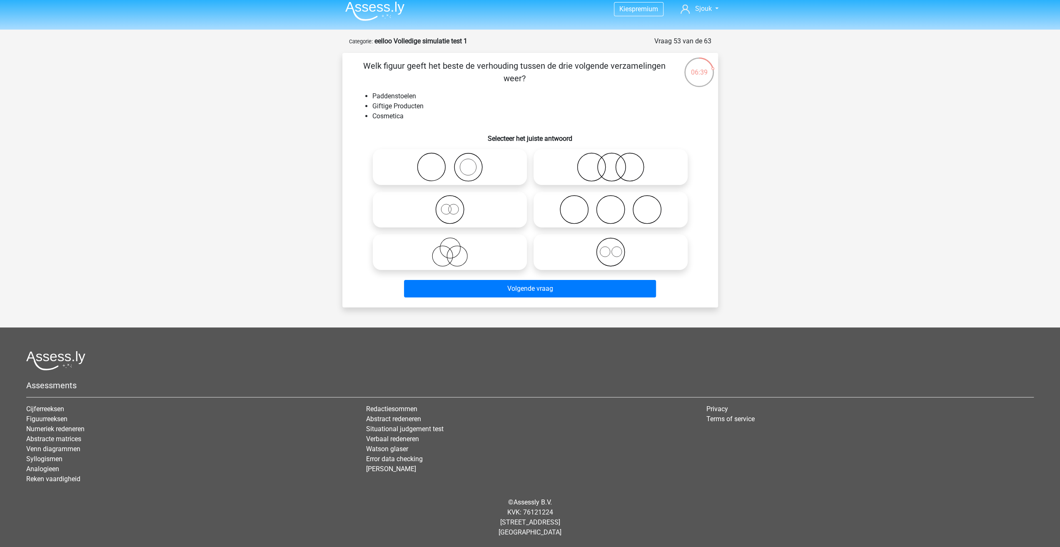
click at [618, 218] on icon at bounding box center [610, 209] width 147 height 29
click at [616, 205] on input "radio" at bounding box center [612, 202] width 5 height 5
radio input "true"
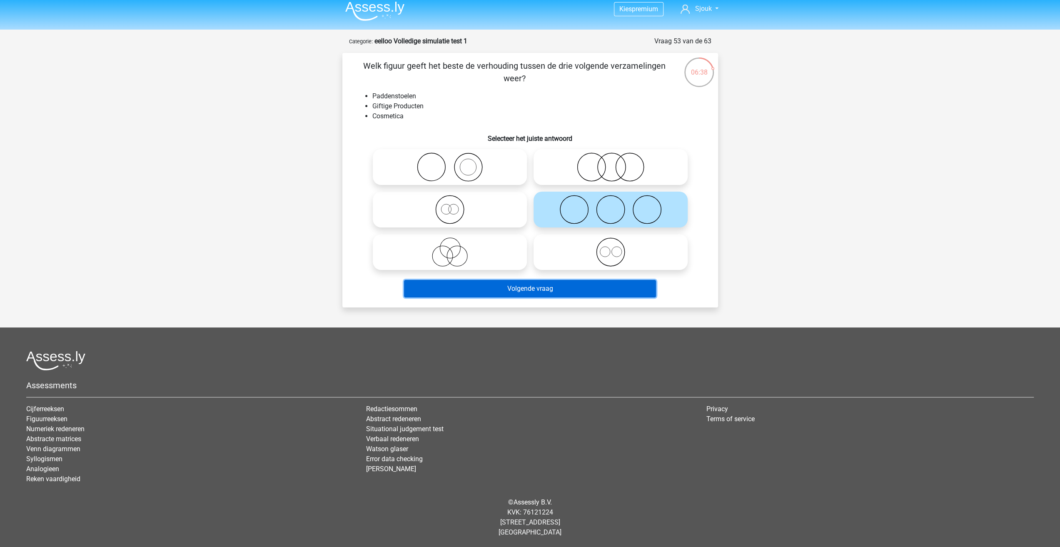
click at [585, 290] on button "Volgende vraag" at bounding box center [530, 288] width 252 height 17
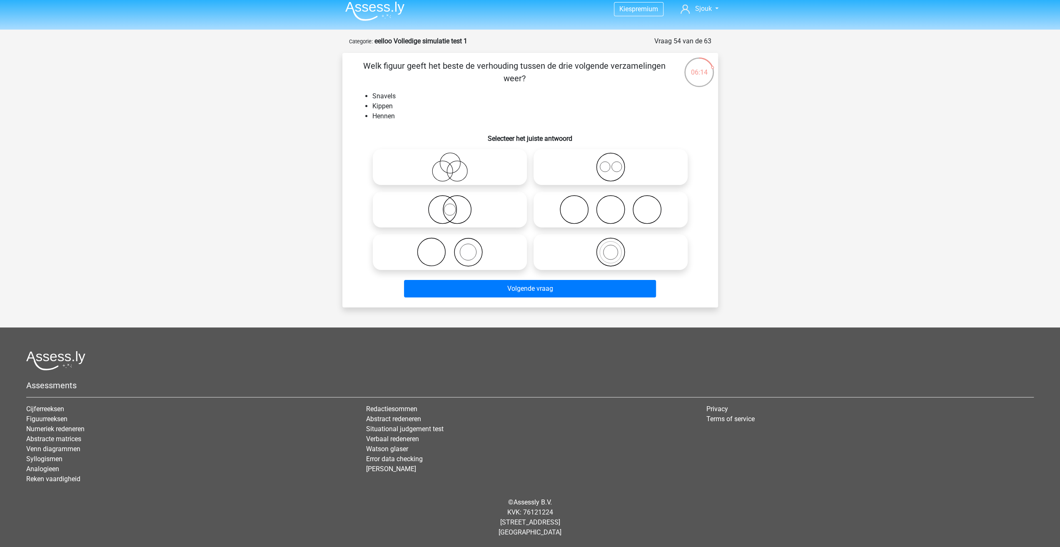
click at [649, 176] on icon at bounding box center [610, 166] width 147 height 29
click at [616, 163] on input "radio" at bounding box center [612, 159] width 5 height 5
radio input "true"
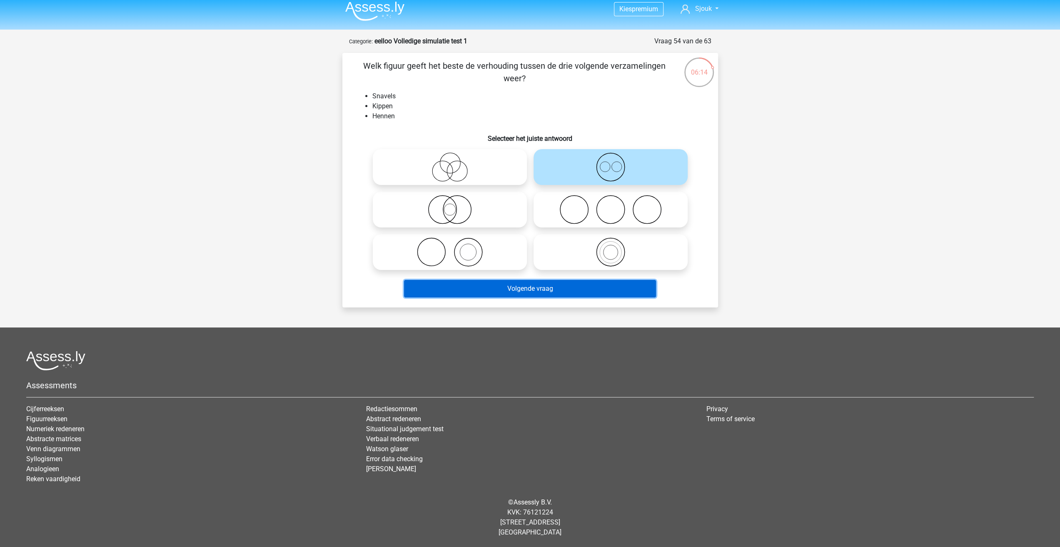
click at [626, 287] on button "Volgende vraag" at bounding box center [530, 288] width 252 height 17
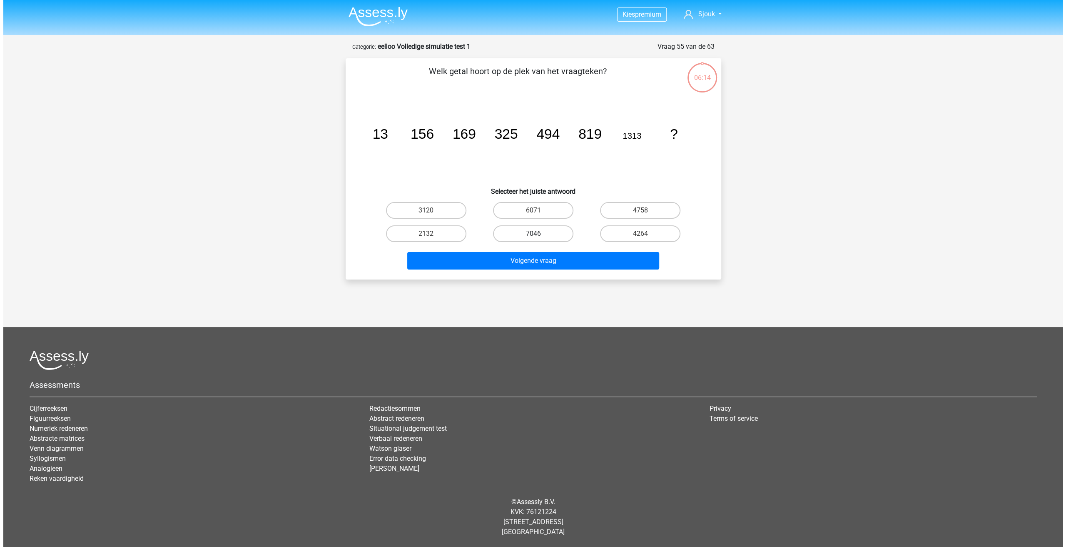
scroll to position [0, 0]
drag, startPoint x: 418, startPoint y: 135, endPoint x: 474, endPoint y: 135, distance: 55.8
click at [474, 135] on g "13 156 169 325 494 819 1313 ?" at bounding box center [524, 133] width 305 height 15
click at [474, 135] on tspan "169" at bounding box center [463, 133] width 23 height 15
drag, startPoint x: 420, startPoint y: 136, endPoint x: 488, endPoint y: 135, distance: 67.0
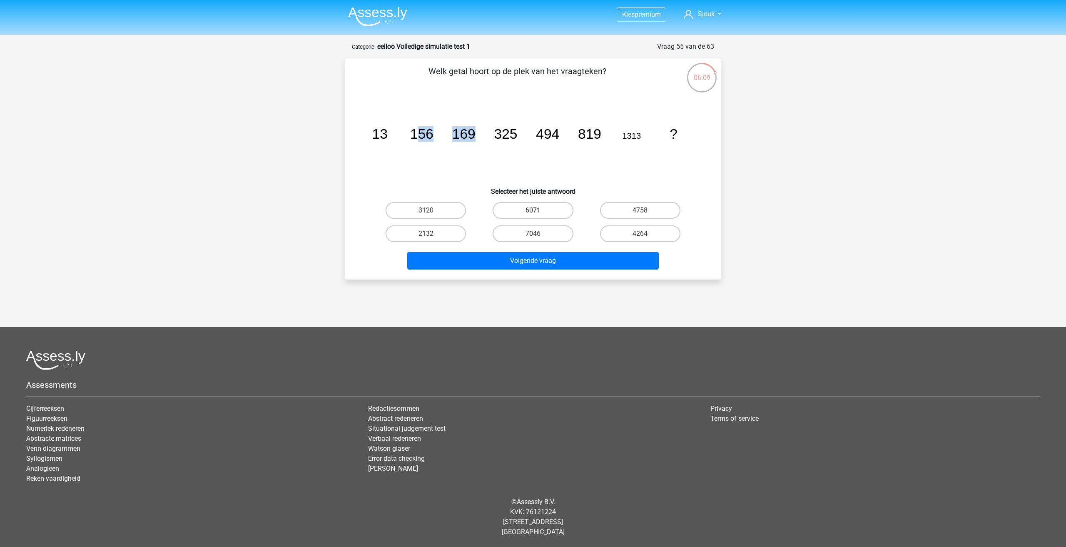
click at [488, 135] on icon "image/svg+xml 13 156 169 325 494 819 1313 ?" at bounding box center [533, 139] width 336 height 84
drag, startPoint x: 418, startPoint y: 137, endPoint x: 480, endPoint y: 135, distance: 61.6
click at [480, 135] on icon "image/svg+xml 13 156 169 325 494 819 1313 ?" at bounding box center [533, 139] width 336 height 84
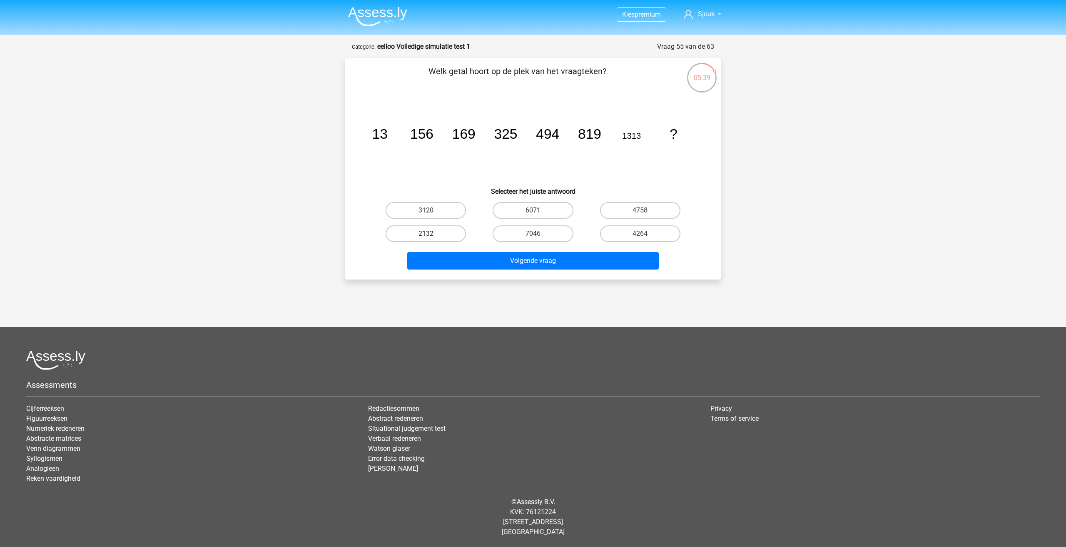
click at [449, 231] on label "2132" at bounding box center [426, 233] width 80 height 17
click at [431, 234] on input "2132" at bounding box center [428, 236] width 5 height 5
radio input "true"
click at [511, 261] on button "Volgende vraag" at bounding box center [533, 260] width 252 height 17
click at [631, 214] on label "366" at bounding box center [640, 210] width 80 height 17
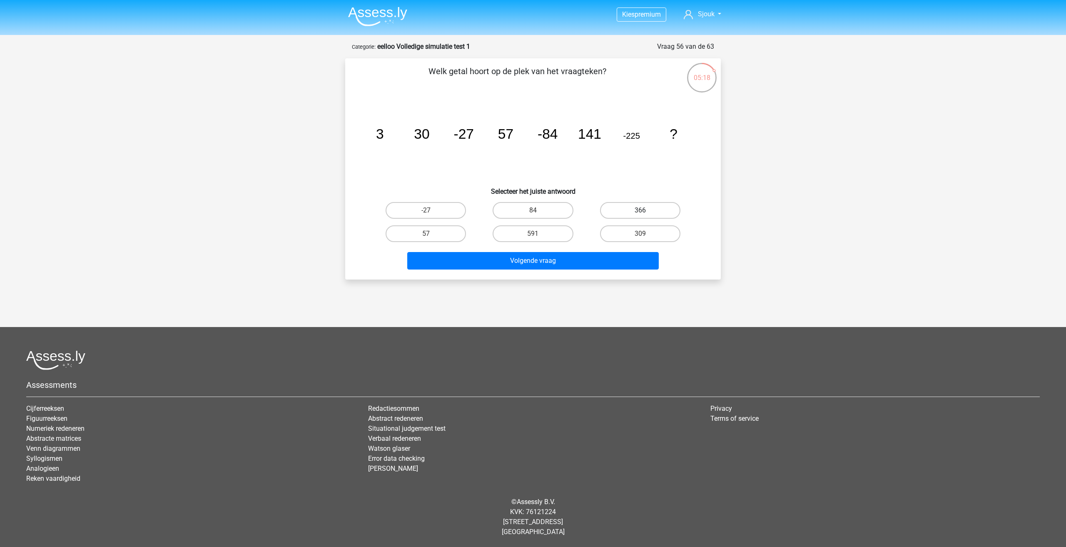
click at [640, 214] on input "366" at bounding box center [642, 212] width 5 height 5
radio input "true"
click at [601, 259] on button "Volgende vraag" at bounding box center [533, 260] width 252 height 17
click at [659, 209] on label "-38" at bounding box center [640, 210] width 80 height 17
click at [645, 210] on input "-38" at bounding box center [642, 212] width 5 height 5
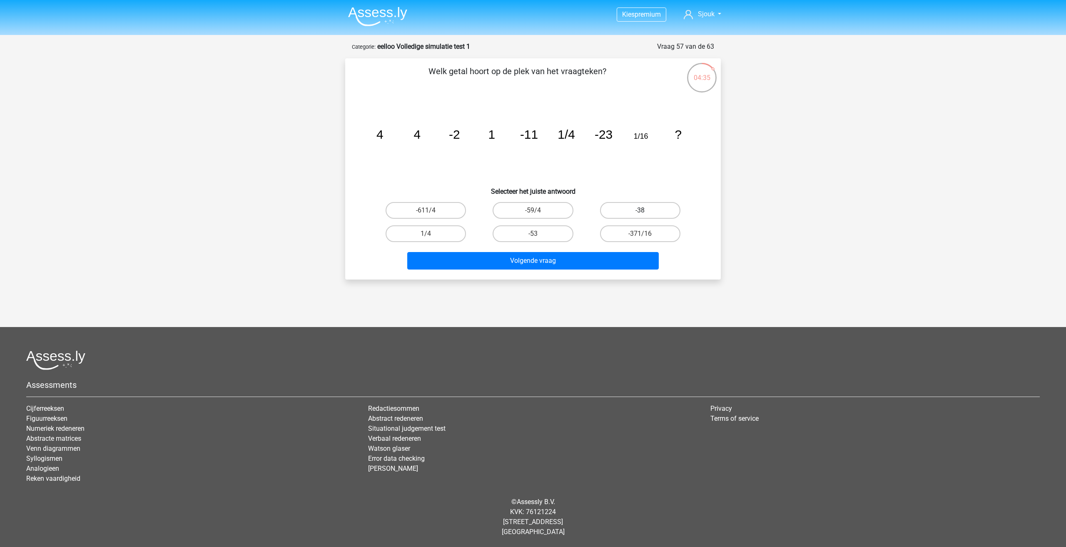
radio input "true"
click at [628, 261] on button "Volgende vraag" at bounding box center [533, 260] width 252 height 17
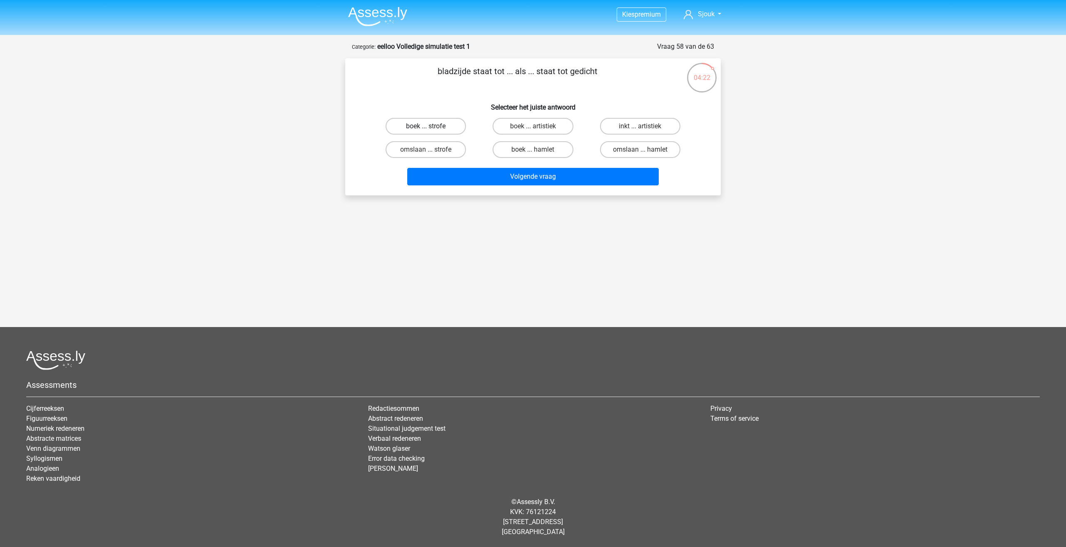
click at [445, 124] on label "boek ... strofe" at bounding box center [426, 126] width 80 height 17
click at [431, 126] on input "boek ... strofe" at bounding box center [428, 128] width 5 height 5
radio input "true"
click at [526, 185] on div "Volgende vraag" at bounding box center [532, 178] width 321 height 21
click at [538, 149] on label "boek ... hamlet" at bounding box center [533, 149] width 80 height 17
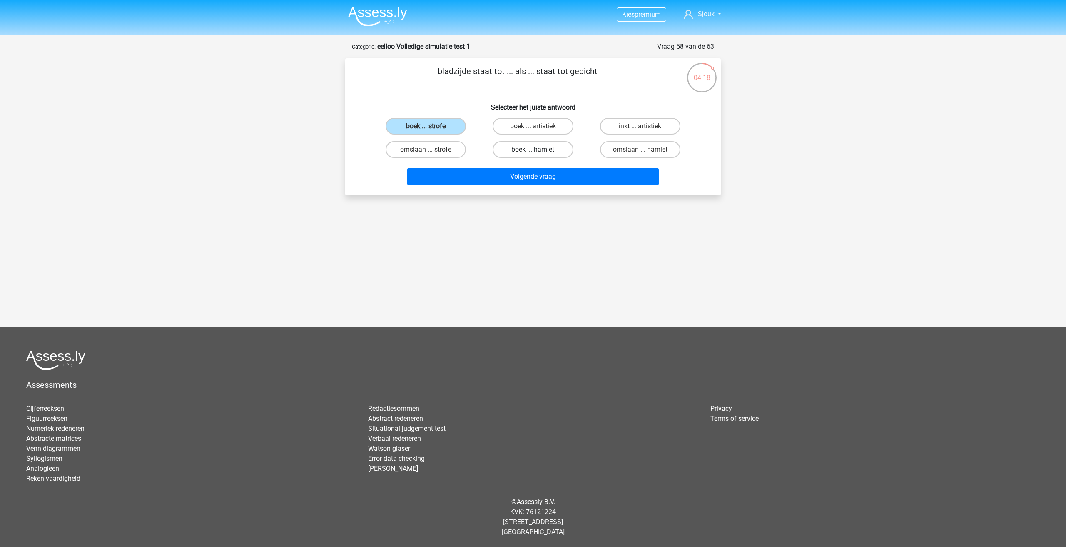
click at [538, 149] on input "boek ... hamlet" at bounding box center [535, 151] width 5 height 5
radio input "true"
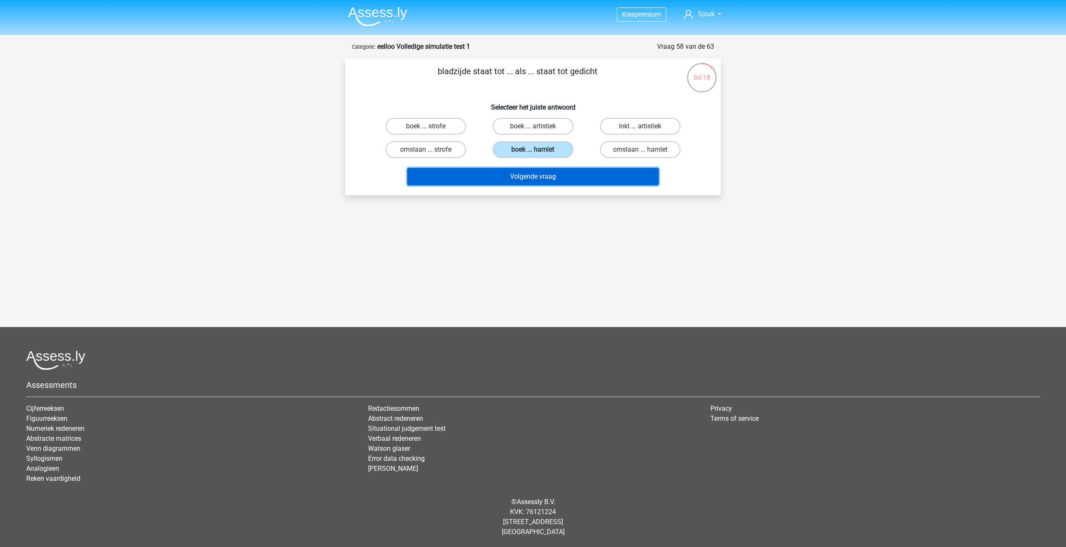
click at [548, 175] on button "Volgende vraag" at bounding box center [533, 176] width 252 height 17
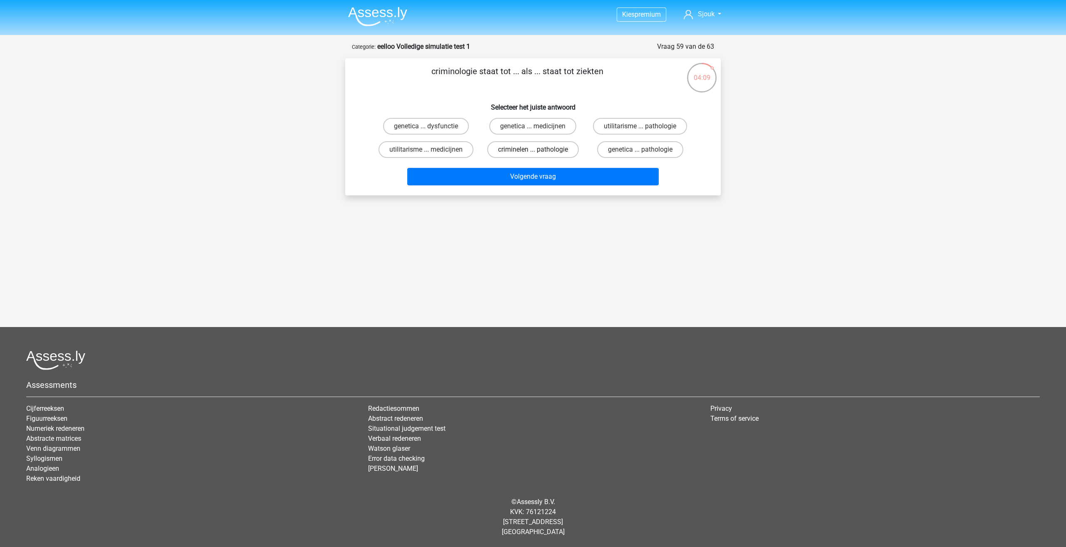
click at [562, 151] on label "criminelen ... pathologie" at bounding box center [533, 149] width 92 height 17
click at [538, 151] on input "criminelen ... pathologie" at bounding box center [535, 151] width 5 height 5
radio input "true"
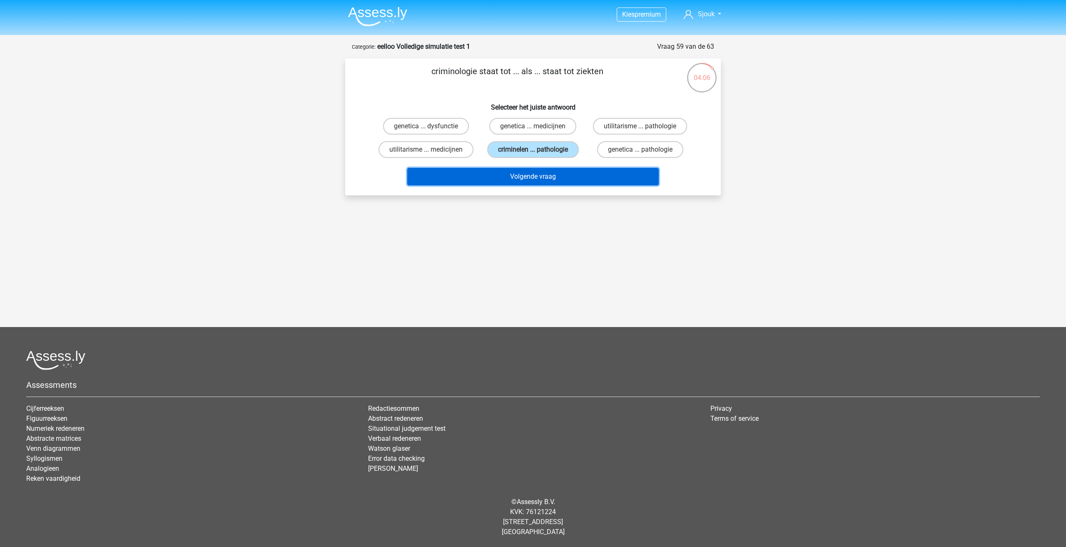
click at [564, 179] on button "Volgende vraag" at bounding box center [533, 176] width 252 height 17
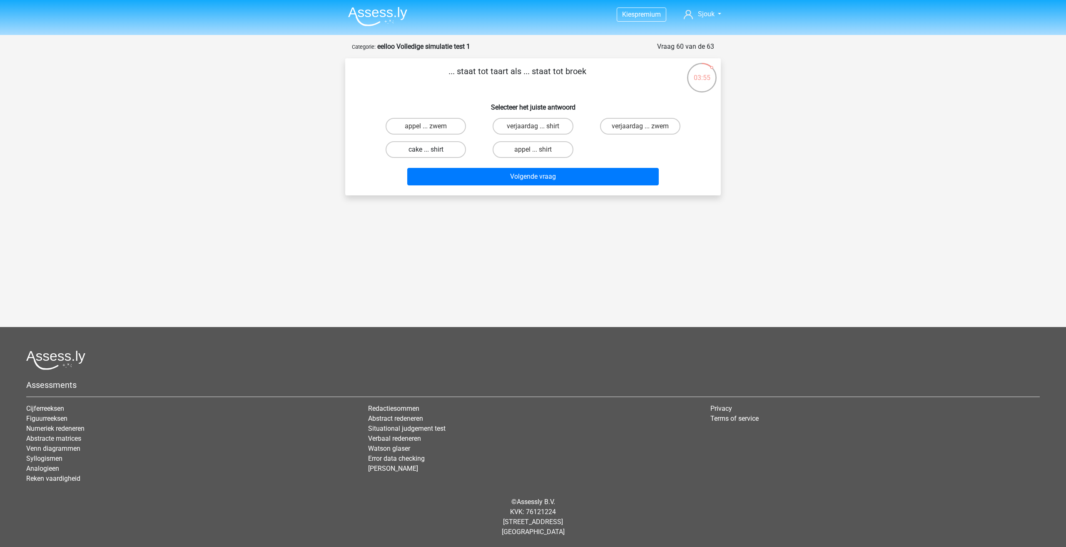
click at [433, 150] on label "cake ... shirt" at bounding box center [426, 149] width 80 height 17
click at [431, 150] on input "cake ... shirt" at bounding box center [428, 151] width 5 height 5
radio input "true"
click at [431, 128] on label "appel ... zwem" at bounding box center [426, 126] width 80 height 17
click at [431, 128] on input "appel ... zwem" at bounding box center [428, 128] width 5 height 5
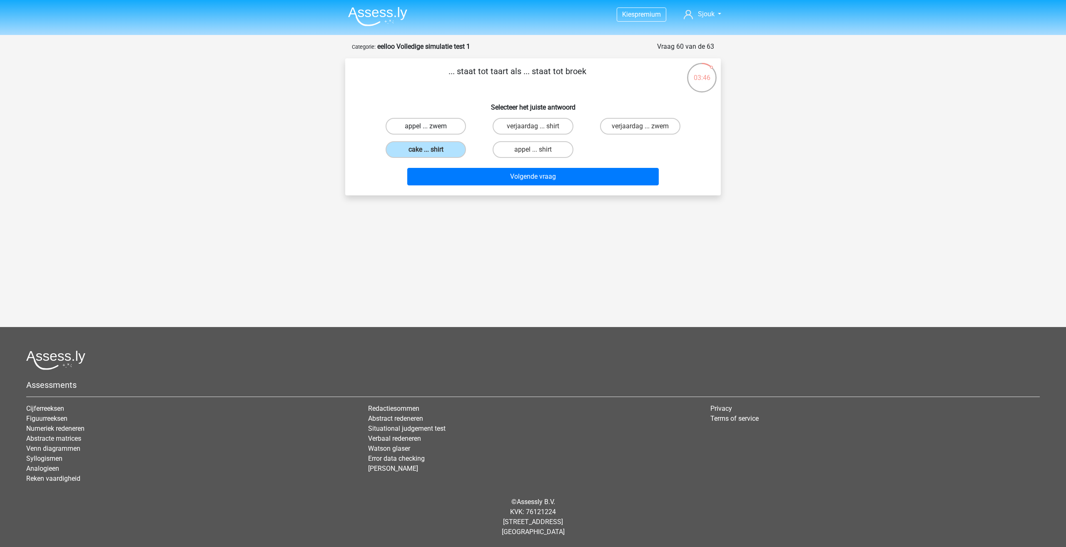
radio input "true"
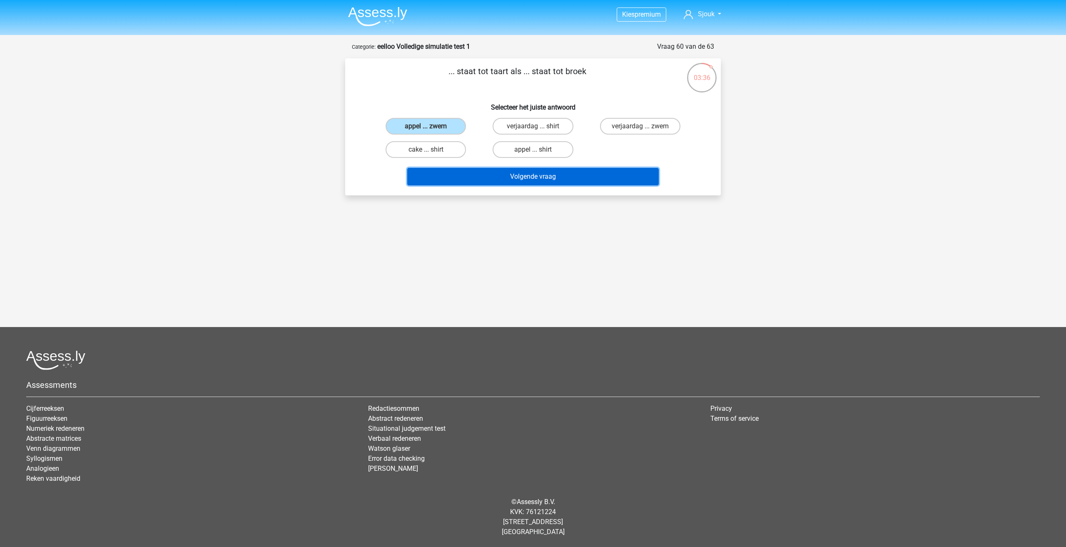
click at [505, 178] on button "Volgende vraag" at bounding box center [533, 176] width 252 height 17
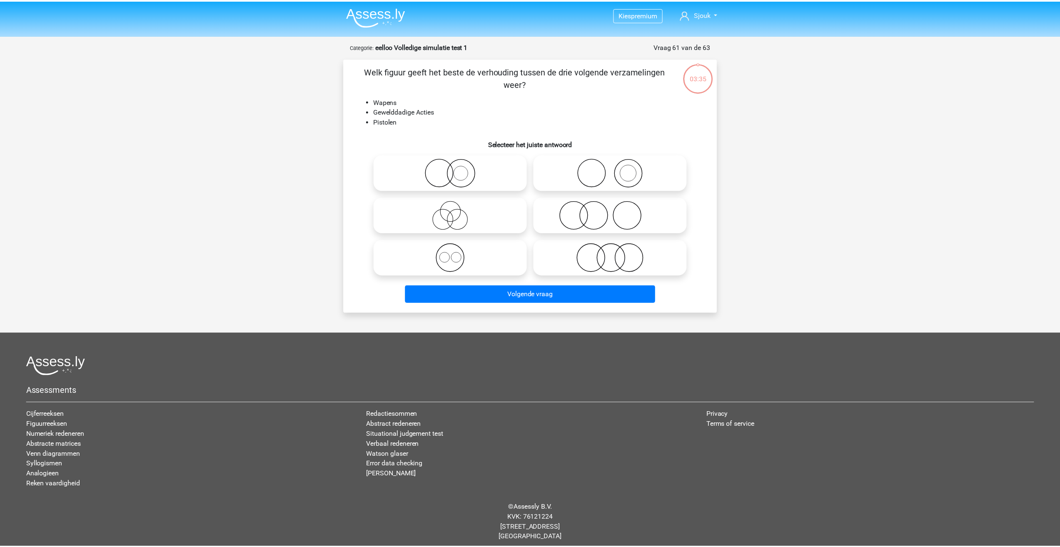
scroll to position [5, 0]
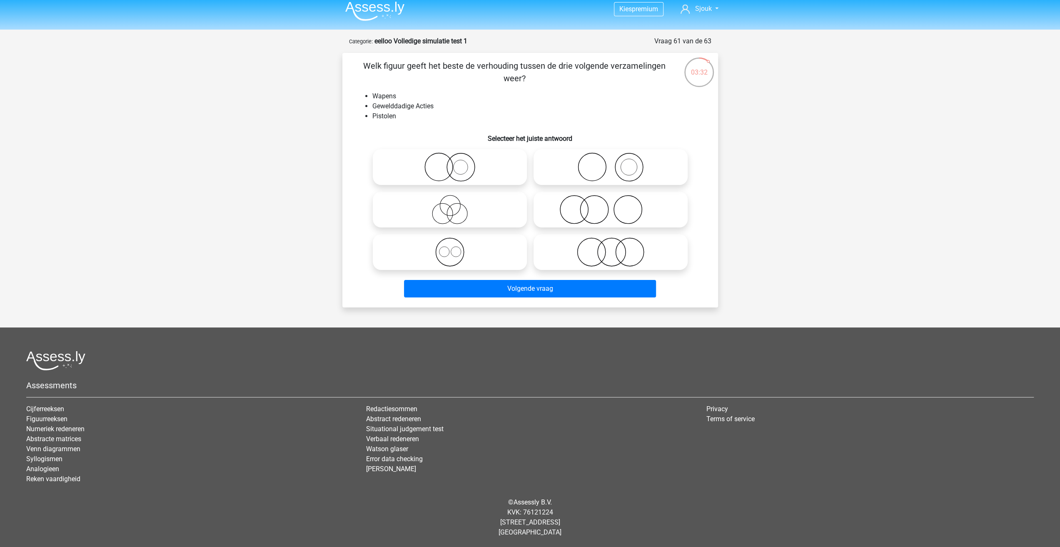
click at [457, 171] on icon at bounding box center [449, 166] width 147 height 29
click at [455, 163] on input "radio" at bounding box center [452, 159] width 5 height 5
radio input "true"
click at [601, 220] on icon at bounding box center [610, 209] width 147 height 29
click at [610, 205] on input "radio" at bounding box center [612, 202] width 5 height 5
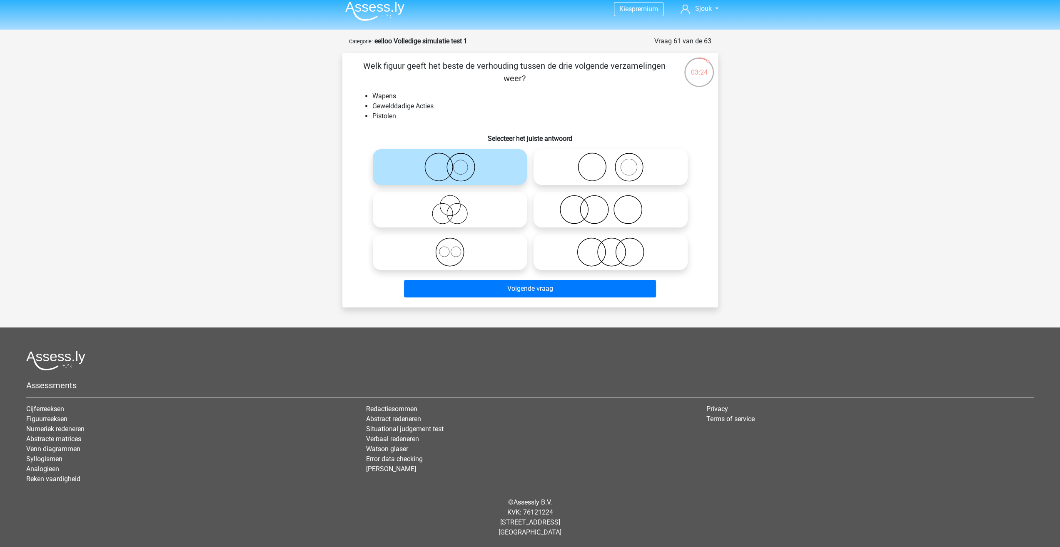
radio input "true"
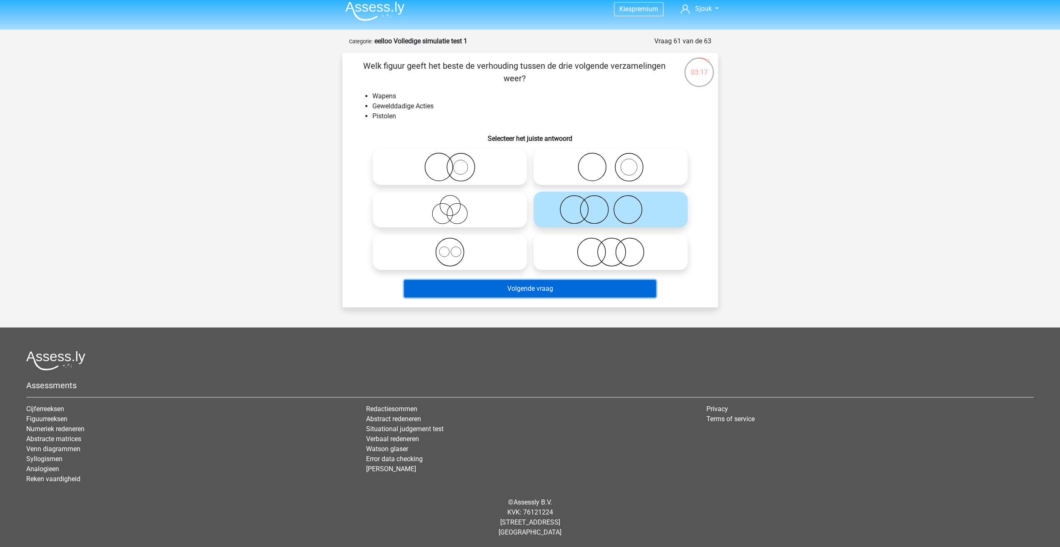
click at [597, 287] on button "Volgende vraag" at bounding box center [530, 288] width 252 height 17
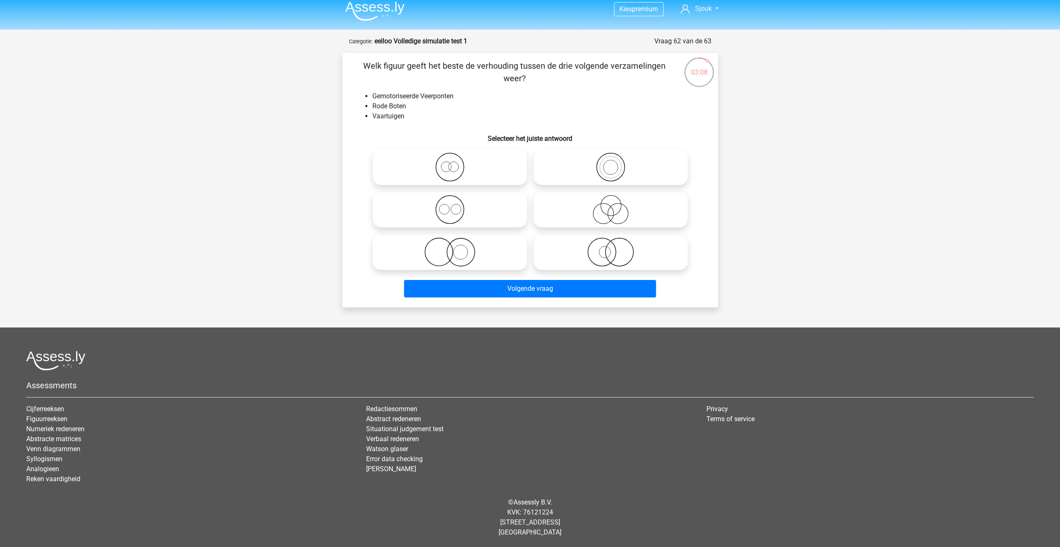
click at [465, 157] on icon at bounding box center [449, 166] width 147 height 29
click at [455, 157] on input "radio" at bounding box center [452, 159] width 5 height 5
radio input "true"
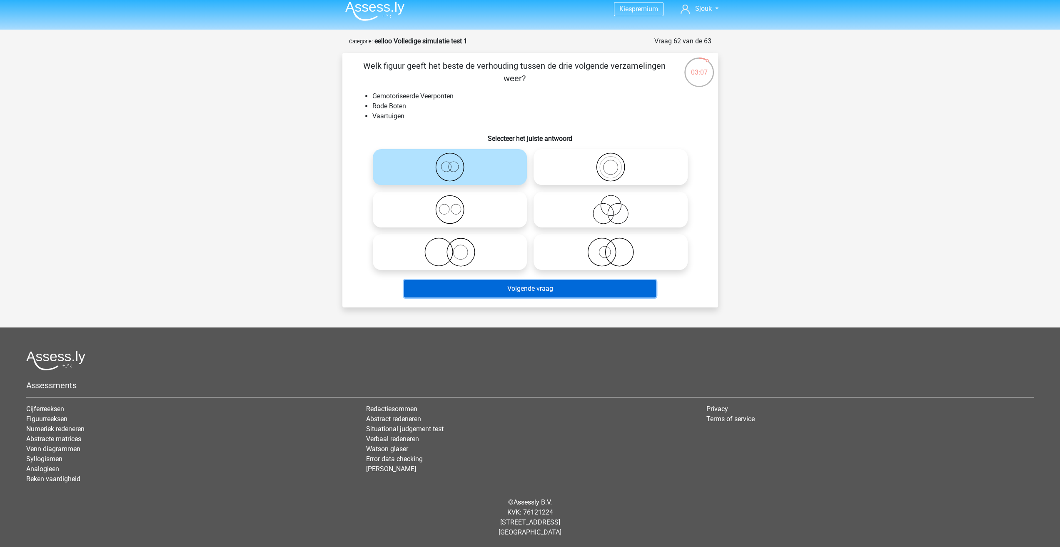
click at [562, 285] on button "Volgende vraag" at bounding box center [530, 288] width 252 height 17
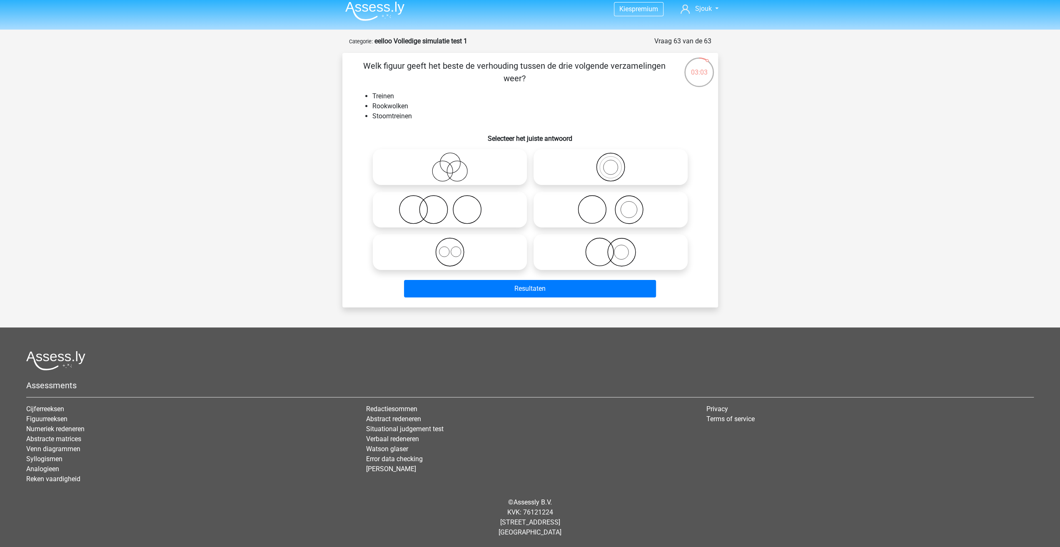
click at [466, 211] on icon at bounding box center [449, 209] width 147 height 29
click at [455, 205] on input "radio" at bounding box center [452, 202] width 5 height 5
radio input "true"
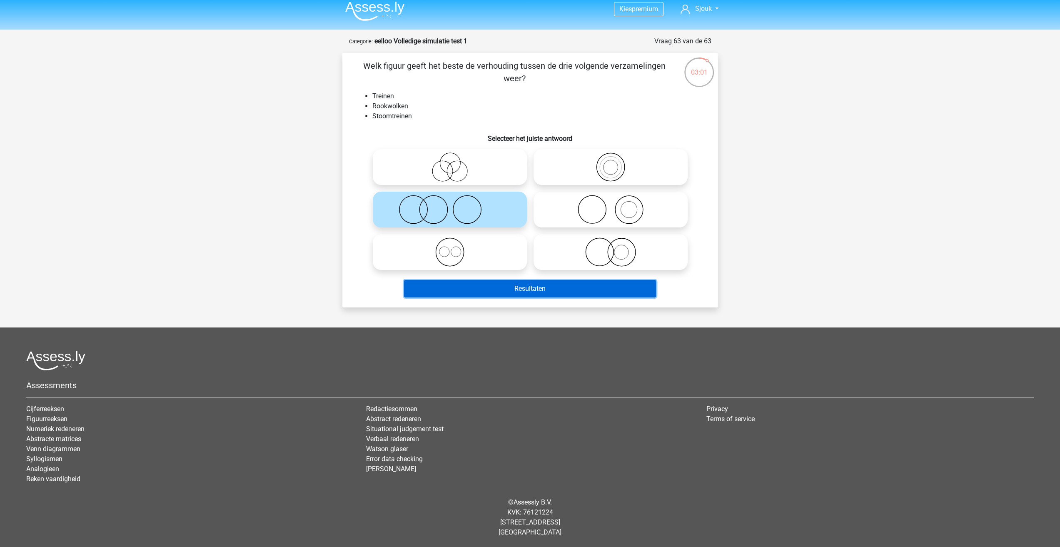
click at [593, 284] on button "Resultaten" at bounding box center [530, 288] width 252 height 17
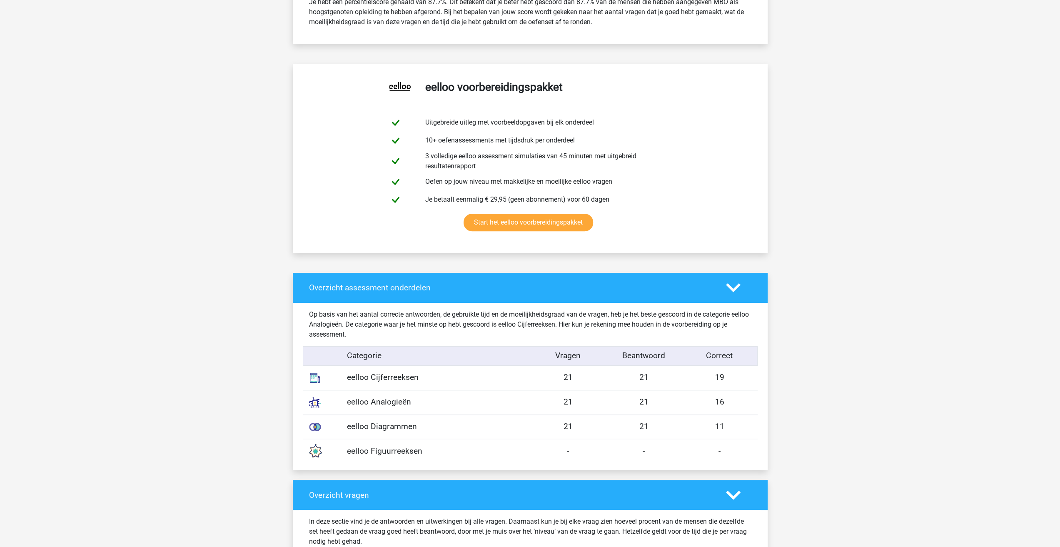
scroll to position [416, 0]
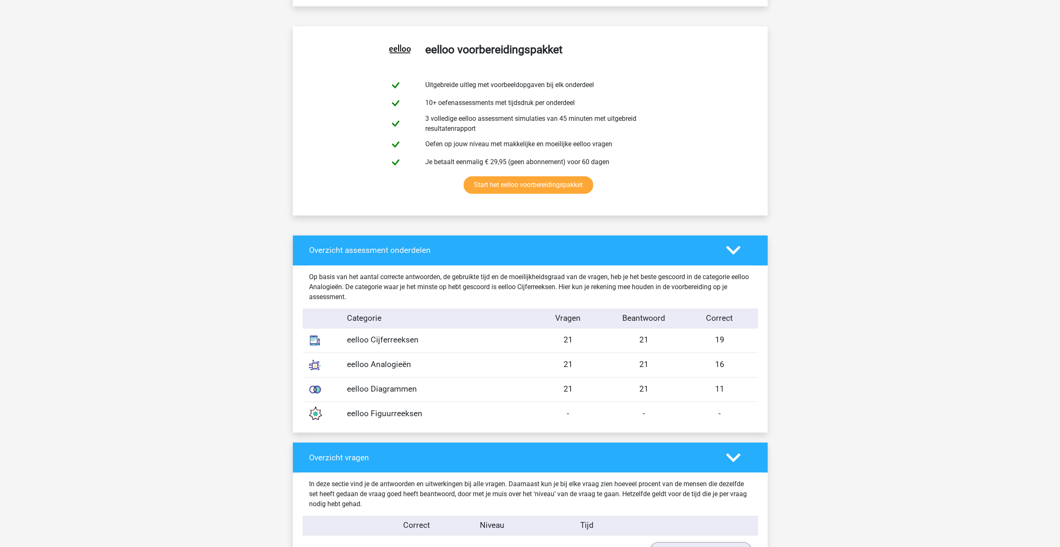
drag, startPoint x: 599, startPoint y: 337, endPoint x: 736, endPoint y: 334, distance: 136.6
click at [736, 334] on div "eelloo Cijferreeksen 21 21 19" at bounding box center [530, 340] width 455 height 24
click at [730, 341] on div "19" at bounding box center [720, 340] width 76 height 12
drag, startPoint x: 562, startPoint y: 341, endPoint x: 749, endPoint y: 338, distance: 186.5
click at [749, 338] on div "eelloo Cijferreeksen 21 21 19" at bounding box center [530, 340] width 455 height 24
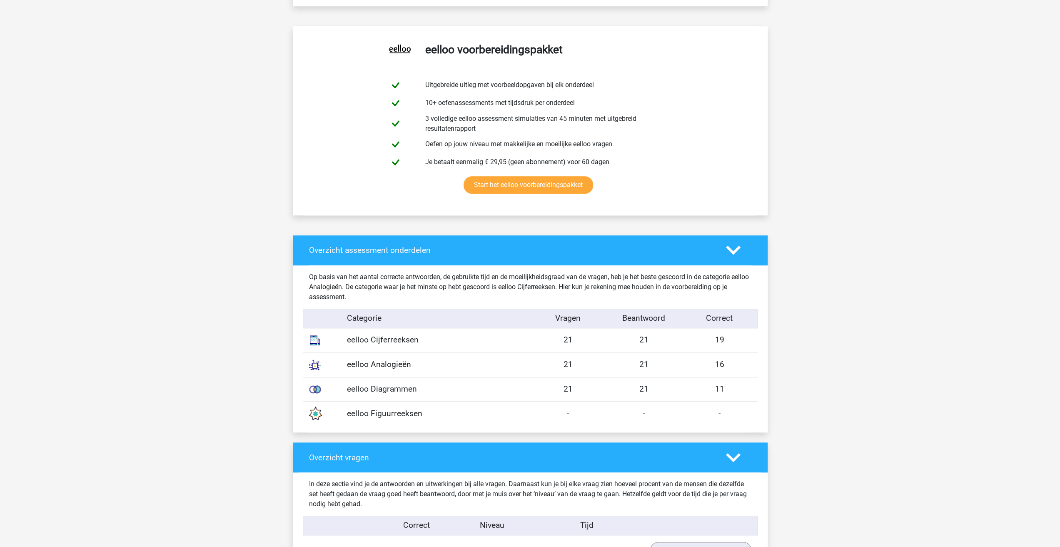
click at [749, 338] on div "19" at bounding box center [720, 340] width 76 height 12
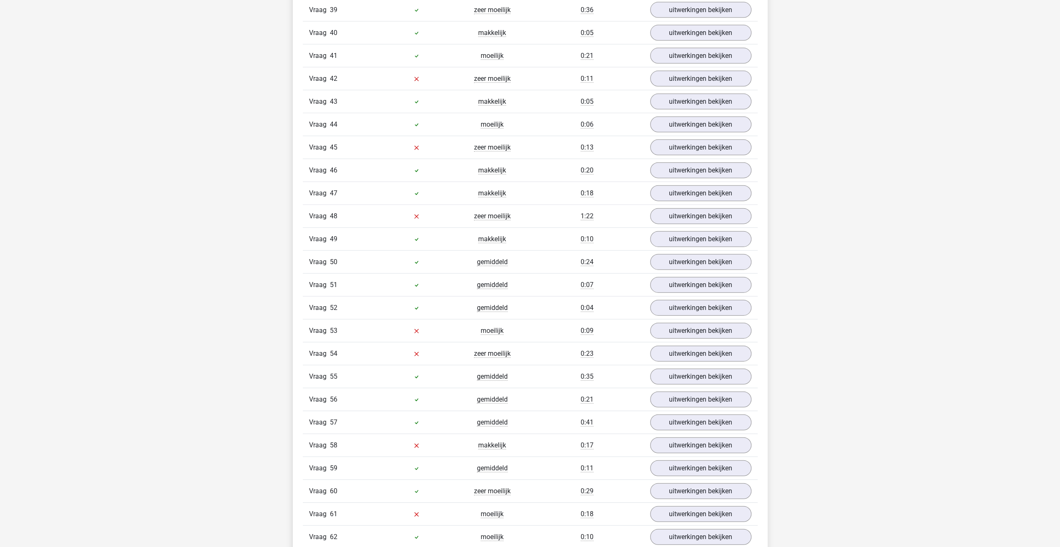
scroll to position [1873, 0]
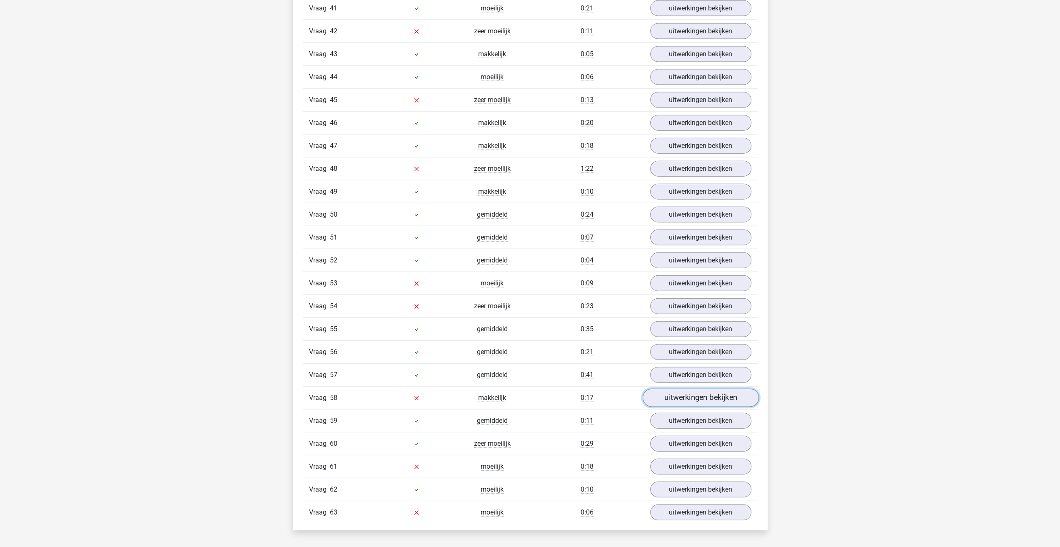
click at [684, 388] on link "uitwerkingen bekijken" at bounding box center [700, 397] width 116 height 18
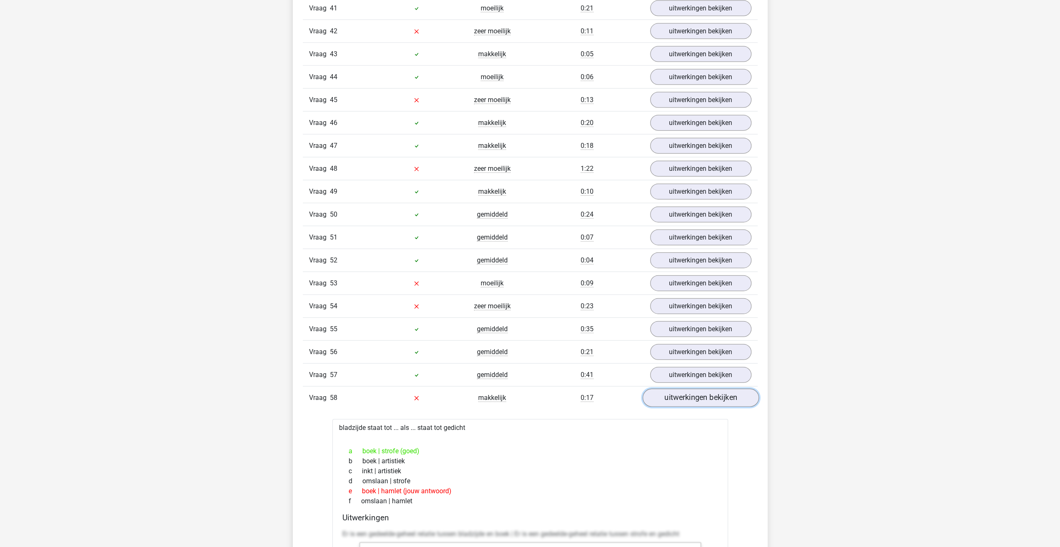
click at [684, 388] on link "uitwerkingen bekijken" at bounding box center [700, 397] width 116 height 18
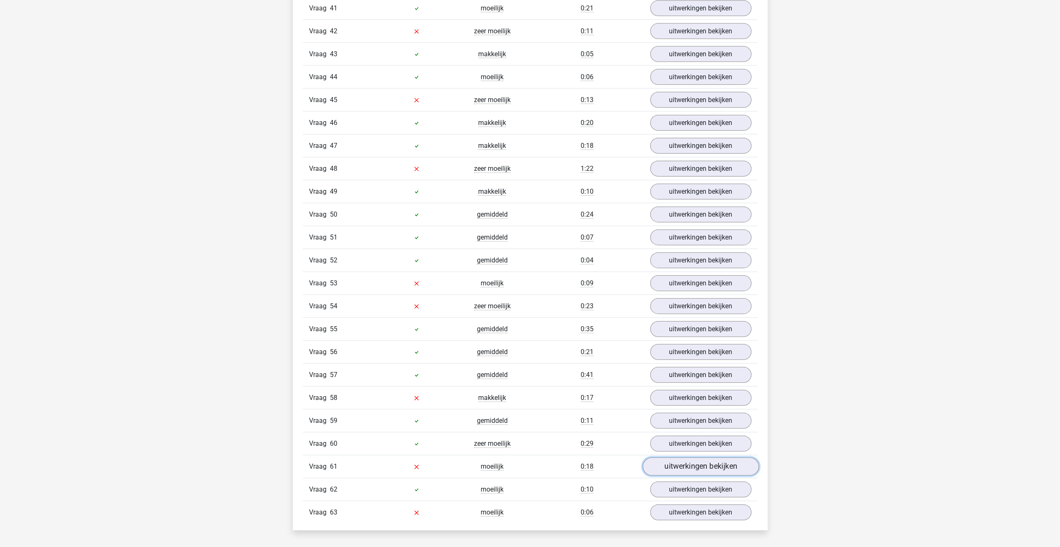
click at [680, 457] on link "uitwerkingen bekijken" at bounding box center [700, 466] width 116 height 18
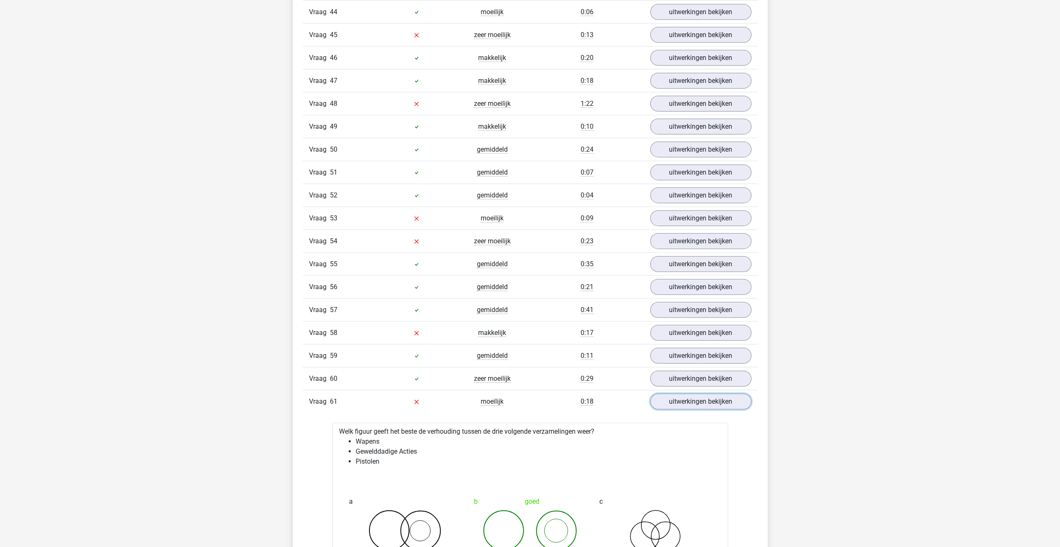
scroll to position [2040, 0]
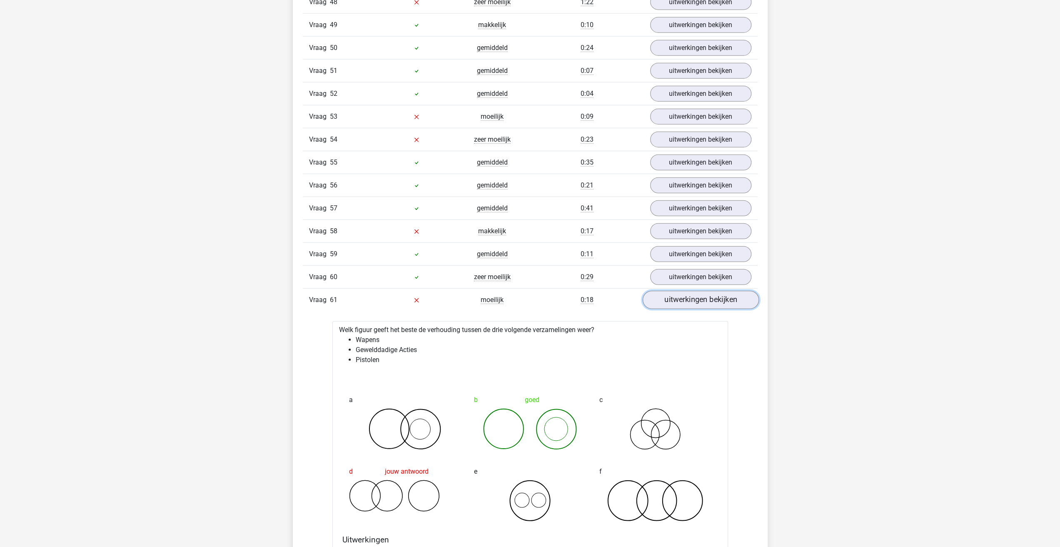
click at [675, 291] on link "uitwerkingen bekijken" at bounding box center [700, 300] width 116 height 18
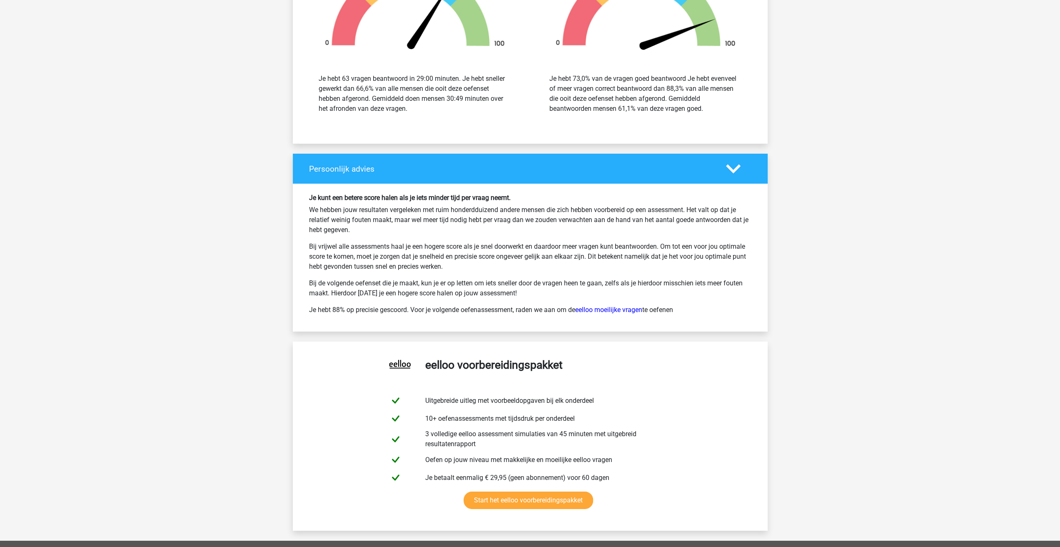
scroll to position [2623, 0]
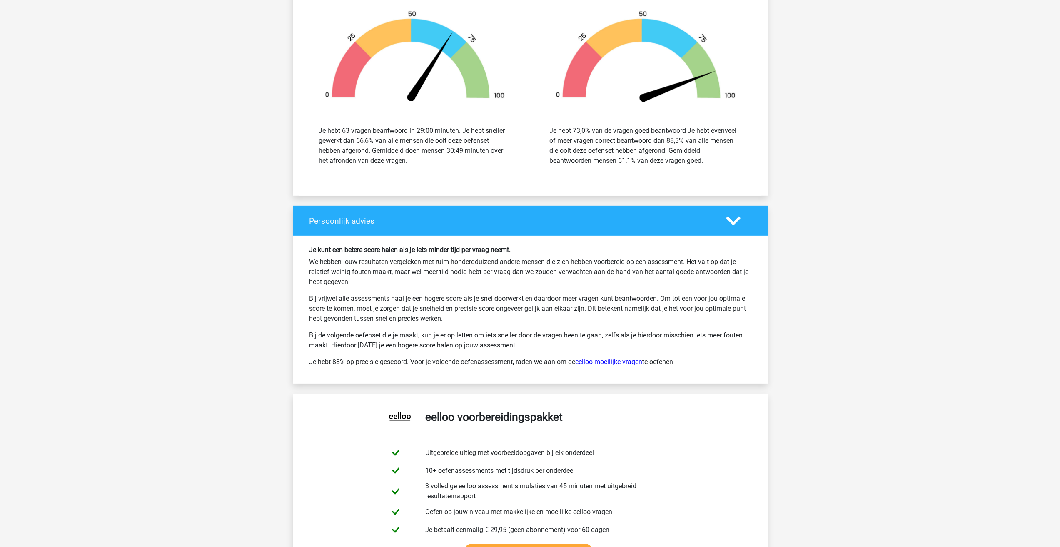
drag, startPoint x: 289, startPoint y: 358, endPoint x: 292, endPoint y: 264, distance: 93.7
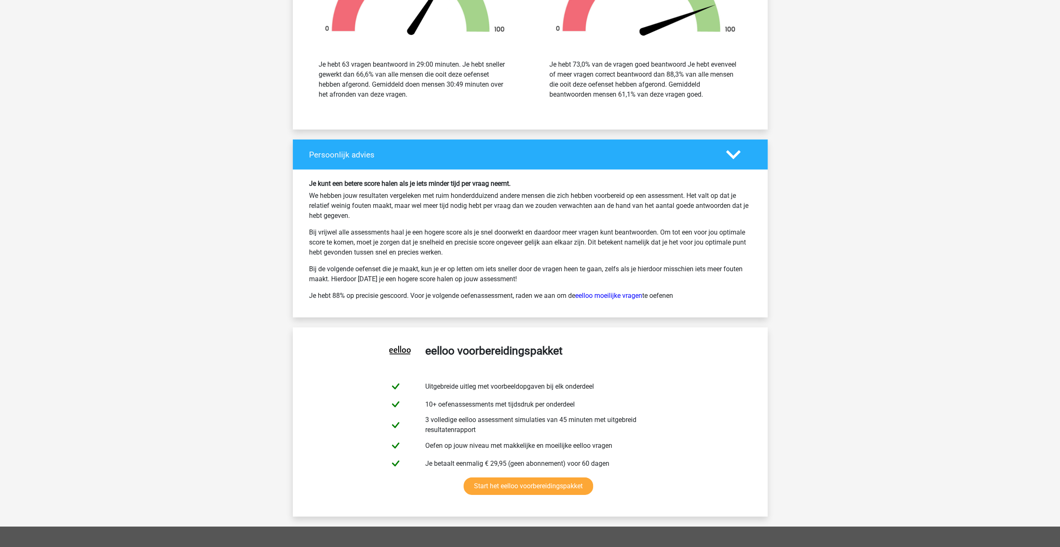
scroll to position [2522, 0]
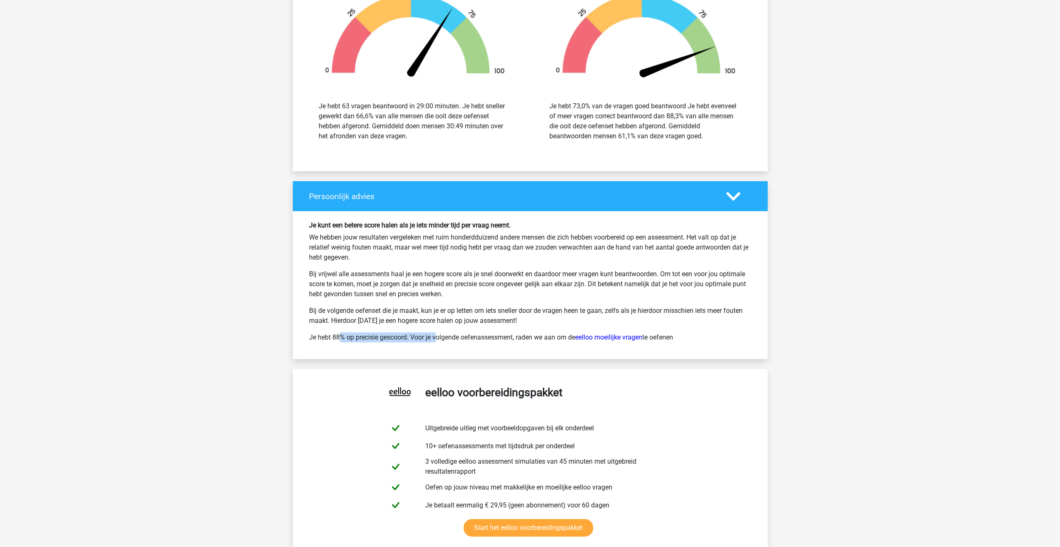
drag, startPoint x: 310, startPoint y: 309, endPoint x: 408, endPoint y: 309, distance: 98.3
click at [408, 332] on p "Je hebt 88% op precisie gescoord. Voor je volgende oefenassessment, raden we aa…" at bounding box center [530, 337] width 442 height 10
drag, startPoint x: 411, startPoint y: 310, endPoint x: 715, endPoint y: 308, distance: 303.9
click at [715, 332] on p "Je hebt 88% op precisie gescoord. Voor je volgende oefenassessment, raden we aa…" at bounding box center [530, 337] width 442 height 10
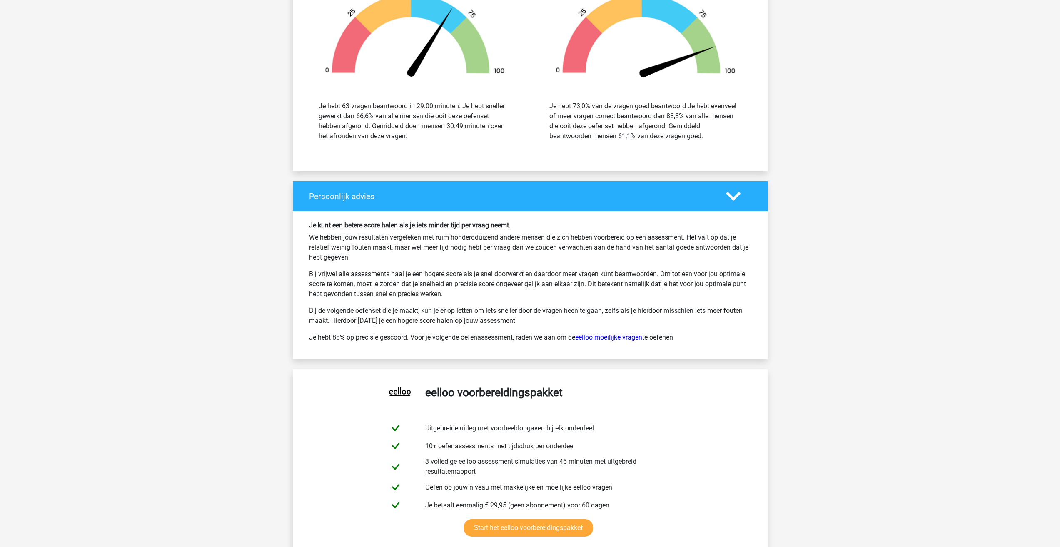
click at [715, 332] on p "Je hebt 88% op precisie gescoord. Voor je volgende oefenassessment, raden we aa…" at bounding box center [530, 337] width 442 height 10
drag, startPoint x: 412, startPoint y: 306, endPoint x: 687, endPoint y: 309, distance: 274.4
click at [687, 332] on p "Je hebt 88% op precisie gescoord. Voor je volgende oefenassessment, raden we aa…" at bounding box center [530, 337] width 442 height 10
drag, startPoint x: 687, startPoint y: 309, endPoint x: 417, endPoint y: 313, distance: 269.8
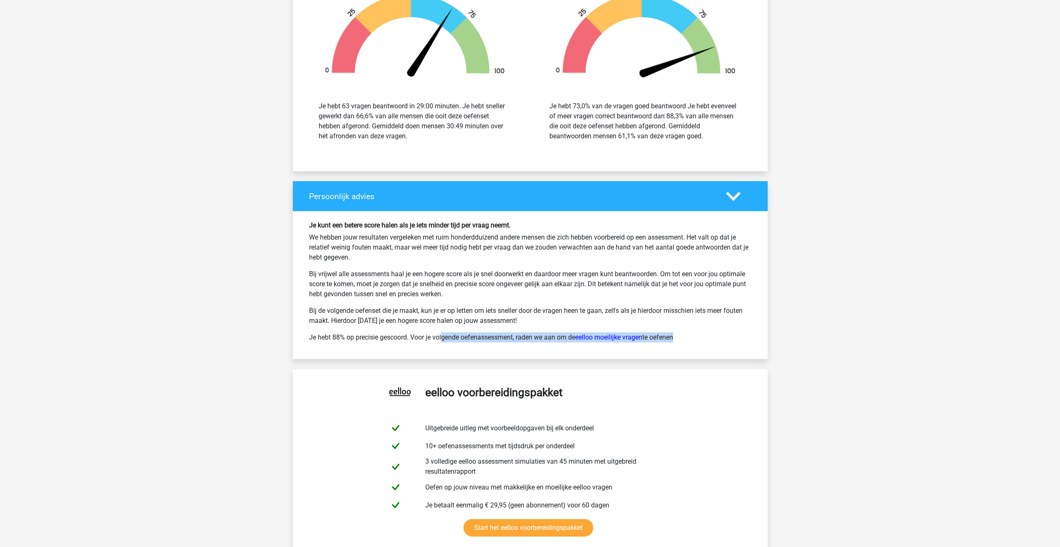
click at [417, 332] on p "Je hebt 88% op precisie gescoord. Voor je volgende oefenassessment, raden we aa…" at bounding box center [530, 337] width 442 height 10
drag, startPoint x: 414, startPoint y: 307, endPoint x: 694, endPoint y: 305, distance: 279.8
click at [694, 332] on p "Je hebt 88% op precisie gescoord. Voor je volgende oefenassessment, raden we aa…" at bounding box center [530, 337] width 442 height 10
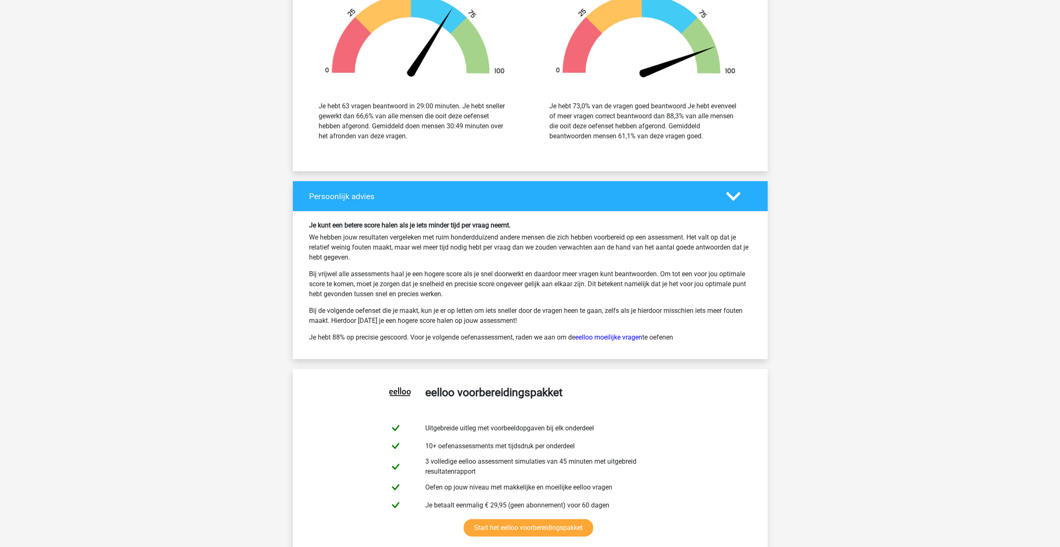
drag, startPoint x: 310, startPoint y: 309, endPoint x: 682, endPoint y: 309, distance: 371.8
click at [682, 332] on p "Je hebt 88% op precisie gescoord. Voor je volgende oefenassessment, raden we aa…" at bounding box center [530, 337] width 442 height 10
drag, startPoint x: 689, startPoint y: 309, endPoint x: 312, endPoint y: 314, distance: 376.4
click at [312, 332] on p "Je hebt 88% op precisie gescoord. Voor je volgende oefenassessment, raden we aa…" at bounding box center [530, 337] width 442 height 10
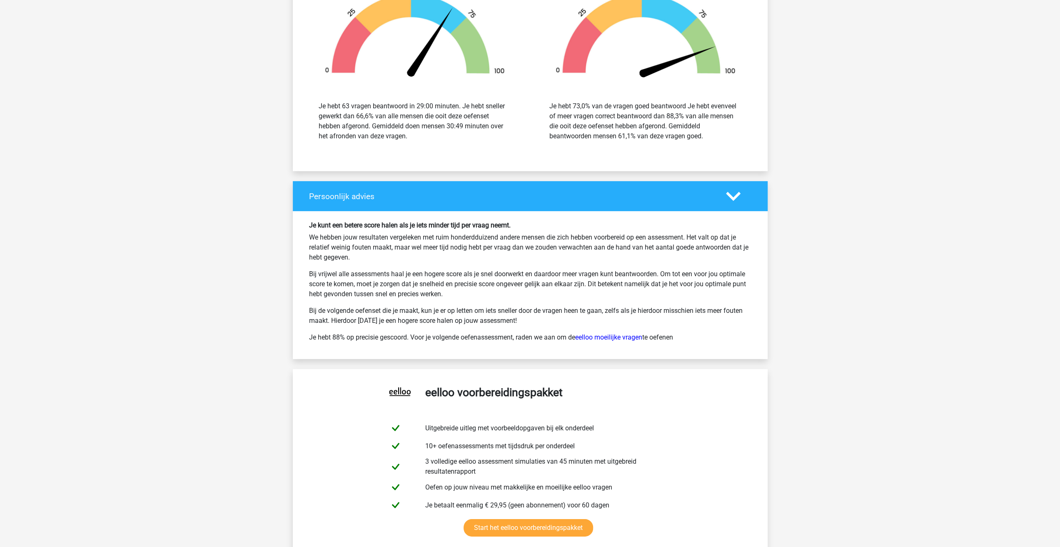
click at [312, 332] on p "Je hebt 88% op precisie gescoord. Voor je volgende oefenassessment, raden we aa…" at bounding box center [530, 337] width 442 height 10
